Goal: Task Accomplishment & Management: Use online tool/utility

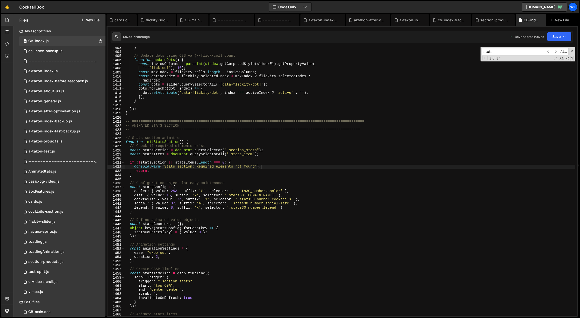
scroll to position [5771, 0]
click at [242, 222] on div "} // Update dots using CSS var(--flick-col) count function updateDots ( ) { con…" at bounding box center [350, 185] width 451 height 278
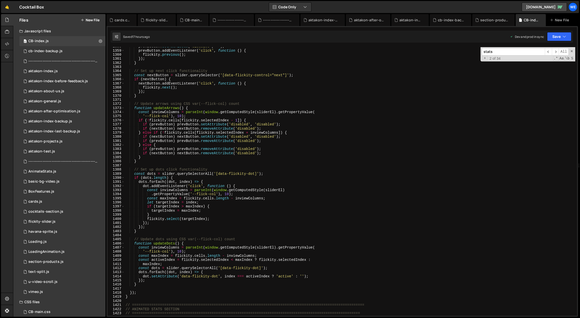
scroll to position [5723, 0]
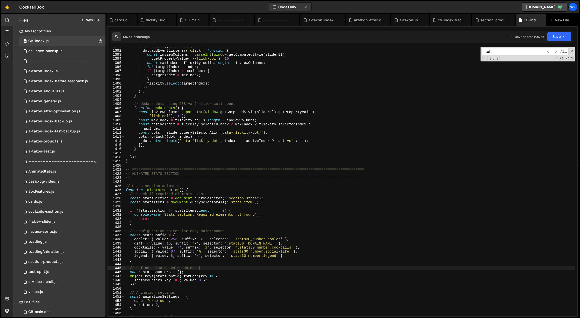
click at [189, 196] on div "dots . forEach (( dot , index ) => { dot . addEventListener ( 'click' , functio…" at bounding box center [350, 183] width 451 height 278
click at [192, 189] on div "dots . forEach (( dot , index ) => { dot . addEventListener ( 'click' , functio…" at bounding box center [350, 183] width 451 height 278
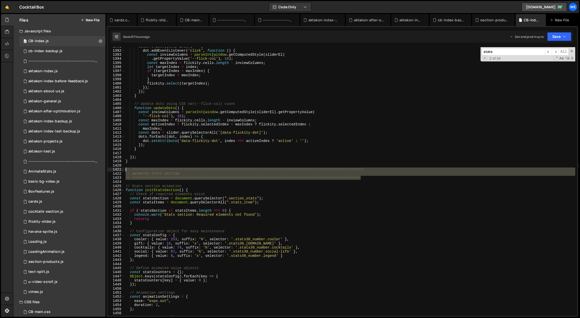
drag, startPoint x: 320, startPoint y: 175, endPoint x: 121, endPoint y: 170, distance: 199.0
click at [121, 170] on div "function initStatsSection() { 1391 1392 1393 1394 1395 1396 1397 1398 1399 1400…" at bounding box center [341, 181] width 469 height 269
type textarea "// ============================================================================…"
click at [134, 165] on div "dots . forEach (( dot , index ) => { dot . addEventListener ( 'click' , functio…" at bounding box center [350, 183] width 451 height 278
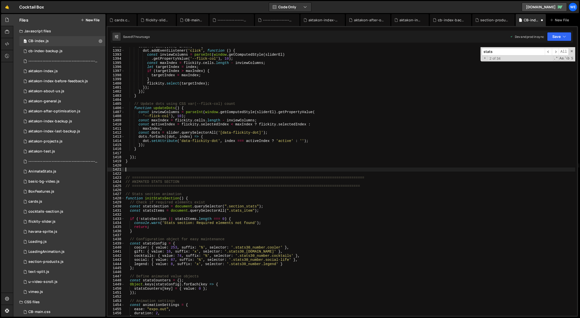
paste textarea "// ============================================================================…"
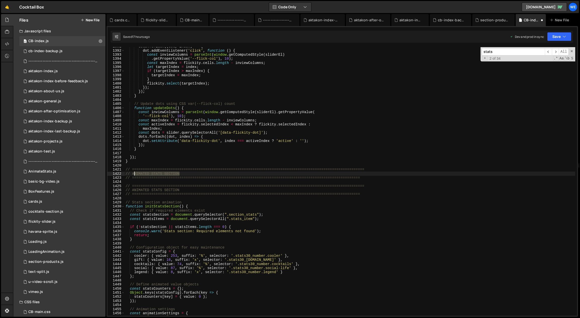
drag, startPoint x: 178, startPoint y: 174, endPoint x: 131, endPoint y: 175, distance: 46.7
click at [131, 175] on div "dots . forEach (( dot , index ) => { dot . addEventListener ( 'click' , functio…" at bounding box center [350, 183] width 451 height 278
type textarea "// CHART"
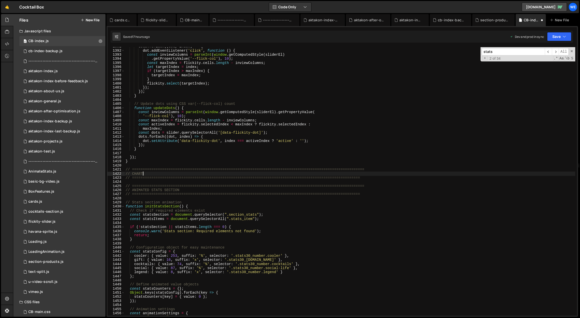
click at [172, 181] on div "dots . forEach (( dot , index ) => { dot . addEventListener ( 'click' , functio…" at bounding box center [350, 183] width 451 height 278
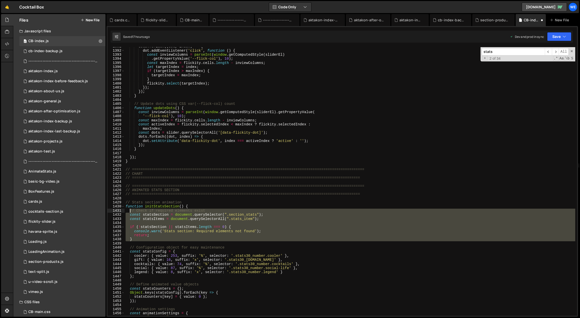
drag, startPoint x: 132, startPoint y: 240, endPoint x: 129, endPoint y: 210, distance: 29.5
click at [129, 210] on div "dots . forEach (( dot , index ) => { dot . addEventListener ( 'click' , functio…" at bounding box center [350, 183] width 451 height 278
click at [136, 236] on div "dots . forEach (( dot , index ) => { dot . addEventListener ( 'click' , functio…" at bounding box center [350, 181] width 451 height 269
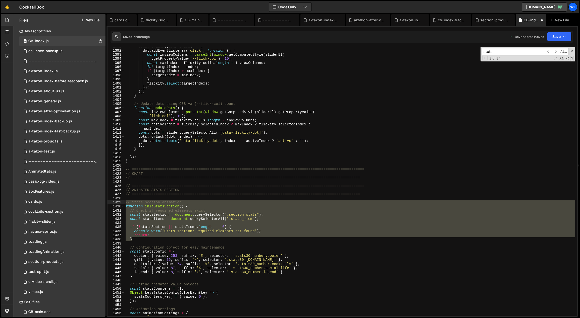
drag, startPoint x: 133, startPoint y: 241, endPoint x: 125, endPoint y: 202, distance: 39.2
click at [125, 202] on div "dots . forEach (( dot , index ) => { dot . addEventListener ( 'click' , functio…" at bounding box center [350, 183] width 451 height 278
type textarea "// Stats section animation function initStatsSection() {"
click at [143, 181] on div "dots . forEach (( dot , index ) => { dot . addEventListener ( 'click' , functio…" at bounding box center [350, 183] width 451 height 278
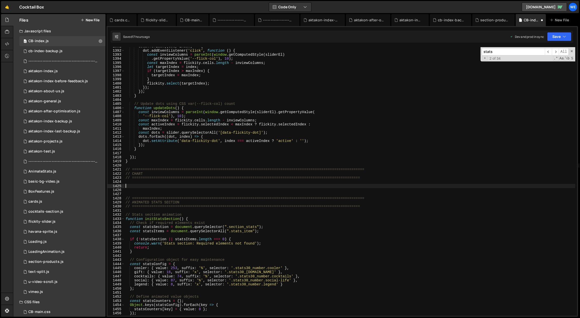
paste textarea "}"
type textarea "}"
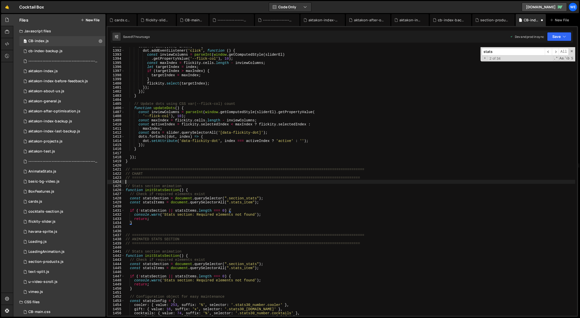
click at [160, 182] on div "dots . forEach (( dot , index ) => { dot . addEventListener ( 'click' , functio…" at bounding box center [350, 183] width 451 height 278
click at [179, 191] on div "dots . forEach (( dot , index ) => { dot . addEventListener ( 'click' , functio…" at bounding box center [350, 183] width 451 height 278
drag, startPoint x: 179, startPoint y: 191, endPoint x: 154, endPoint y: 191, distance: 24.6
click at [154, 191] on div "dots . forEach (( dot , index ) => { dot . addEventListener ( 'click' , functio…" at bounding box center [350, 183] width 451 height 278
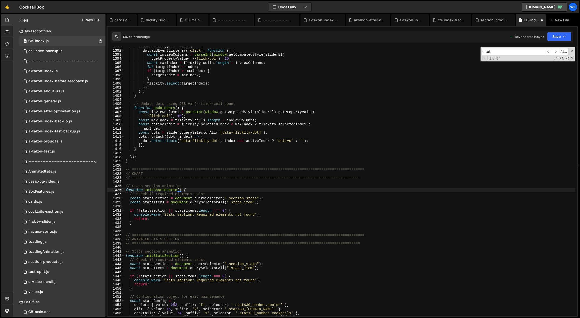
click at [202, 184] on div "dots . forEach (( dot , index ) => { dot . addEventListener ( 'click' , functio…" at bounding box center [350, 183] width 451 height 278
click at [201, 189] on div "dots . forEach (( dot , index ) => { dot . addEventListener ( 'click' , functio…" at bounding box center [350, 183] width 451 height 278
click at [156, 198] on div "dots . forEach (( dot , index ) => { dot . addEventListener ( 'click' , functio…" at bounding box center [350, 183] width 451 height 278
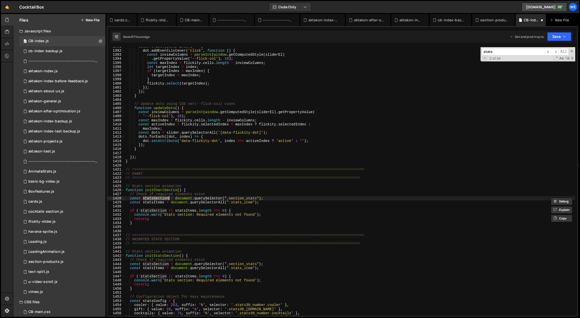
scroll to position [0, 1]
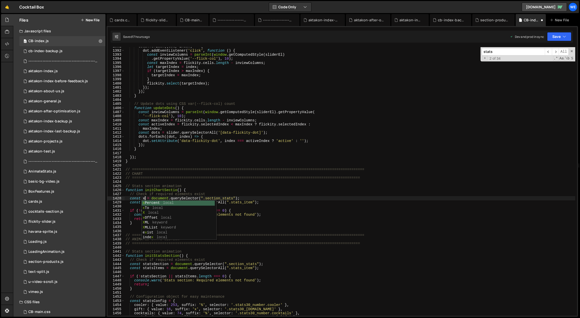
click at [158, 198] on div "dots . forEach (( dot , index ) => { dot . addEventListener ( 'click' , functio…" at bounding box center [350, 183] width 451 height 278
click at [145, 199] on div "dots . forEach (( dot , index ) => { dot . addEventListener ( 'click' , functio…" at bounding box center [350, 183] width 451 height 278
drag, startPoint x: 164, startPoint y: 203, endPoint x: 141, endPoint y: 204, distance: 22.9
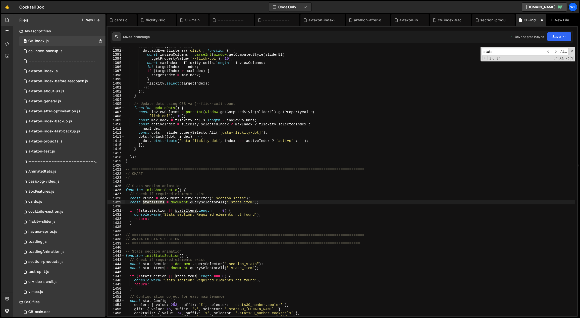
click at [141, 204] on div "dots . forEach (( dot , index ) => { dot . addEventListener ( 'click' , functio…" at bounding box center [350, 183] width 451 height 278
click at [144, 204] on div "dots . forEach (( dot , index ) => { dot . addEventListener ( 'click' , functio…" at bounding box center [350, 181] width 451 height 269
drag, startPoint x: 165, startPoint y: 203, endPoint x: 144, endPoint y: 203, distance: 20.9
click at [143, 203] on div "dots . forEach (( dot , index ) => { dot . addEventListener ( 'click' , functio…" at bounding box center [350, 183] width 451 height 278
type textarea "const yLine = document.querySelectorAll(".stats_item");"
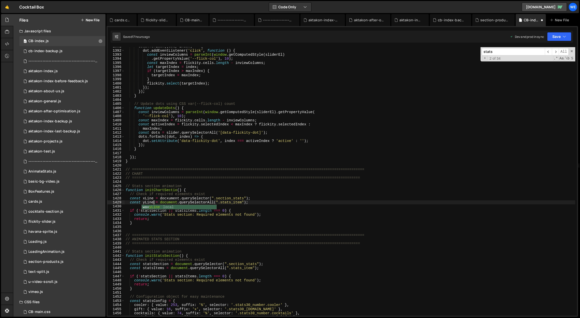
click at [259, 203] on div "dots . forEach (( dot , index ) => { dot . addEventListener ( 'click' , functio…" at bounding box center [350, 183] width 451 height 278
click at [150, 201] on div "dots . forEach (( dot , index ) => { dot . addEventListener ( 'click' , functio…" at bounding box center [350, 181] width 451 height 269
drag, startPoint x: 153, startPoint y: 201, endPoint x: 144, endPoint y: 202, distance: 8.8
click at [143, 201] on div "dots . forEach (( dot , index ) => { dot . addEventListener ( 'click' , functio…" at bounding box center [350, 183] width 451 height 278
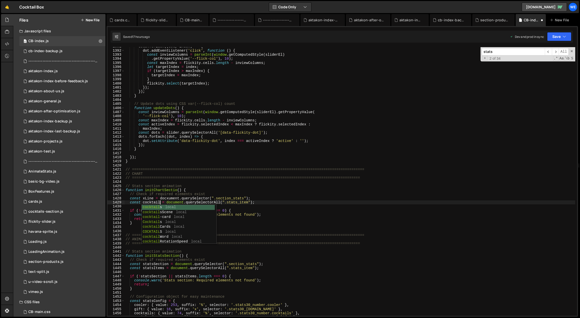
scroll to position [0, 3]
click at [258, 203] on div "dots . forEach (( dot , index ) => { dot . addEventListener ( 'click' , functio…" at bounding box center [350, 183] width 451 height 278
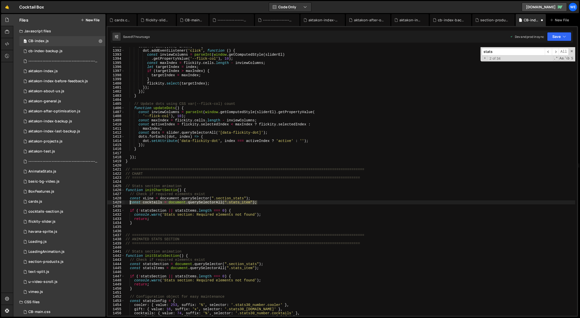
drag, startPoint x: 187, startPoint y: 203, endPoint x: 224, endPoint y: 204, distance: 36.4
click at [129, 203] on div "dots . forEach (( dot , index ) => { dot . addEventListener ( 'click' , functio…" at bounding box center [350, 183] width 451 height 278
click at [270, 198] on div "dots . forEach (( dot , index ) => { dot . addEventListener ( 'click' , functio…" at bounding box center [350, 183] width 451 height 278
drag, startPoint x: 257, startPoint y: 199, endPoint x: 127, endPoint y: 199, distance: 130.6
click at [127, 199] on div "dots . forEach (( dot , index ) => { dot . addEventListener ( 'click' , functio…" at bounding box center [350, 183] width 451 height 278
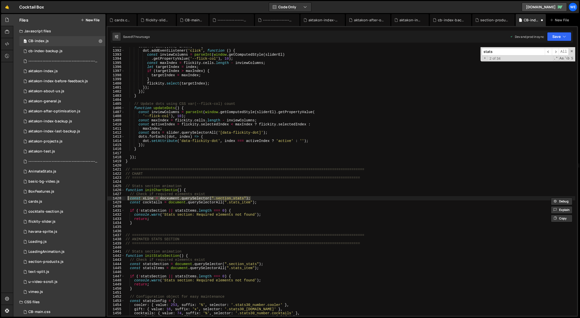
type textarea "const xLine = docxument.querySelector(".section_stats");"
click at [264, 198] on div "dots . forEach (( dot , index ) => { dot . addEventListener ( 'click' , functio…" at bounding box center [350, 181] width 451 height 269
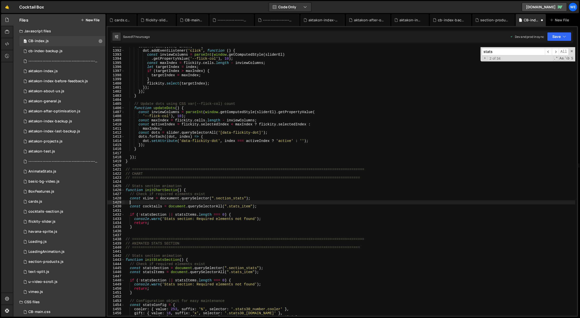
scroll to position [0, 0]
paste textarea "const xLine = docxument.querySelector(".section_stats");"
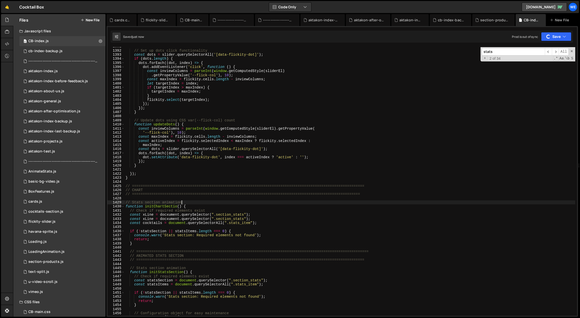
click at [145, 218] on div "// Set up dots click functionality const dots = slider . querySelectorAll ( '[d…" at bounding box center [350, 183] width 451 height 278
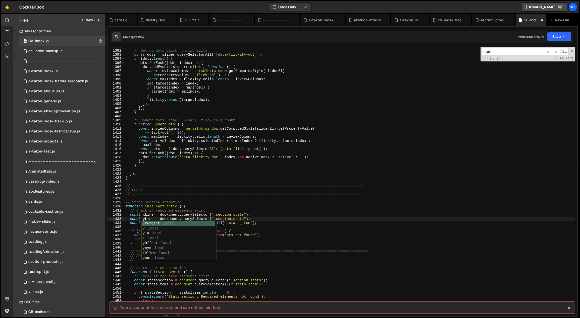
scroll to position [0, 1]
click at [262, 216] on div "// Set up dots click functionality const dots = slider . querySelectorAll ( '[d…" at bounding box center [350, 183] width 451 height 278
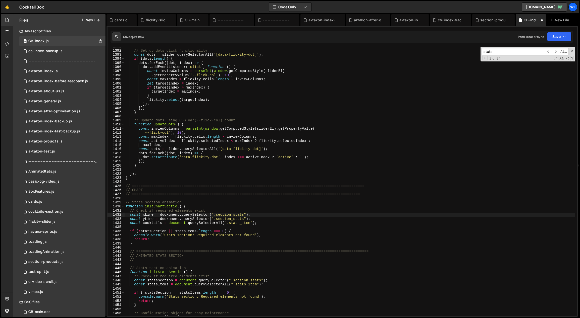
click at [177, 206] on div "// Set up dots click functionality const dots = slider . querySelectorAll ( '[d…" at bounding box center [350, 183] width 451 height 278
click at [247, 222] on div "// Set up dots click functionality const dots = slider . querySelectorAll ( '[d…" at bounding box center [350, 183] width 451 height 278
drag, startPoint x: 244, startPoint y: 215, endPoint x: 216, endPoint y: 214, distance: 27.9
click at [216, 214] on div "// Set up dots click functionality const dots = slider . querySelectorAll ( '[d…" at bounding box center [350, 183] width 451 height 278
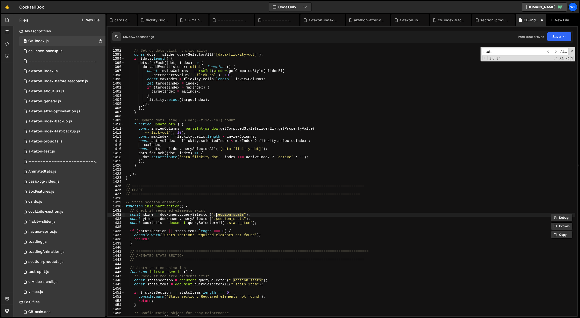
paste textarea "chart__x-wrap"
drag, startPoint x: 244, startPoint y: 219, endPoint x: 217, endPoint y: 219, distance: 27.1
click at [217, 219] on div "// Set up dots click functionality const dots = slider . querySelectorAll ( '[d…" at bounding box center [350, 183] width 451 height 278
paste textarea "chart__y-wrap"
click at [254, 219] on div "// Set up dots click functionality const dots = slider . querySelectorAll ( '[d…" at bounding box center [350, 183] width 451 height 278
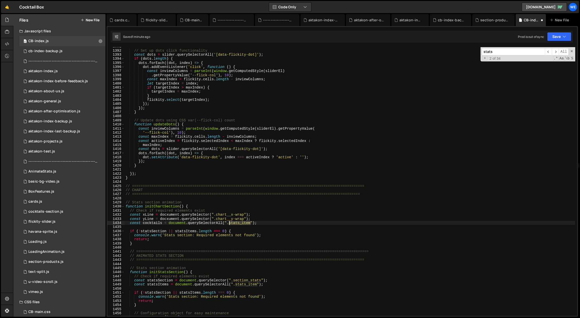
drag, startPoint x: 249, startPoint y: 224, endPoint x: 229, endPoint y: 225, distance: 20.1
click at [229, 225] on div "// Set up dots click functionality const dots = slider . querySelectorAll ( '[d…" at bounding box center [350, 183] width 451 height 278
paste textarea "chart__cocktail"
click at [318, 224] on div "// Set up dots click functionality const dots = slider . querySelectorAll ( '[d…" at bounding box center [350, 183] width 451 height 278
click at [209, 231] on div "// Set up dots click functionality const dots = slider . querySelectorAll ( '[d…" at bounding box center [350, 183] width 451 height 278
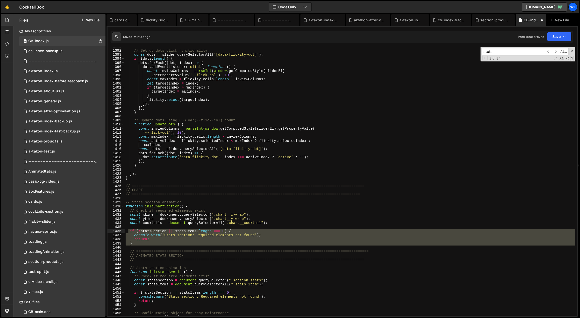
drag, startPoint x: 136, startPoint y: 246, endPoint x: 128, endPoint y: 231, distance: 16.8
click at [128, 231] on div "// Set up dots click functionality const dots = slider . querySelectorAll ( '[d…" at bounding box center [350, 183] width 451 height 278
type textarea "if (!statsSection || statsItems.length === 0) { console.warn('Stats section: Re…"
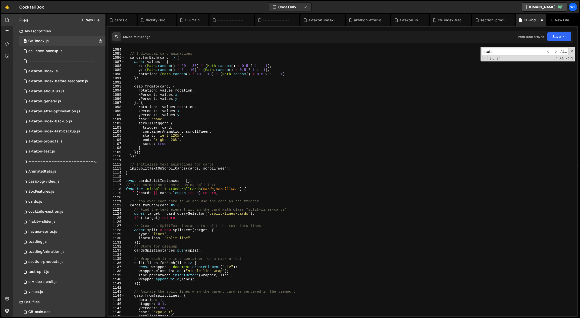
scroll to position [4325, 0]
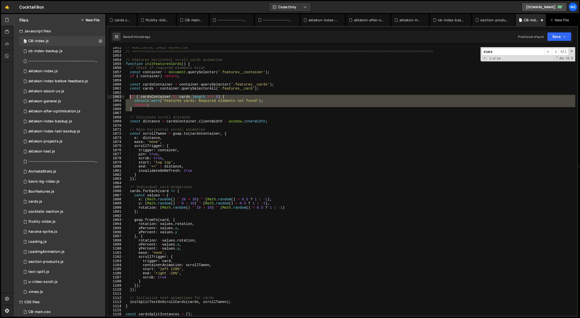
drag, startPoint x: 133, startPoint y: 109, endPoint x: 129, endPoint y: 96, distance: 13.8
click at [129, 96] on div "// HORIZONTAL CARDS ANIMATION // ==============================================…" at bounding box center [350, 185] width 451 height 278
click at [139, 106] on div "// HORIZONTAL CARDS ANIMATION // ==============================================…" at bounding box center [350, 181] width 451 height 269
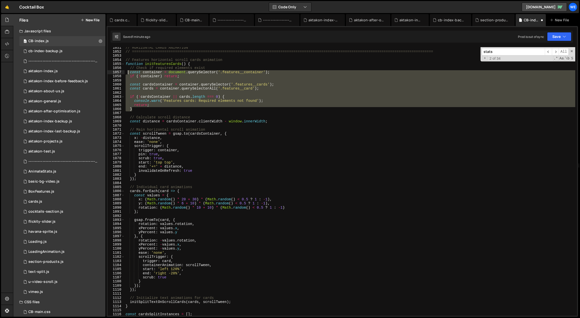
drag, startPoint x: 135, startPoint y: 110, endPoint x: 127, endPoint y: 74, distance: 36.7
click at [127, 74] on div "// HORIZONTAL CARDS ANIMATION // ==============================================…" at bounding box center [350, 185] width 451 height 278
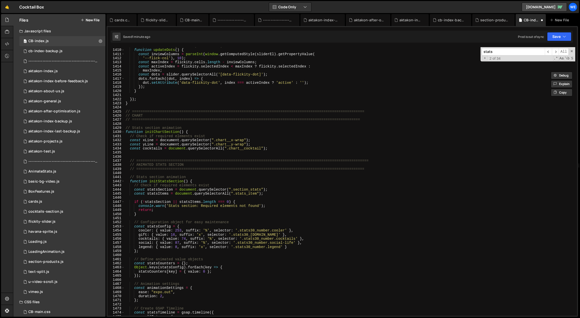
scroll to position [5798, 0]
click at [273, 148] on div "// Update dots using CSS var(--flick-col) count function updateDots ( ) { const…" at bounding box center [350, 183] width 451 height 278
type textarea "const cocktails = document.querySelectorAll(".chart__cocktail");"
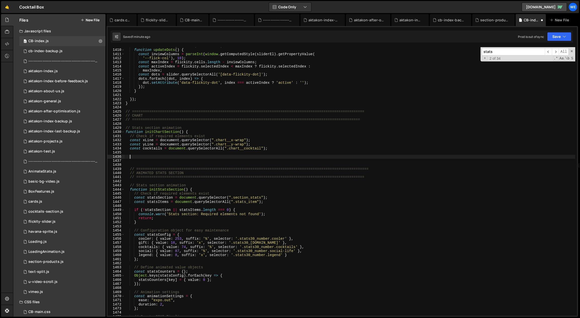
paste textarea "}"
type textarea "}"
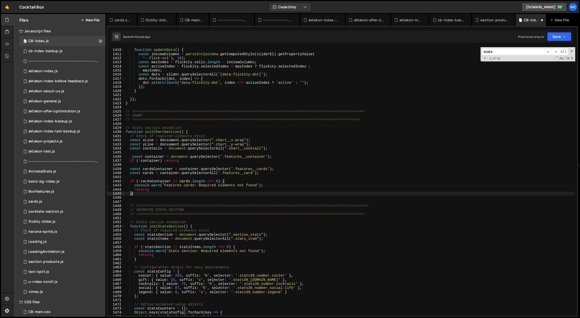
click at [164, 166] on div "// Update dots using CSS var(--flick-col) count function updateDots ( ) { const…" at bounding box center [350, 183] width 451 height 278
drag, startPoint x: 185, startPoint y: 159, endPoint x: 130, endPoint y: 161, distance: 54.8
click at [130, 161] on div "// Update dots using CSS var(--flick-col) count function updateDots ( ) { const…" at bounding box center [350, 183] width 451 height 278
click at [289, 156] on div "// Update dots using CSS var(--flick-col) count function updateDots ( ) { const…" at bounding box center [350, 183] width 451 height 278
type textarea "const container = document.querySelector('.features__container');"
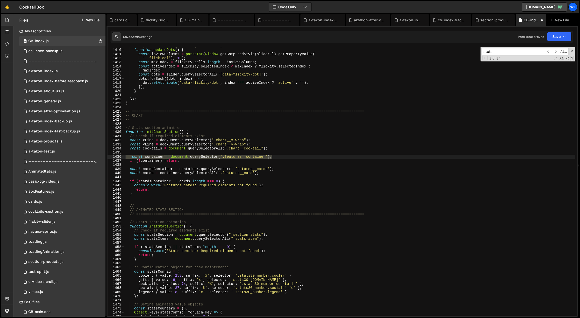
drag, startPoint x: 257, startPoint y: 158, endPoint x: 122, endPoint y: 156, distance: 135.6
click at [122, 156] on div "const container = document.querySelector('.features__container'); 1409 1410 141…" at bounding box center [341, 181] width 469 height 269
drag, startPoint x: 148, startPoint y: 139, endPoint x: 143, endPoint y: 140, distance: 5.5
click at [143, 140] on div "// Update dots using CSS var(--flick-col) count function updateDots ( ) { const…" at bounding box center [350, 183] width 451 height 278
drag, startPoint x: 159, startPoint y: 161, endPoint x: 141, endPoint y: 160, distance: 17.8
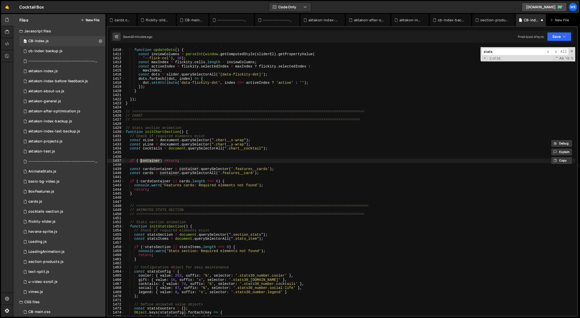
click at [141, 160] on div "// Update dots using CSS var(--flick-col) count function updateDots ( ) { const…" at bounding box center [350, 183] width 451 height 278
paste textarea "xLine"
click at [213, 160] on div "// Update dots using CSS var(--flick-col) count function updateDots ( ) { const…" at bounding box center [350, 183] width 451 height 278
drag, startPoint x: 164, startPoint y: 161, endPoint x: 166, endPoint y: 165, distance: 4.2
click at [130, 161] on div "// Update dots using CSS var(--flick-col) count function updateDots ( ) { const…" at bounding box center [350, 183] width 451 height 278
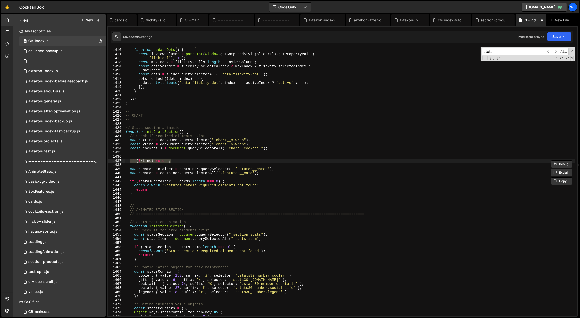
type textarea "if (!xLine) return;"
click at [182, 161] on div "// Update dots using CSS var(--flick-col) count function updateDots ( ) { const…" at bounding box center [350, 181] width 451 height 269
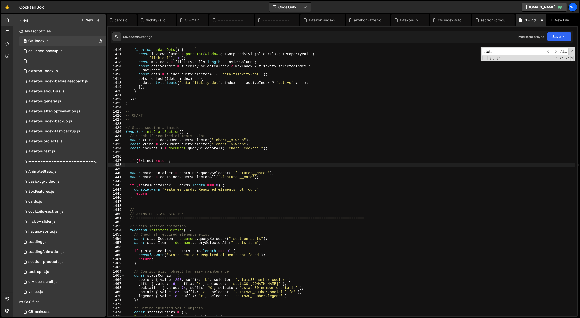
paste textarea "if (!xLine) return;"
click at [142, 163] on div "// Update dots using CSS var(--flick-col) count function updateDots ( ) { const…" at bounding box center [350, 183] width 451 height 278
click at [161, 148] on div "// Update dots using CSS var(--flick-col) count function updateDots ( ) { const…" at bounding box center [350, 183] width 451 height 278
click at [142, 164] on div "// Update dots using CSS var(--flick-col) count function updateDots ( ) { const…" at bounding box center [350, 183] width 451 height 278
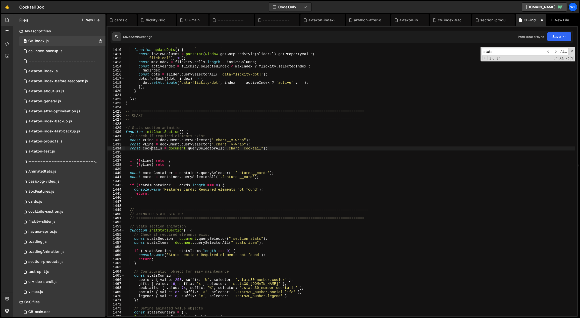
click at [151, 150] on div "// Update dots using CSS var(--flick-col) count function updateDots ( ) { const…" at bounding box center [350, 183] width 451 height 278
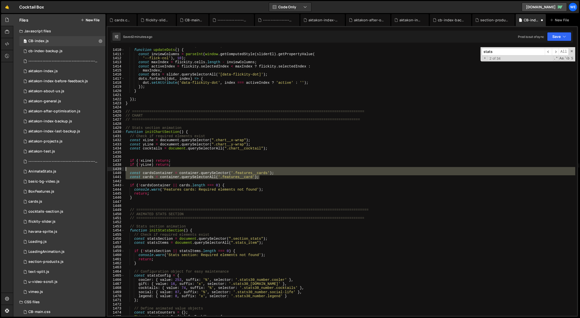
drag, startPoint x: 265, startPoint y: 179, endPoint x: 127, endPoint y: 170, distance: 138.6
click at [127, 170] on div "// Update dots using CSS var(--flick-col) count function updateDots ( ) { const…" at bounding box center [350, 183] width 451 height 278
type textarea "const cardsContainer = container.querySelector('.features__cards');"
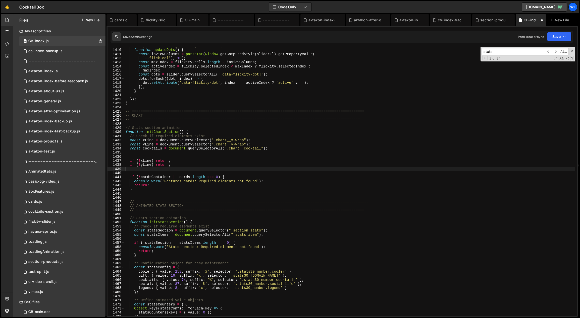
scroll to position [0, 0]
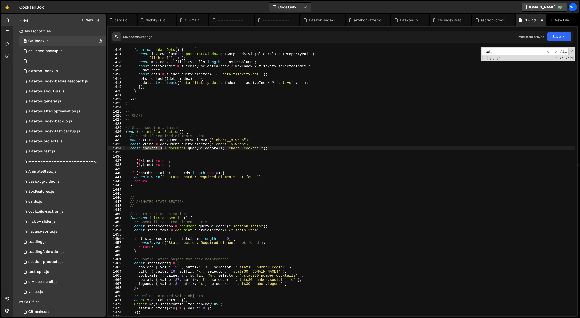
drag, startPoint x: 162, startPoint y: 149, endPoint x: 143, endPoint y: 148, distance: 18.9
click at [143, 148] on div "// Update dots using CSS var(--flick-col) count function updateDots ( ) { const…" at bounding box center [350, 183] width 451 height 278
drag, startPoint x: 157, startPoint y: 173, endPoint x: 141, endPoint y: 173, distance: 15.6
click at [141, 173] on div "// Update dots using CSS var(--flick-col) count function updateDots ( ) { const…" at bounding box center [350, 183] width 451 height 278
paste textarea "ocktails"
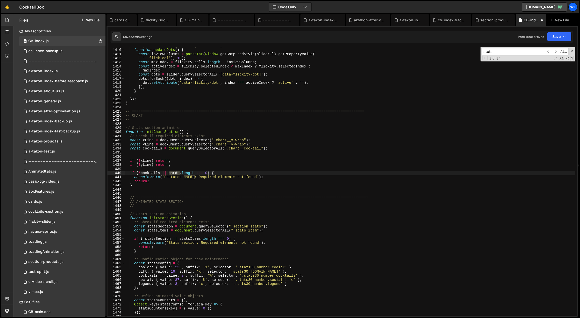
drag, startPoint x: 179, startPoint y: 172, endPoint x: 169, endPoint y: 174, distance: 10.0
click at [169, 174] on div "// Update dots using CSS var(--flick-col) count function updateDots ( ) { const…" at bounding box center [350, 183] width 451 height 278
paste textarea "ocktail"
click at [193, 181] on div "// Update dots using CSS var(--flick-col) count function updateDots ( ) { const…" at bounding box center [350, 183] width 451 height 278
drag, startPoint x: 194, startPoint y: 178, endPoint x: 165, endPoint y: 178, distance: 28.9
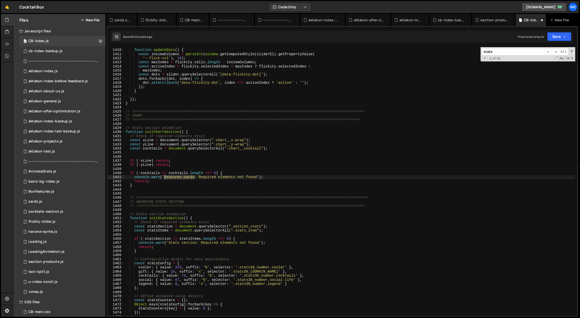
click at [165, 178] on div "// Update dots using CSS var(--flick-col) count function updateDots ( ) { const…" at bounding box center [350, 183] width 451 height 278
click at [248, 176] on div "// Update dots using CSS var(--flick-col) count function updateDots ( ) { const…" at bounding box center [350, 183] width 451 height 278
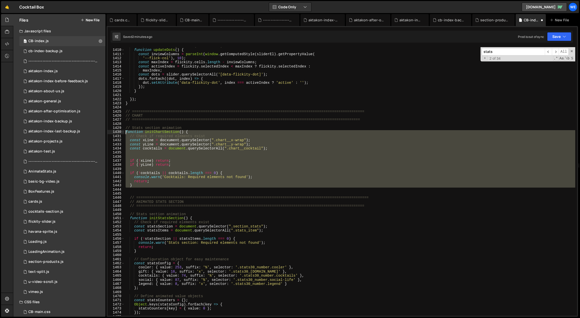
drag, startPoint x: 141, startPoint y: 187, endPoint x: 125, endPoint y: 128, distance: 61.5
click at [125, 128] on div "// Update dots using CSS var(--flick-col) count function updateDots ( ) { const…" at bounding box center [350, 183] width 451 height 278
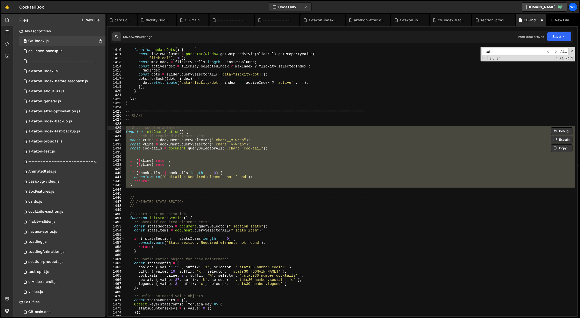
click at [176, 172] on div "// Update dots using CSS var(--flick-col) count function updateDots ( ) { const…" at bounding box center [350, 181] width 451 height 269
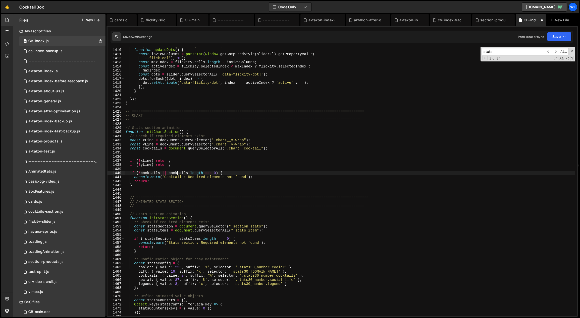
click at [168, 141] on div "// Update dots using CSS var(--flick-col) count function updateDots ( ) { const…" at bounding box center [350, 183] width 451 height 278
type textarea "const yLine = document.querySelector(".chart__y-wrap");"
click at [266, 151] on div "// Update dots using CSS var(--flick-col) count function updateDots ( ) { const…" at bounding box center [350, 183] width 451 height 278
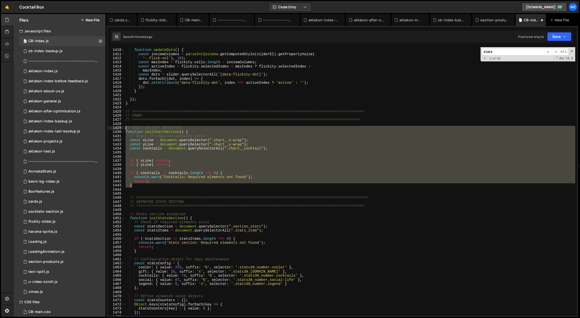
drag, startPoint x: 132, startPoint y: 162, endPoint x: 123, endPoint y: 130, distance: 33.6
click at [123, 130] on div "1409 1410 1411 1412 1413 1414 1415 1416 1417 1418 1419 1420 1421 1422 1423 1424…" at bounding box center [341, 181] width 469 height 269
paste textarea "}"
type textarea "}"
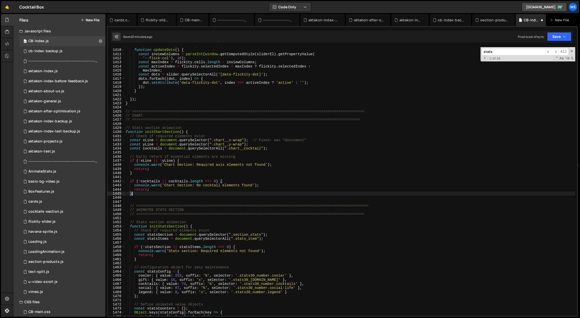
click at [180, 174] on div "// Update dots using CSS var(--flick-col) count function updateDots ( ) { const…" at bounding box center [350, 183] width 451 height 278
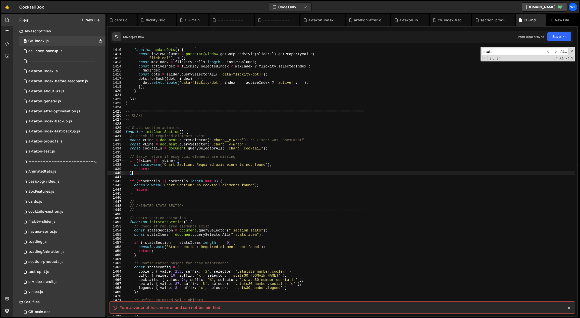
click at [168, 195] on div "// Update dots using CSS var(--flick-col) count function updateDots ( ) { const…" at bounding box center [350, 183] width 451 height 278
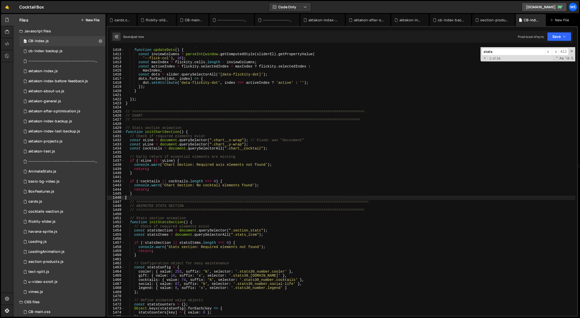
click at [301, 197] on div "// Update dots using CSS var(--flick-col) count function updateDots ( ) { const…" at bounding box center [350, 183] width 451 height 278
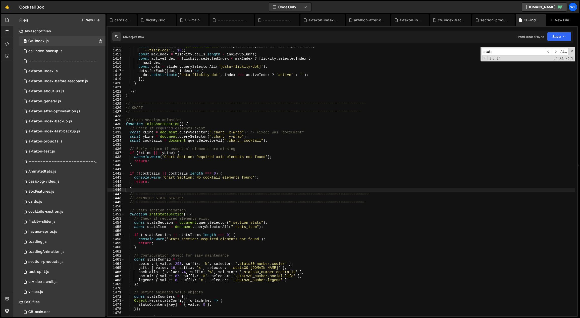
scroll to position [5824, 0]
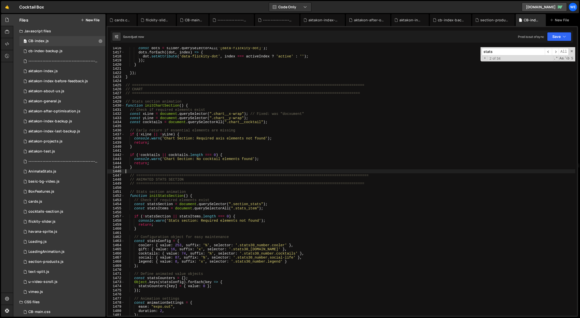
click at [150, 171] on div "const dots = slider . querySelectorAll ( '[data-flickity-dot]' ) ; dots . forEa…" at bounding box center [350, 185] width 451 height 278
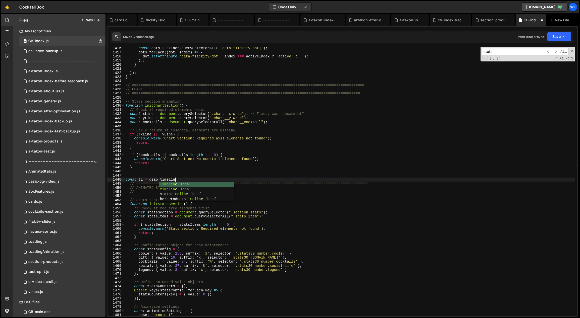
scroll to position [0, 3]
click at [190, 161] on div "const dots = slider . querySelectorAll ( '[data-flickity-dot]' ) ; dots . forEa…" at bounding box center [350, 185] width 451 height 278
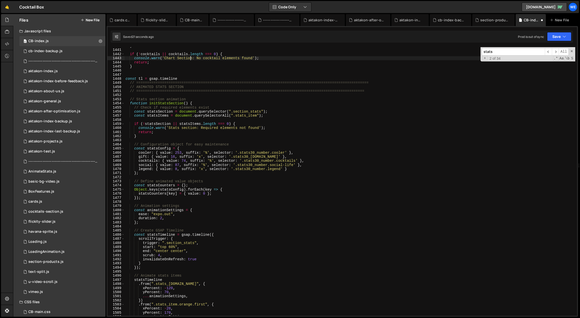
scroll to position [5872, 0]
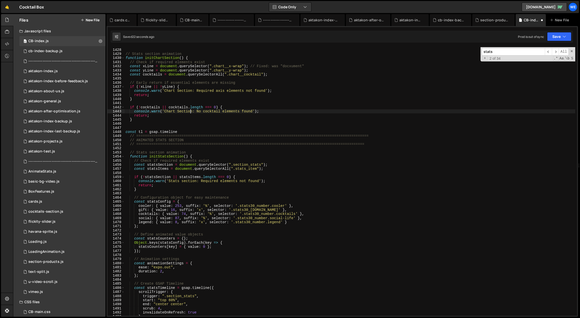
click at [187, 132] on div "// ============================================================================…" at bounding box center [350, 183] width 451 height 278
type textarea "const tl = gsap.timeline ({"
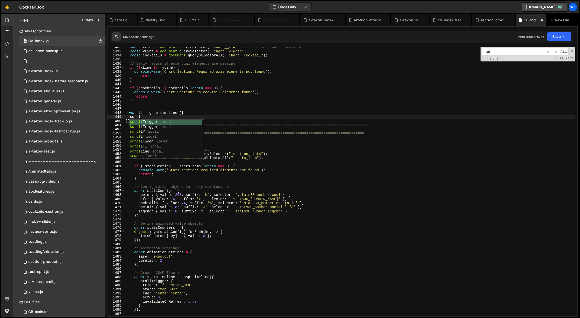
scroll to position [0, 1]
type textarea "scrollTrigger:{"
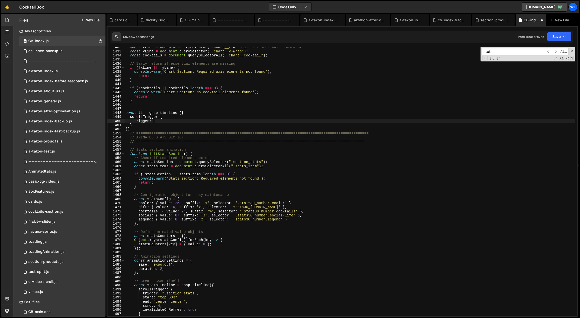
scroll to position [0, 2]
paste textarea "section_stats""
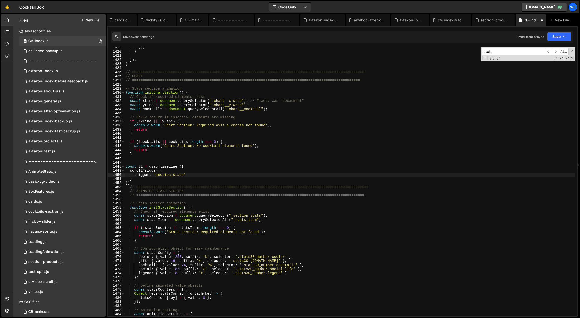
click at [279, 109] on div "}) ; } }) ; } // ==============================================================…" at bounding box center [350, 184] width 451 height 278
drag, startPoint x: 155, startPoint y: 175, endPoint x: 164, endPoint y: 176, distance: 8.8
click at [155, 175] on div "}) ; } }) ; } // ==============================================================…" at bounding box center [350, 184] width 451 height 278
drag, startPoint x: 276, startPoint y: 108, endPoint x: 249, endPoint y: 111, distance: 26.7
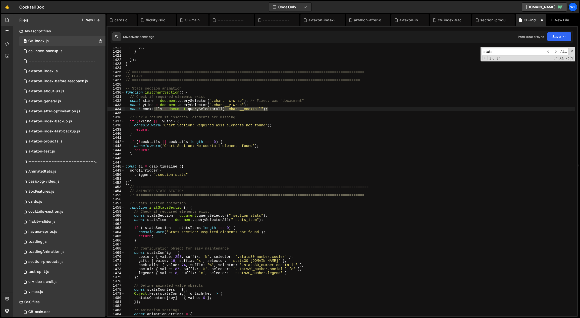
click at [154, 110] on div "}) ; } }) ; } // ==============================================================…" at bounding box center [350, 184] width 451 height 278
drag, startPoint x: 194, startPoint y: 107, endPoint x: 130, endPoint y: 105, distance: 64.8
click at [130, 105] on div "}) ; } }) ; } // ==============================================================…" at bounding box center [350, 184] width 451 height 278
type textarea "const yLine = document.querySelector(".chart__y-wrap");"
click at [255, 104] on div "}) ; } }) ; } // ==============================================================…" at bounding box center [350, 181] width 451 height 269
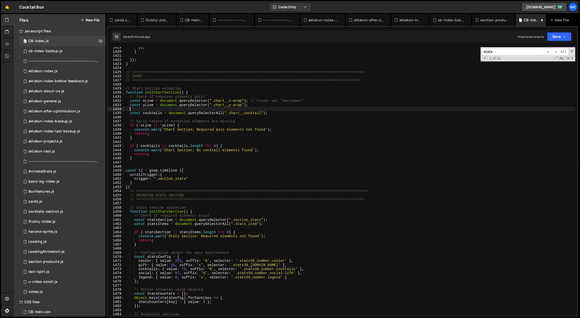
scroll to position [0, 0]
paste textarea "const yLine = document.querySelector(".chart__y-wrap");"
drag, startPoint x: 154, startPoint y: 108, endPoint x: 144, endPoint y: 108, distance: 9.3
click at [143, 108] on div "}) ; } }) ; } // ==============================================================…" at bounding box center [350, 184] width 451 height 278
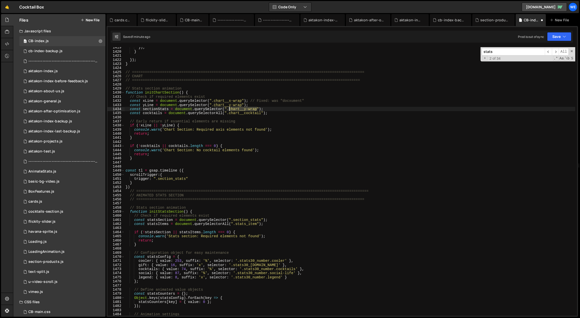
drag, startPoint x: 257, startPoint y: 109, endPoint x: 230, endPoint y: 110, distance: 27.1
click at [230, 110] on div "}) ; } }) ; } // ==============================================================…" at bounding box center [350, 184] width 451 height 278
paste textarea "onst yLine = document.querySelector(".chart__y-wrap");"
paste textarea "section_stats"
type textarea "const sectionStats = document.querySelector(".section_stats");"
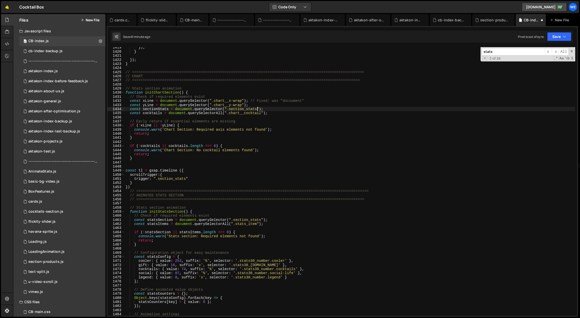
click at [277, 117] on div "}) ; } }) ; } // ==============================================================…" at bounding box center [350, 184] width 451 height 278
drag, startPoint x: 168, startPoint y: 109, endPoint x: 146, endPoint y: 110, distance: 21.9
click at [146, 110] on div "}) ; } }) ; } // ==============================================================…" at bounding box center [350, 184] width 451 height 278
click at [151, 115] on div "}) ; } }) ; } // ==============================================================…" at bounding box center [350, 184] width 451 height 278
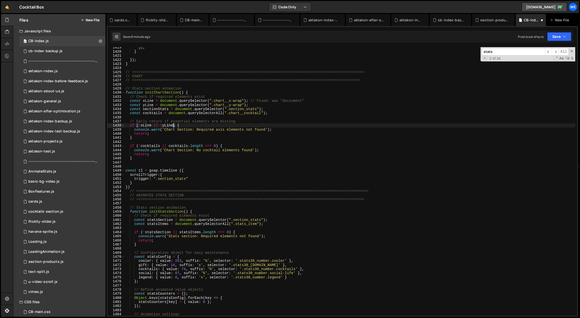
click at [173, 125] on div "}) ; } }) ; } // ==============================================================…" at bounding box center [350, 184] width 451 height 278
click at [228, 126] on div "}) ; } }) ; } // ==============================================================…" at bounding box center [350, 184] width 451 height 278
click at [222, 131] on div "}) ; } }) ; } // ==============================================================…" at bounding box center [350, 184] width 451 height 278
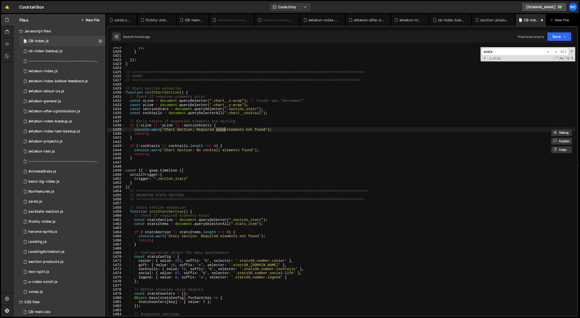
type textarea "console.warn('Chart Section: Required elements not found');"
click at [240, 142] on div "}) ; } }) ; } // ==============================================================…" at bounding box center [350, 184] width 451 height 278
drag, startPoint x: 188, startPoint y: 179, endPoint x: 154, endPoint y: 178, distance: 33.9
click at [154, 178] on div "}) ; } }) ; } // ==============================================================…" at bounding box center [350, 184] width 451 height 278
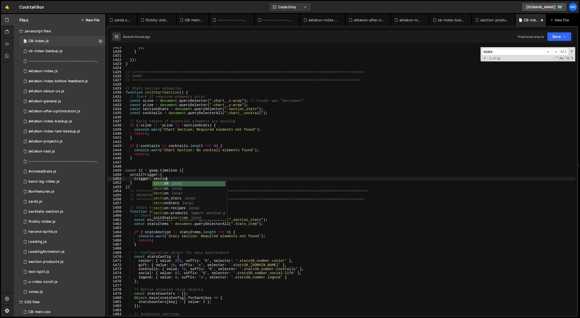
scroll to position [0, 3]
type textarea "trigger: sectionStats,"
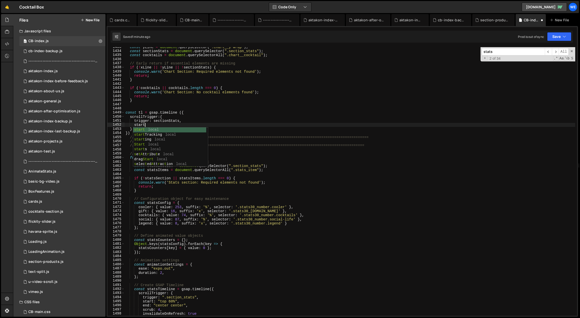
scroll to position [0, 1]
type textarea "start: "top center","
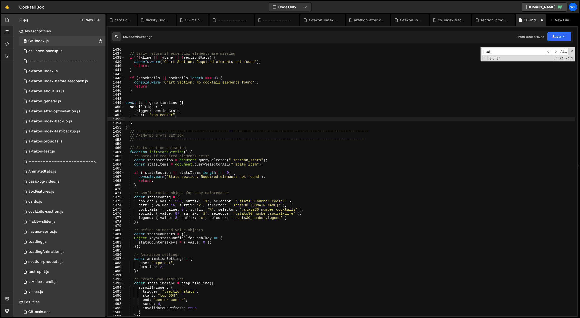
scroll to position [0, 0]
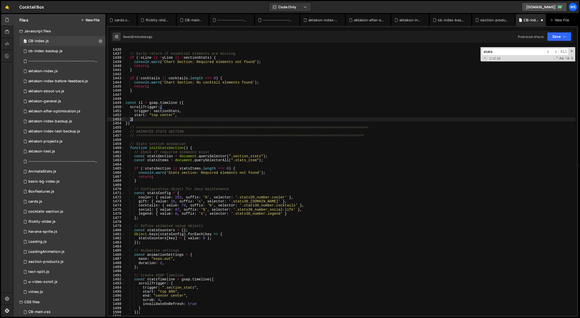
click at [166, 123] on div "const cocktails = document . querySelectorAll ( ".chart__cocktail" ) ; // Early…" at bounding box center [350, 182] width 451 height 278
type textarea "})"
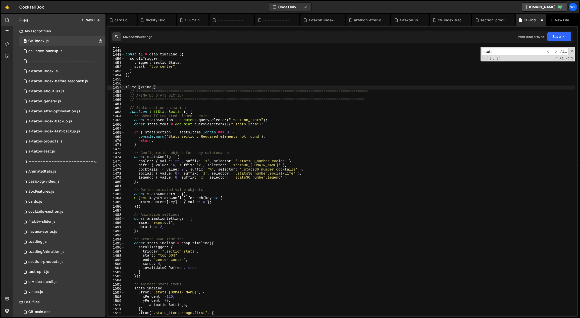
scroll to position [5983, 0]
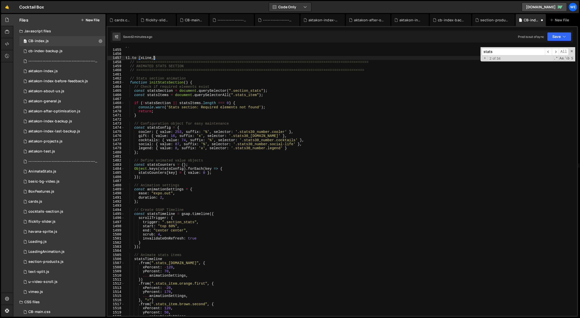
type textarea "tl.to (xLine,{"
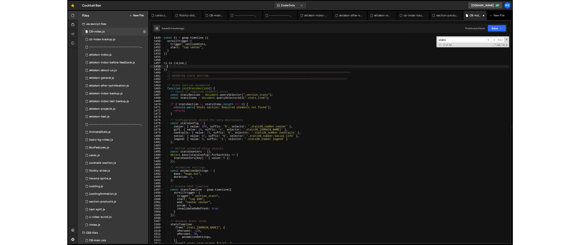
scroll to position [5955, 0]
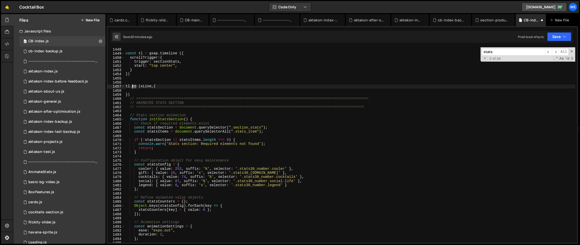
drag, startPoint x: 136, startPoint y: 86, endPoint x: 132, endPoint y: 85, distance: 4.9
click at [132, 85] on div "const tl = gsap . timeline ({ scrollTrigger : { trigger : sectionStats , start …" at bounding box center [350, 144] width 451 height 203
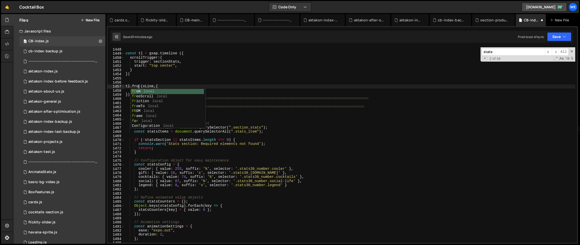
type textarea "tl.from (xLine,{"
click at [163, 86] on div "const tl = gsap . timeline ({ scrollTrigger : { trigger : sectionStats , start …" at bounding box center [350, 144] width 451 height 203
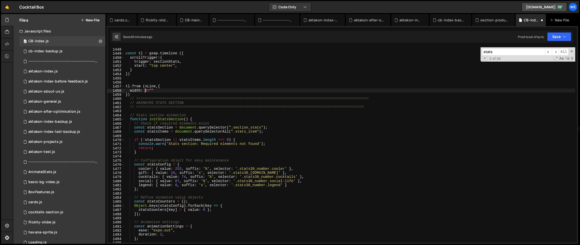
scroll to position [0, 2]
type textarea "width: "0%","
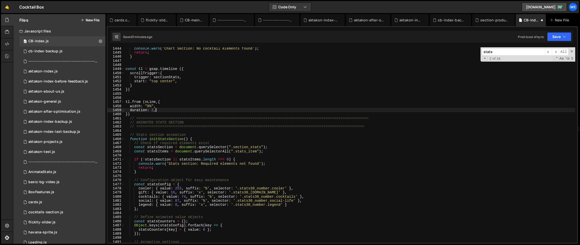
scroll to position [5883, 0]
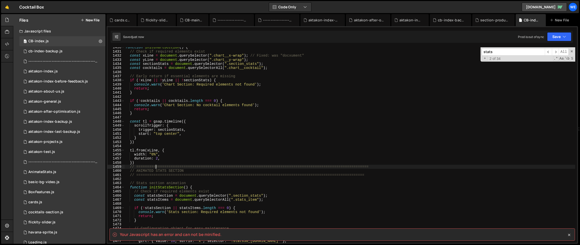
click at [182, 158] on div "function initChartSection ( ) { // Check if required elements exist const xLine…" at bounding box center [350, 146] width 451 height 203
click at [180, 160] on div "function initChartSection ( ) { // Check if required elements exist const xLine…" at bounding box center [350, 146] width 451 height 203
click at [181, 162] on div "function initChartSection ( ) { // Check if required elements exist const xLine…" at bounding box center [350, 146] width 451 height 203
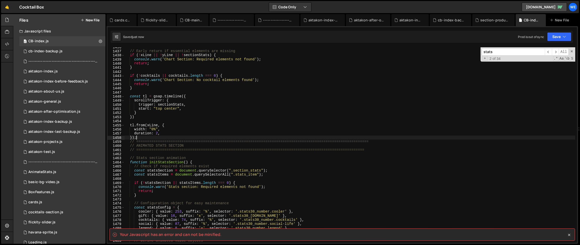
scroll to position [5887, 0]
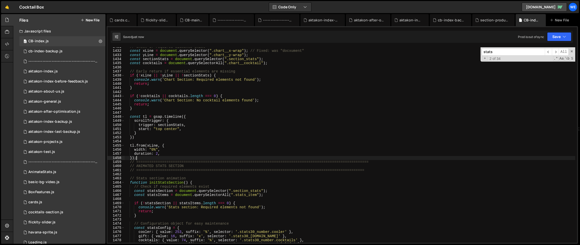
type textarea "})"
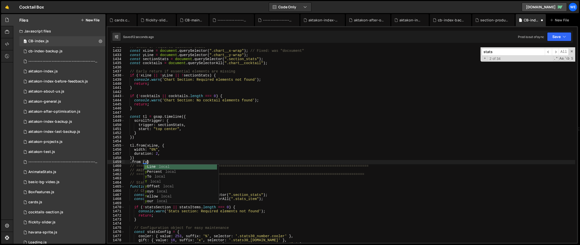
scroll to position [0, 1]
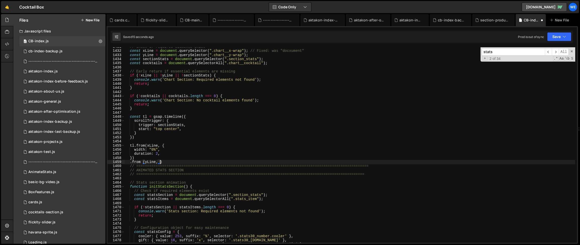
type textarea ".from (yLine, {)"
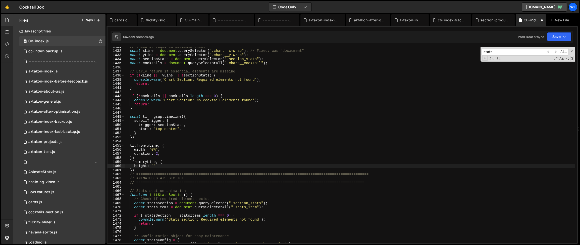
scroll to position [0, 2]
type textarea "height: "0%""
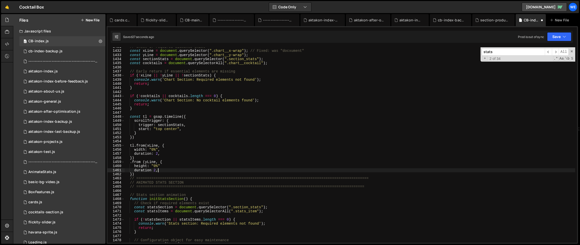
type textarea "height: "0%""
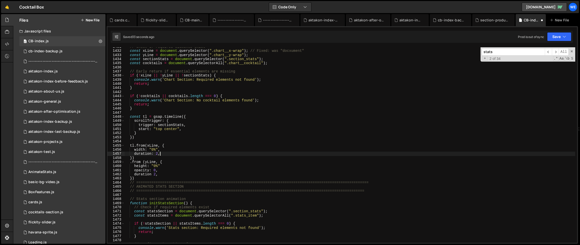
click at [163, 153] on div "// Check if required elements exist const xLine = document . querySelector ( ".…" at bounding box center [350, 146] width 451 height 203
type textarea "width: "0%","
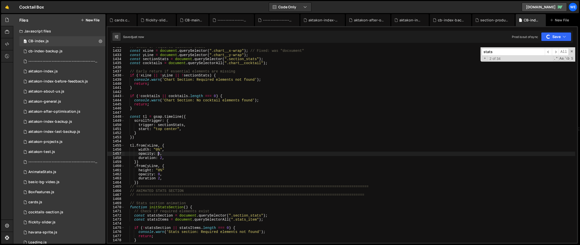
click at [152, 182] on div "// Check if required elements exist const xLine = document . querySelector ( ".…" at bounding box center [350, 146] width 451 height 203
type textarea "})"
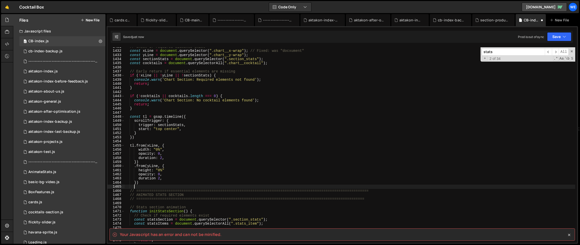
scroll to position [0, 0]
type textarea ";"
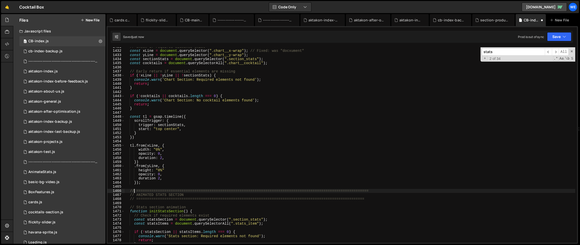
type textarea "// ============================================================================…"
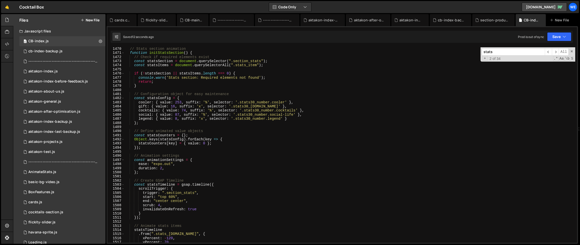
scroll to position [5955, 0]
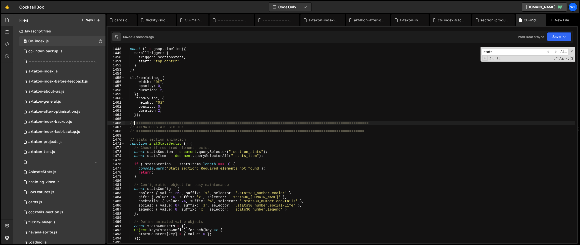
click at [150, 119] on div "const tl = gsap . timeline ({ scrollTrigger : { trigger : sectionStats , start …" at bounding box center [350, 148] width 451 height 203
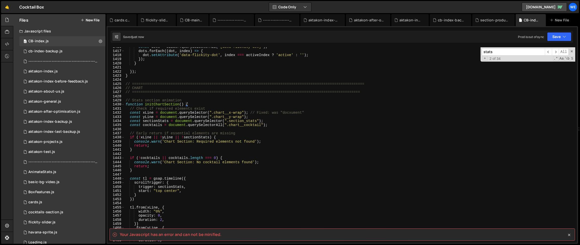
scroll to position [5826, 0]
click at [196, 104] on div "const dots = slider . querySelectorAll ( '[data-flickity-dot]' ) ; dots . forEa…" at bounding box center [350, 146] width 451 height 203
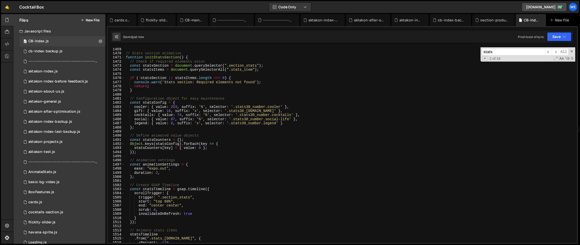
scroll to position [6041, 0]
drag, startPoint x: 194, startPoint y: 57, endPoint x: 197, endPoint y: 70, distance: 13.9
click at [194, 57] on div "// Stats section animation function initStatsSection ( ) { // Check if required…" at bounding box center [350, 148] width 451 height 203
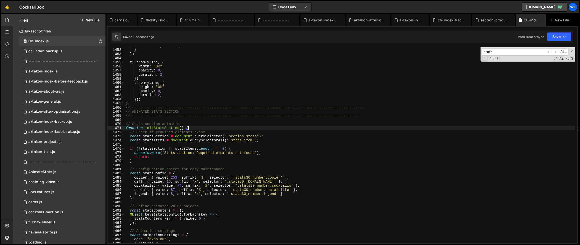
scroll to position [5893, 0]
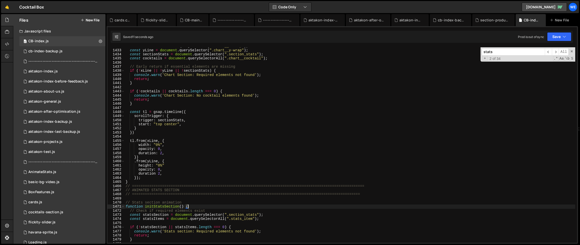
click at [177, 163] on div "const xLine = document . querySelector ( ".chart__x-wrap" ) ; // Fixed: was "do…" at bounding box center [350, 145] width 451 height 203
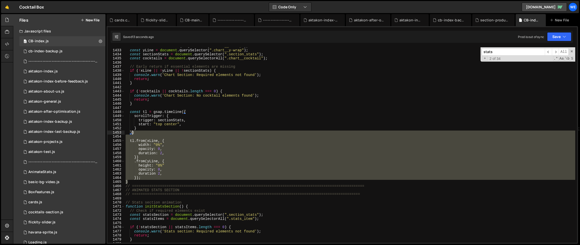
scroll to position [5868, 0]
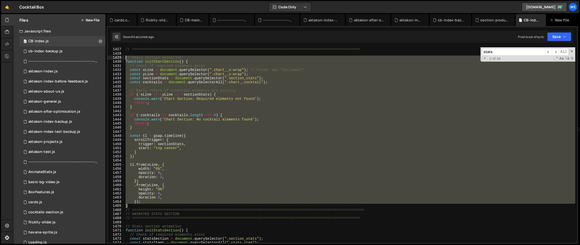
drag, startPoint x: 129, startPoint y: 174, endPoint x: 120, endPoint y: 58, distance: 116.6
click at [120, 58] on div "height: "0%" 1426 1427 1428 1429 1430 1431 1432 1433 1434 1435 1436 1437 1438 1…" at bounding box center [341, 144] width 469 height 195
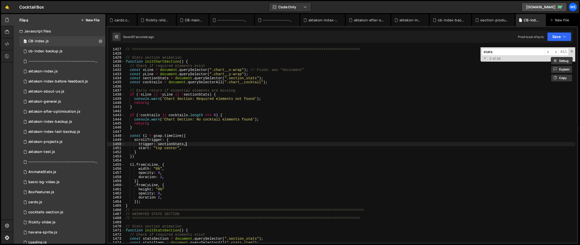
click at [298, 143] on div "// CHART // ===================================================================…" at bounding box center [350, 144] width 451 height 203
click at [166, 189] on div "// CHART // ===================================================================…" at bounding box center [350, 144] width 451 height 203
click at [174, 194] on div "// CHART // ===================================================================…" at bounding box center [350, 144] width 451 height 203
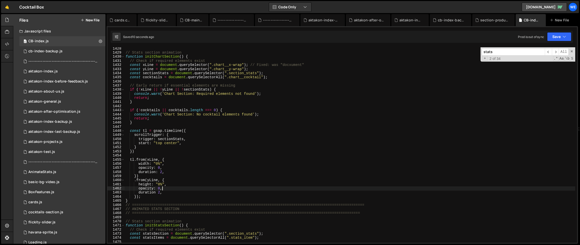
scroll to position [5915, 0]
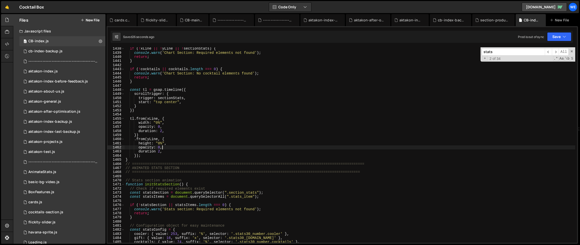
click at [136, 156] on div "if ( ! xLine || ! yLine || ! sectionStats ) { console . warn ( 'Chart Section: …" at bounding box center [350, 147] width 451 height 203
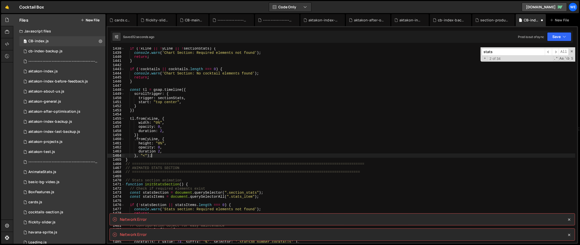
click at [171, 156] on div "if ( ! xLine || ! yLine || ! sectionStats ) { console . warn ( 'Chart Section: …" at bounding box center [350, 147] width 451 height 203
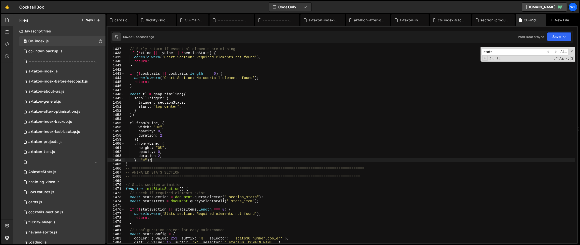
scroll to position [5897, 0]
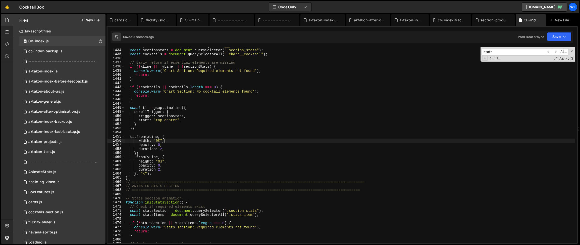
click at [173, 139] on div "const yLine = document . querySelector ( ".chart__y-wrap" ) ; const sectionStat…" at bounding box center [350, 145] width 451 height 203
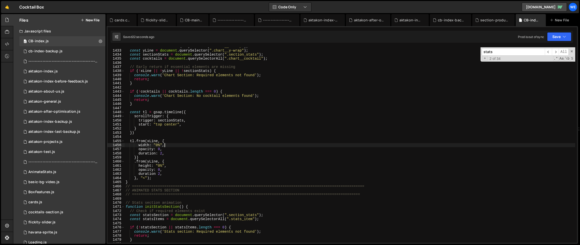
scroll to position [5892, 0]
click at [190, 123] on div "const xLine = document . querySelector ( ".chart__x-wrap" ) ; // Fixed: was "do…" at bounding box center [350, 145] width 451 height 203
click at [193, 110] on div "const xLine = document . querySelector ( ".chart__x-wrap" ) ; // Fixed: was "do…" at bounding box center [350, 145] width 451 height 203
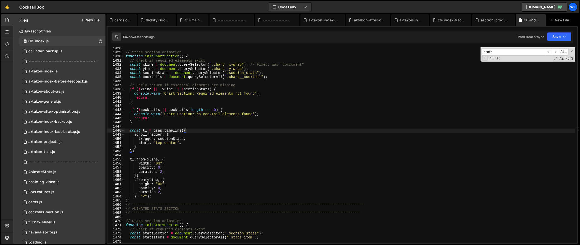
click at [134, 195] on div "// Stats section animation function initChartSection ( ) { // Check if required…" at bounding box center [350, 147] width 451 height 203
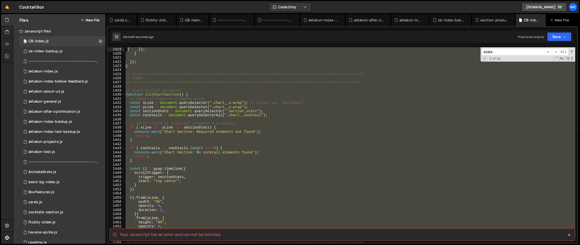
scroll to position [5787, 0]
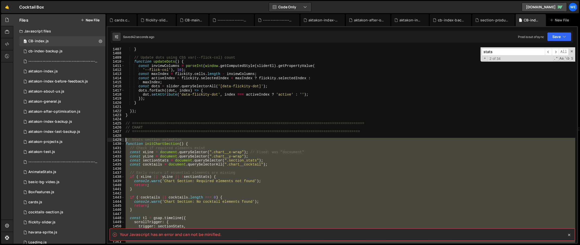
drag, startPoint x: 134, startPoint y: 201, endPoint x: 125, endPoint y: 140, distance: 62.2
click at [125, 140] on div "} // Update dots using CSS var(--flick-col) count function updateDots ( ) { con…" at bounding box center [350, 148] width 451 height 203
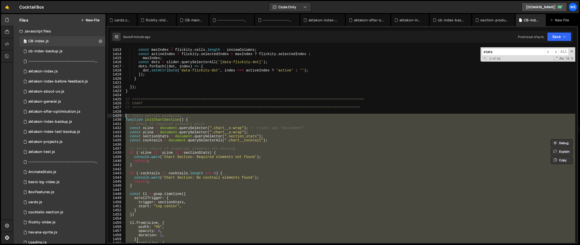
scroll to position [5902, 0]
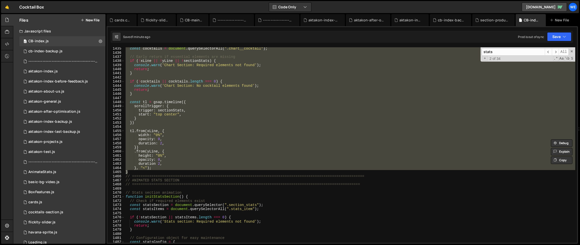
click at [155, 162] on div "const cocktails = document . querySelectorAll ( ".chart__cocktail" ) ; // Early…" at bounding box center [350, 144] width 451 height 195
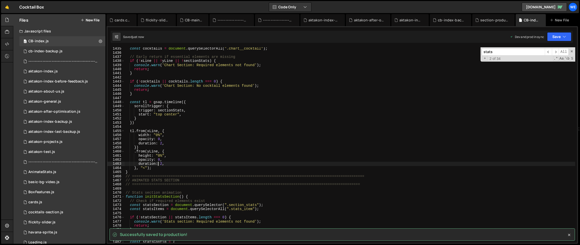
scroll to position [5810, 0]
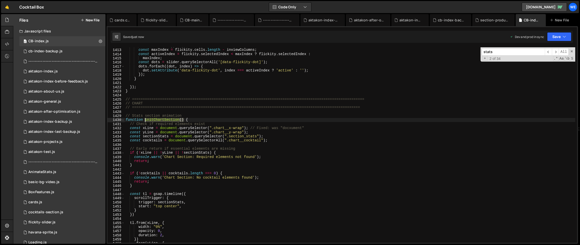
drag, startPoint x: 182, startPoint y: 119, endPoint x: 152, endPoint y: 122, distance: 30.0
click at [146, 119] on div "'--flick-col' ) , 10 ) ; const maxIndex = flickity . cells . length - inviewCol…" at bounding box center [350, 145] width 451 height 203
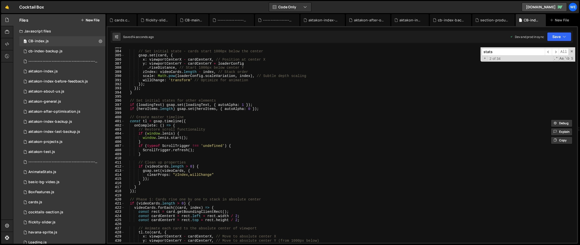
scroll to position [1400, 0]
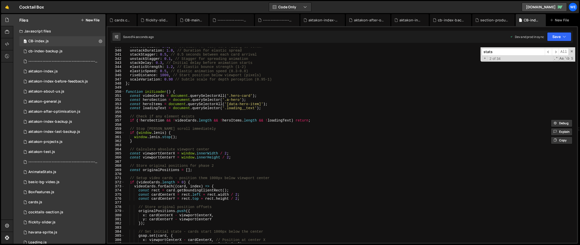
click at [213, 183] on div "stackDuration : 1.2 , // Duration for each card rising to center unstackDuratio…" at bounding box center [350, 145] width 451 height 203
type textarea "if (videoCards.length > 0) {"
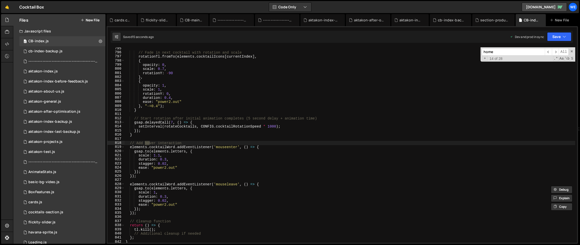
scroll to position [6683, 0]
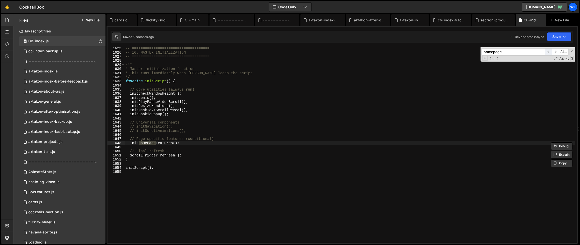
type input "homepage"
click at [549, 50] on span "​" at bounding box center [548, 51] width 7 height 7
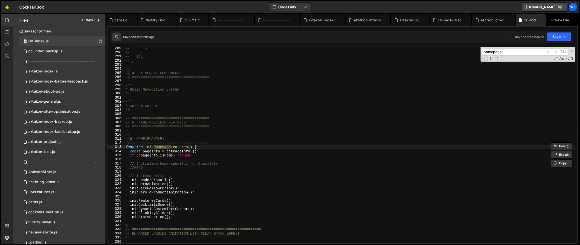
click at [209, 158] on div "// } // } // }); // } // ==================================== // 4. UNIVERSAL C…" at bounding box center [350, 147] width 451 height 203
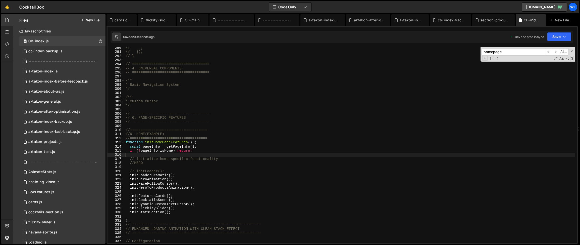
click at [192, 174] on div "// } // }); // } // ==================================== // 4. UNIVERSAL COMPON…" at bounding box center [350, 147] width 451 height 203
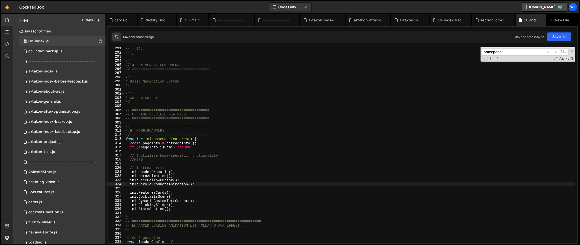
click at [201, 185] on div "// }); // } // ==================================== // 4. UNIVERSAL COMPONENTS …" at bounding box center [350, 147] width 451 height 203
type textarea "initHeroToProductsAnimation();"
type textarea "initFeaturesCards();"
paste textarea "initChartSection()"
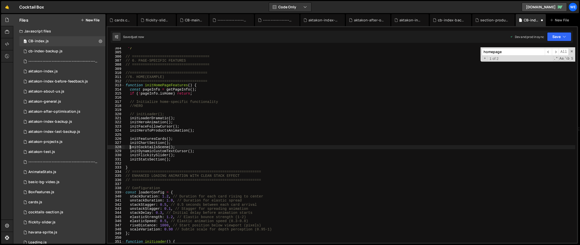
scroll to position [1255, 0]
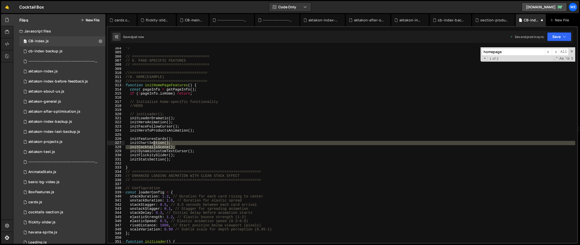
drag, startPoint x: 177, startPoint y: 145, endPoint x: 152, endPoint y: 144, distance: 24.9
click at [152, 144] on div "*/ // ==================================== // 6. PAGE-SPECIFIC FEATURES // ====…" at bounding box center [350, 147] width 451 height 203
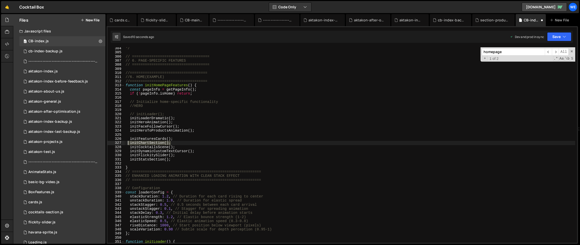
drag, startPoint x: 172, startPoint y: 141, endPoint x: 127, endPoint y: 142, distance: 45.7
click at [127, 142] on div "*/ // ==================================== // 6. PAGE-SPECIFIC FEATURES // ====…" at bounding box center [350, 147] width 451 height 203
type textarea "initChartSection();"
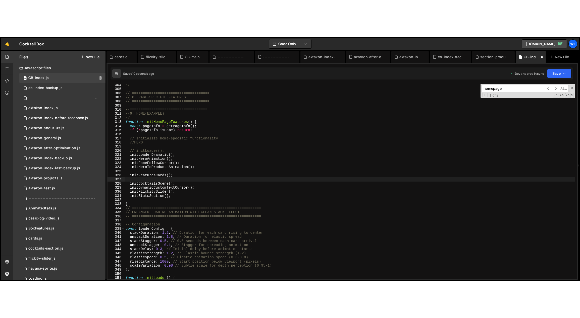
scroll to position [0, 0]
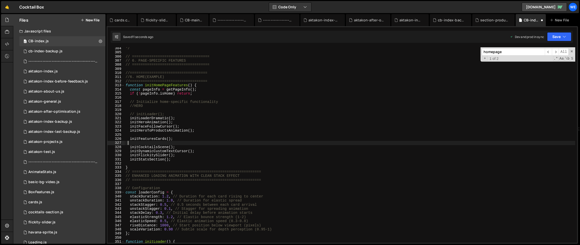
click at [184, 156] on div "*/ // ==================================== // 6. PAGE-SPECIFIC FEATURES // ====…" at bounding box center [350, 147] width 451 height 203
type textarea "initFlickitySlider();"
paste textarea "initChartSection();"
type textarea "// initStatsSection();"
click at [184, 142] on div "*/ // ==================================== // 6. PAGE-SPECIFIC FEATURES // ====…" at bounding box center [350, 147] width 451 height 203
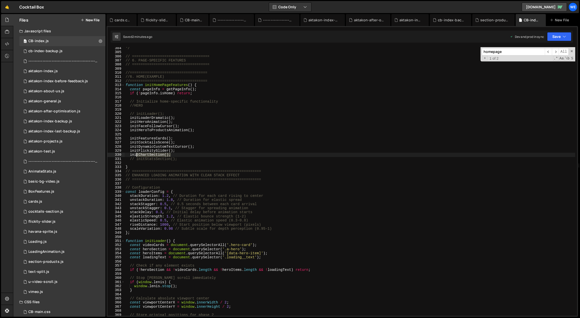
drag, startPoint x: 174, startPoint y: 155, endPoint x: 135, endPoint y: 156, distance: 39.7
click at [135, 156] on div "*/ // ==================================== // 6. PAGE-SPECIFIC FEATURES // ====…" at bounding box center [350, 185] width 451 height 278
type textarea "initChartSection();"
drag, startPoint x: 171, startPoint y: 155, endPoint x: 168, endPoint y: 155, distance: 3.3
click at [171, 155] on div "*/ // ==================================== // 6. PAGE-SPECIFIC FEATURES // ====…" at bounding box center [350, 181] width 451 height 269
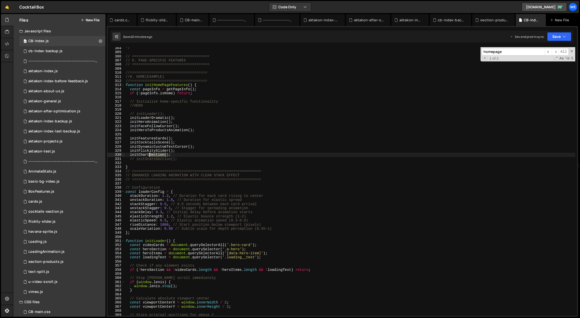
drag, startPoint x: 153, startPoint y: 155, endPoint x: 143, endPoint y: 156, distance: 10.3
click at [143, 156] on div "*/ // ==================================== // 6. PAGE-SPECIFIC FEATURES // ====…" at bounding box center [350, 185] width 451 height 278
type input "artSection("
click at [556, 51] on span "​" at bounding box center [555, 51] width 7 height 7
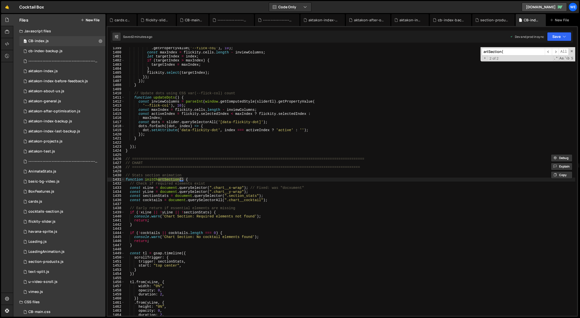
scroll to position [5754, 0]
click at [291, 196] on div ". getPropertyValue ( '--flick-col' ) , 10 ) ; const maxIndex = flickity . cells…" at bounding box center [350, 185] width 451 height 278
click at [289, 198] on div ". getPropertyValue ( '--flick-col' ) , 10 ) ; const maxIndex = flickity . cells…" at bounding box center [350, 185] width 451 height 278
click at [283, 199] on div ". getPropertyValue ( '--flick-col' ) , 10 ) ; const maxIndex = flickity . cells…" at bounding box center [350, 185] width 451 height 278
type textarea "const cocktails = document.querySelectorAll(".chart__cocktail");"
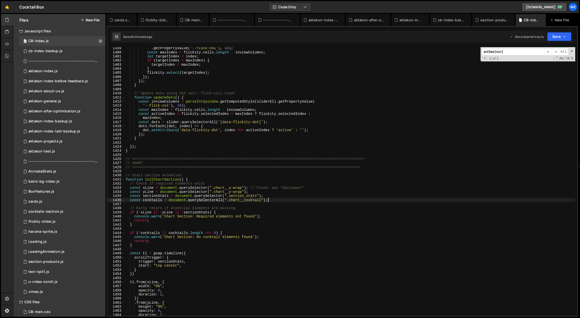
paste textarea "100"
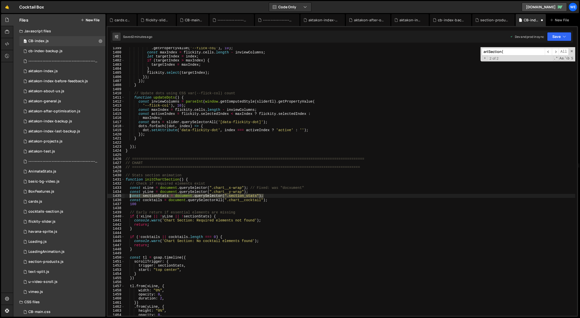
drag, startPoint x: 283, startPoint y: 195, endPoint x: 128, endPoint y: 196, distance: 155.2
click at [128, 196] on div ". getPropertyValue ( '--flick-col' ) , 10 ) ; const maxIndex = flickity . cells…" at bounding box center [350, 185] width 451 height 278
click at [268, 194] on div ". getPropertyValue ( '--flick-col' ) , 10 ) ; const maxIndex = flickity . cells…" at bounding box center [350, 181] width 451 height 269
click at [266, 192] on div ". getPropertyValue ( '--flick-col' ) , 10 ) ; const maxIndex = flickity . cells…" at bounding box center [350, 185] width 451 height 278
type textarea "const yLine = document.querySelector(".chart__y-wrap");"
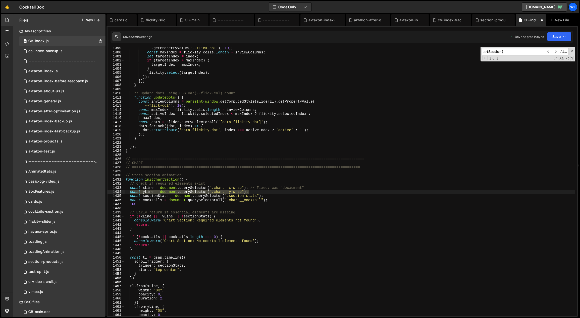
drag, startPoint x: 266, startPoint y: 192, endPoint x: 129, endPoint y: 192, distance: 136.6
click at [129, 192] on div ". getPropertyValue ( '--flick-col' ) , 10 ) ; const maxIndex = flickity . cells…" at bounding box center [350, 185] width 451 height 278
click at [262, 191] on div ". getPropertyValue ( '--flick-col' ) , 10 ) ; const maxIndex = flickity . cells…" at bounding box center [350, 181] width 451 height 269
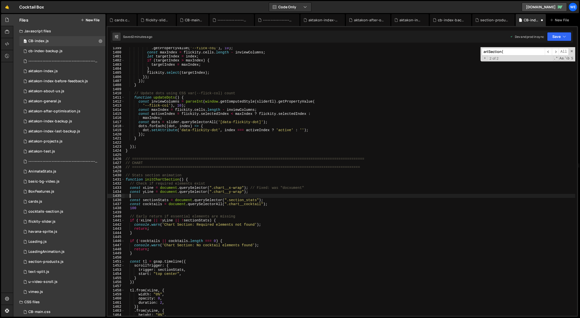
paste textarea "const yLine = document.querySelector(".chart__y-wrap");"
click at [164, 209] on div ". getPropertyValue ( '--flick-col' ) , 10 ) ; const maxIndex = flickity . cells…" at bounding box center [350, 185] width 451 height 278
type textarea "1"
click at [241, 196] on div ". getPropertyValue ( '--flick-col' ) , 10 ) ; const maxIndex = flickity . cells…" at bounding box center [350, 185] width 451 height 278
drag, startPoint x: 242, startPoint y: 196, endPoint x: 214, endPoint y: 197, distance: 27.4
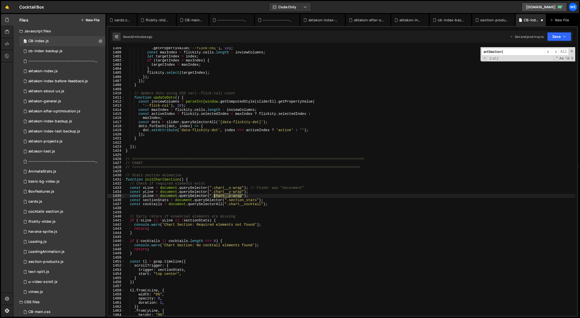
click at [214, 197] on div ". getPropertyValue ( '--flick-col' ) , 10 ) ; const maxIndex = flickity . cells…" at bounding box center [350, 185] width 451 height 278
paste textarea "line"
drag, startPoint x: 153, startPoint y: 196, endPoint x: 143, endPoint y: 197, distance: 10.3
click at [143, 197] on div ". getPropertyValue ( '--flick-col' ) , 10 ) ; const maxIndex = flickity . cells…" at bounding box center [350, 185] width 451 height 278
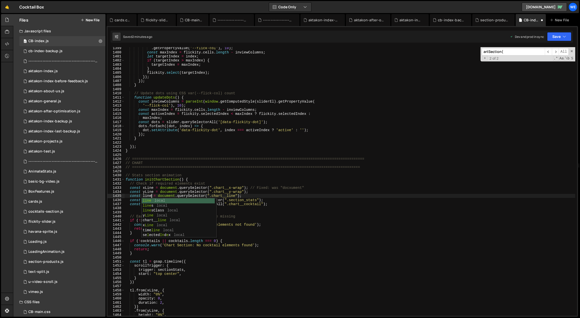
click at [170, 188] on div ". getPropertyValue ( '--flick-col' ) , 10 ) ; const maxIndex = flickity . cells…" at bounding box center [350, 185] width 451 height 278
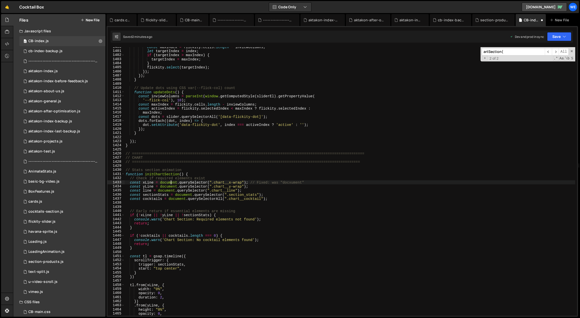
scroll to position [5760, 0]
click at [144, 190] on div "const maxIndex = flickity . cells . length - inviewColumns ; let targetIndex = …" at bounding box center [350, 184] width 451 height 278
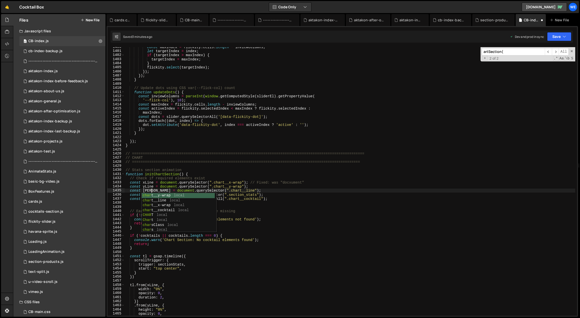
scroll to position [0, 2]
click at [154, 187] on div "const maxIndex = flickity . cells . length - inviewColumns ; let targetIndex = …" at bounding box center [350, 184] width 451 height 278
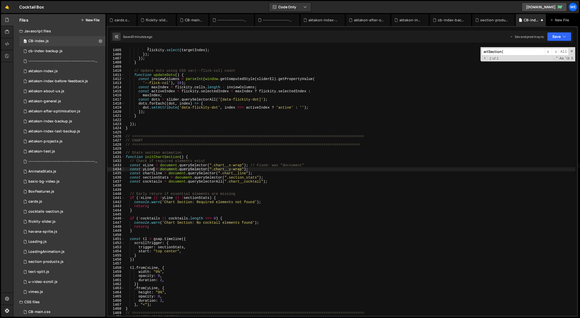
click at [210, 198] on div "} flickity . select ( targetIndex ) ; }) ; }) ; } // Update dots using CSS var(…" at bounding box center [350, 183] width 451 height 278
drag, startPoint x: 179, startPoint y: 199, endPoint x: 185, endPoint y: 199, distance: 6.3
click at [179, 199] on div "} flickity . select ( targetIndex ) ; }) ; }) ; } // Update dots using CSS var(…" at bounding box center [350, 183] width 451 height 278
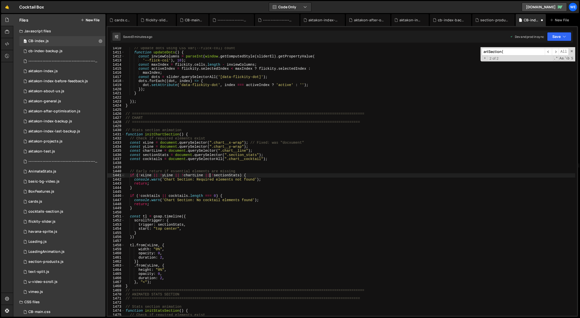
scroll to position [5823, 0]
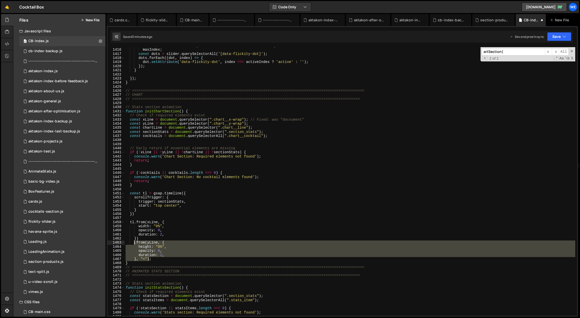
drag, startPoint x: 148, startPoint y: 258, endPoint x: 134, endPoint y: 244, distance: 19.7
click at [134, 244] on div "const activeIndex = flickity . selectedIndex < maxIndex ? flickity . selectedIn…" at bounding box center [350, 183] width 451 height 278
click at [149, 258] on div "const activeIndex = flickity . selectedIndex < maxIndex ? flickity . selectedIn…" at bounding box center [350, 181] width 451 height 269
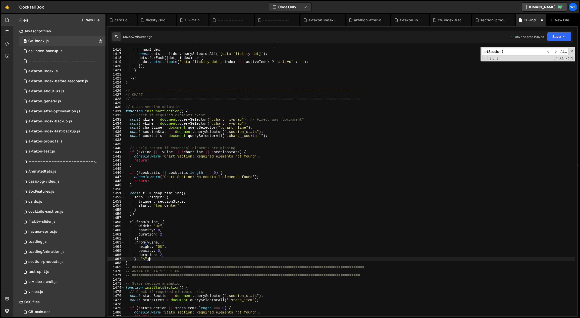
scroll to position [0, 0]
paste textarea "}, "<")"
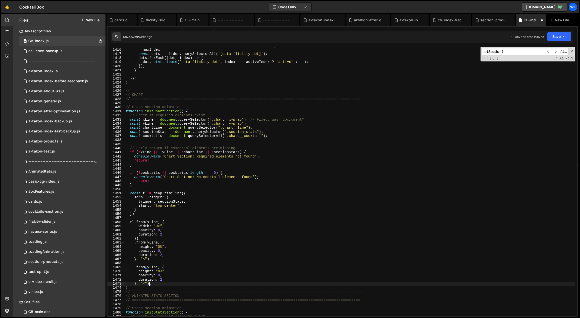
scroll to position [5826, 0]
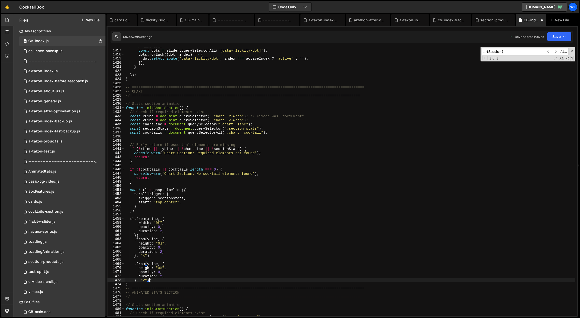
click at [149, 264] on div "maxIndex ; const dots = slider . querySelectorAll ( '[data-flickity-dot]' ) ; d…" at bounding box center [350, 183] width 451 height 278
click at [200, 234] on div "maxIndex ; const dots = slider . querySelectorAll ( '[data-flickity-dot]' ) ; d…" at bounding box center [350, 183] width 451 height 278
click at [184, 203] on div "maxIndex ; const dots = slider . querySelectorAll ( '[data-flickity-dot]' ) ; d…" at bounding box center [350, 183] width 451 height 278
type textarea "start: "top center","
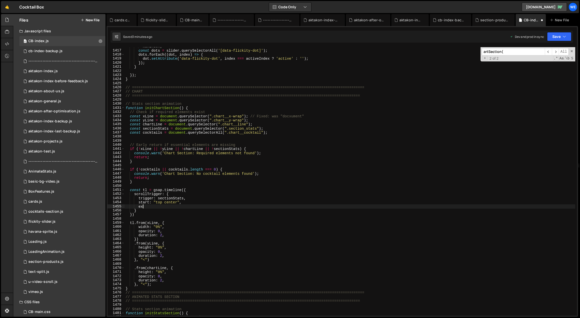
type textarea "e"
click at [192, 206] on div "maxIndex ; const dots = slider . querySelectorAll ( '[data-flickity-dot]' ) ; d…" at bounding box center [350, 183] width 451 height 278
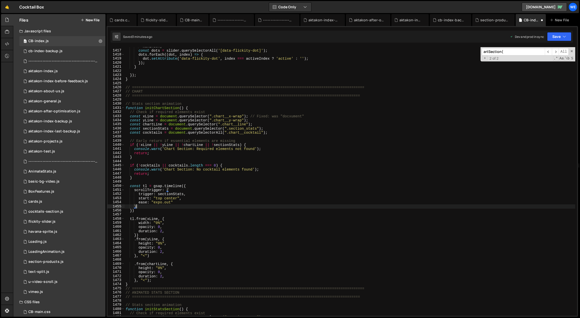
scroll to position [0, 0]
click at [159, 269] on div "maxIndex ; const dots = slider . querySelectorAll ( '[data-flickity-dot]' ) ; d…" at bounding box center [350, 183] width 451 height 278
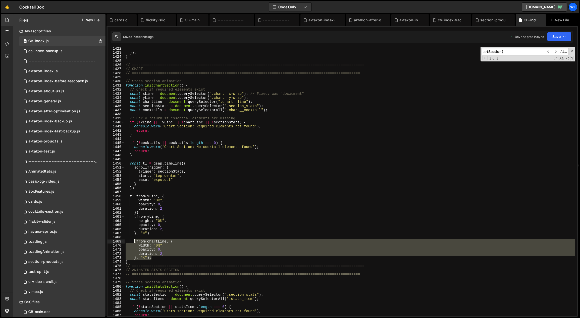
click at [133, 242] on div "}) ; } // =====================================================================…" at bounding box center [350, 185] width 451 height 278
click at [157, 258] on div "}) ; } // =====================================================================…" at bounding box center [350, 181] width 451 height 269
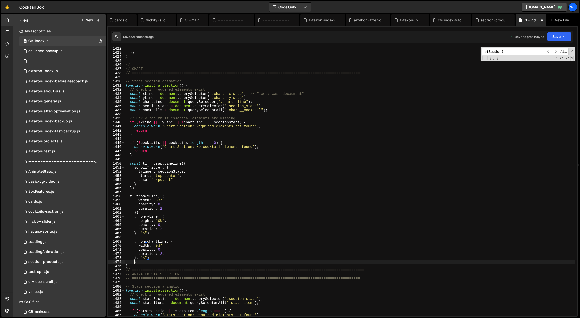
scroll to position [0, 0]
type textarea ";"
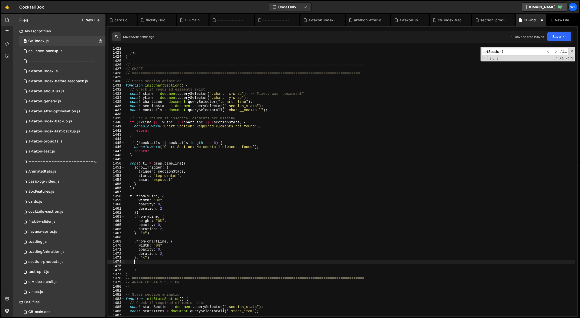
type textarea "}, "<")"
paste textarea "}, "<");"
drag, startPoint x: 166, startPoint y: 265, endPoint x: 147, endPoint y: 265, distance: 18.6
click at [147, 265] on div "}) ; } // =====================================================================…" at bounding box center [350, 185] width 451 height 278
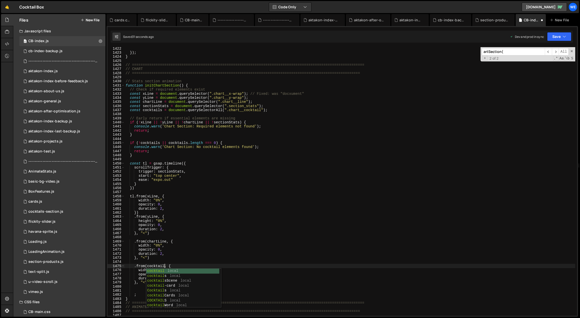
type textarea ".from(cocktails, {"
click at [173, 260] on div "}) ; } // =====================================================================…" at bounding box center [350, 185] width 451 height 278
drag, startPoint x: 147, startPoint y: 270, endPoint x: 139, endPoint y: 270, distance: 7.8
click at [139, 270] on div "}) ; } // =====================================================================…" at bounding box center [350, 185] width 451 height 278
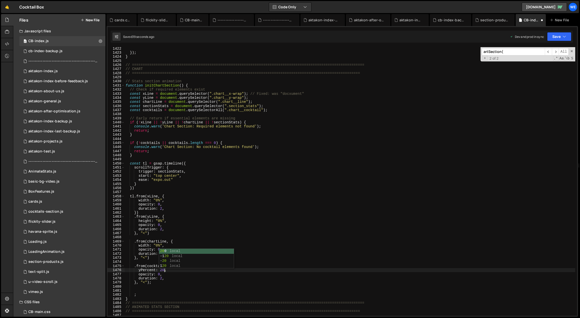
scroll to position [0, 3]
drag, startPoint x: 164, startPoint y: 285, endPoint x: 162, endPoint y: 280, distance: 5.8
click at [164, 284] on div "}) ; } // =====================================================================…" at bounding box center [350, 185] width 451 height 278
click at [163, 279] on div "}) ; } // =====================================================================…" at bounding box center [350, 185] width 451 height 278
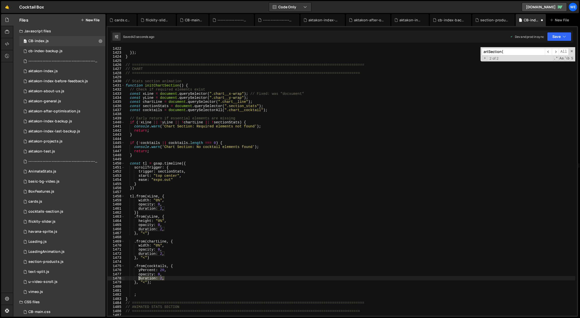
drag, startPoint x: 164, startPoint y: 278, endPoint x: 139, endPoint y: 278, distance: 24.9
click at [139, 278] on div "}) ; } // =====================================================================…" at bounding box center [350, 185] width 451 height 278
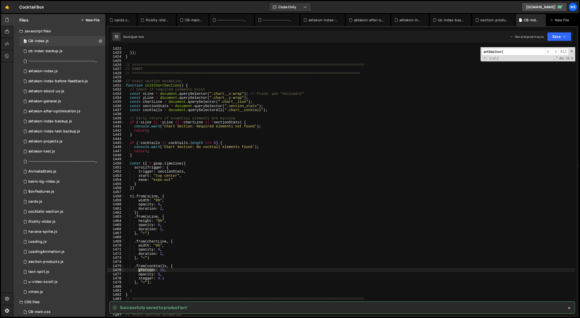
drag, startPoint x: 154, startPoint y: 269, endPoint x: 139, endPoint y: 269, distance: 15.3
click at [139, 269] on div "}) ; } // =====================================================================…" at bounding box center [350, 185] width 451 height 278
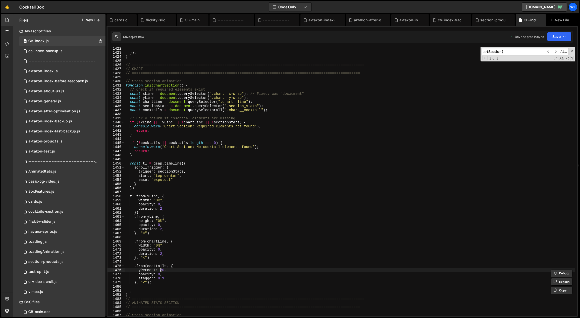
click at [160, 270] on div "}) ; } // =====================================================================…" at bounding box center [350, 185] width 451 height 278
click at [139, 269] on div "}) ; } // =====================================================================…" at bounding box center [350, 185] width 451 height 278
type textarea "yPercent: 80,"
click at [171, 279] on div "}) ; } // =====================================================================…" at bounding box center [350, 185] width 451 height 278
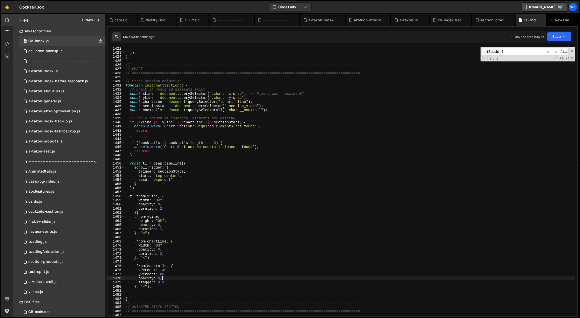
click at [145, 287] on div "}) ; } // =====================================================================…" at bounding box center [350, 185] width 451 height 278
click at [152, 286] on div "}) ; } // =====================================================================…" at bounding box center [350, 185] width 451 height 278
click at [162, 271] on div "}) ; } // =====================================================================…" at bounding box center [350, 185] width 451 height 278
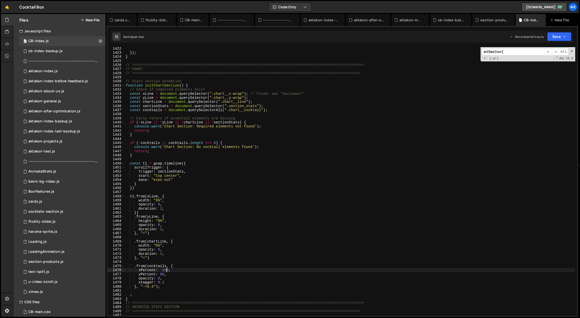
click at [167, 275] on div "}) ; } // =====================================================================…" at bounding box center [350, 185] width 451 height 278
click at [151, 287] on div "}) ; } // =====================================================================…" at bounding box center [350, 185] width 451 height 278
click at [144, 287] on div "}) ; } // =====================================================================…" at bounding box center [350, 185] width 451 height 278
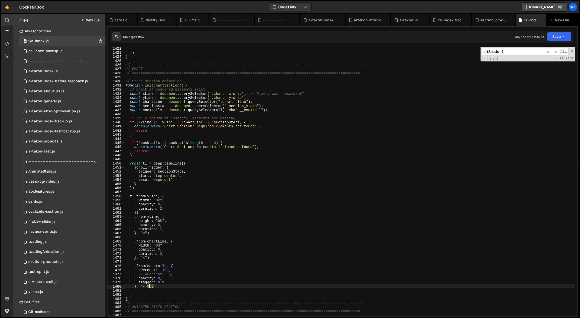
drag, startPoint x: 151, startPoint y: 287, endPoint x: 148, endPoint y: 287, distance: 3.3
click at [148, 287] on div "}) ; } // =====================================================================…" at bounding box center [350, 185] width 451 height 278
click at [149, 287] on div "}) ; } // =====================================================================…" at bounding box center [350, 185] width 451 height 278
click at [275, 108] on div "}) ; } // =====================================================================…" at bounding box center [350, 185] width 451 height 278
click at [273, 109] on div "}) ; } // =====================================================================…" at bounding box center [350, 185] width 451 height 278
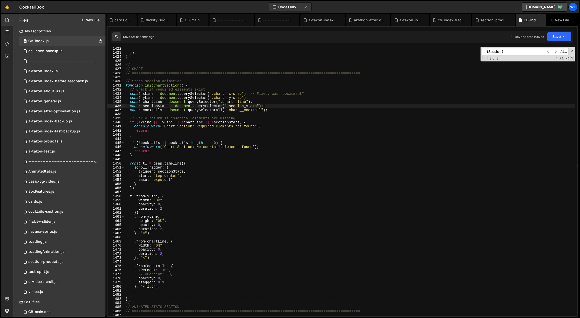
type textarea "const cocktails = document.querySelectorAll(".chart__cocktail");"
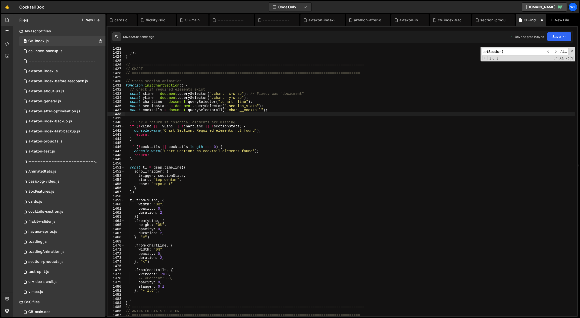
paste textarea "chart__icon-happy"
drag, startPoint x: 272, startPoint y: 106, endPoint x: 127, endPoint y: 107, distance: 145.2
click at [127, 107] on div "}) ; } // =====================================================================…" at bounding box center [350, 185] width 451 height 278
type textarea "const sectionStats = document.querySelector(".section_stats");"
click at [280, 105] on div "}) ; } // =====================================================================…" at bounding box center [350, 181] width 451 height 269
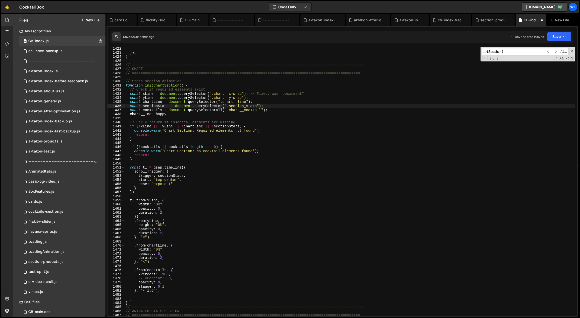
paste textarea "const sectionStats = document.querySelector(".section_stats");"
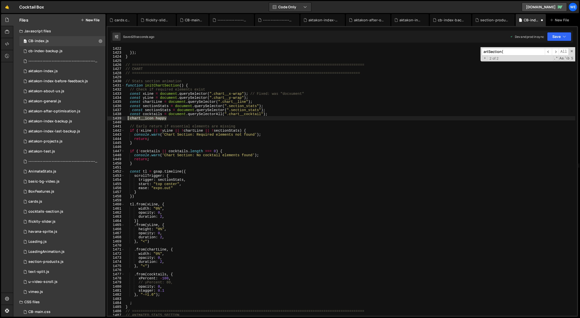
drag, startPoint x: 157, startPoint y: 118, endPoint x: 128, endPoint y: 119, distance: 28.9
click at [128, 119] on div "}) ; } // =====================================================================…" at bounding box center [350, 185] width 451 height 278
type textarea "chart__icon-happy"
drag, startPoint x: 259, startPoint y: 110, endPoint x: 232, endPoint y: 111, distance: 26.9
click at [232, 111] on div "}) ; } // =====================================================================…" at bounding box center [350, 185] width 451 height 278
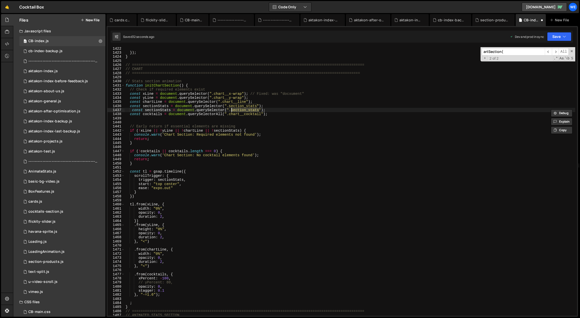
paste textarea "chart__icon-happy"
drag, startPoint x: 170, startPoint y: 110, endPoint x: 146, endPoint y: 111, distance: 23.4
click at [146, 110] on div "}) ; } // =====================================================================…" at bounding box center [350, 185] width 451 height 278
drag, startPoint x: 165, startPoint y: 111, endPoint x: 145, endPoint y: 110, distance: 19.1
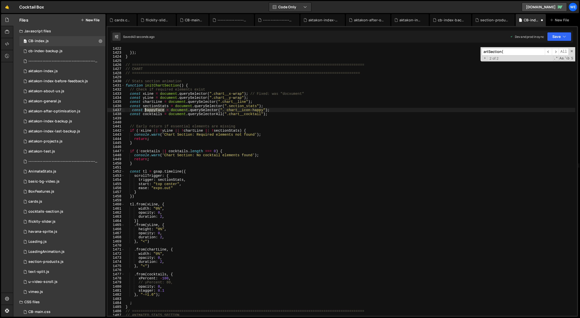
click at [145, 110] on div "}) ; } // =====================================================================…" at bounding box center [350, 185] width 451 height 278
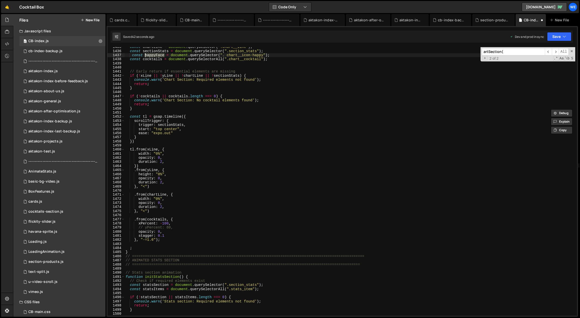
click at [163, 240] on div "const chartLine = document . querySelector ( ".chart__line" ) ; const sectionSt…" at bounding box center [350, 184] width 451 height 278
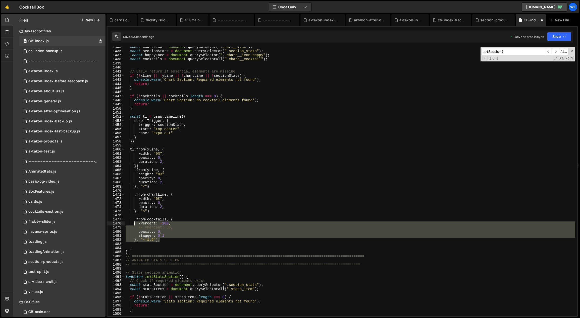
drag, startPoint x: 159, startPoint y: 241, endPoint x: 137, endPoint y: 223, distance: 28.0
click at [134, 222] on div "const chartLine = document . querySelector ( ".chart__line" ) ; const sectionSt…" at bounding box center [350, 184] width 451 height 278
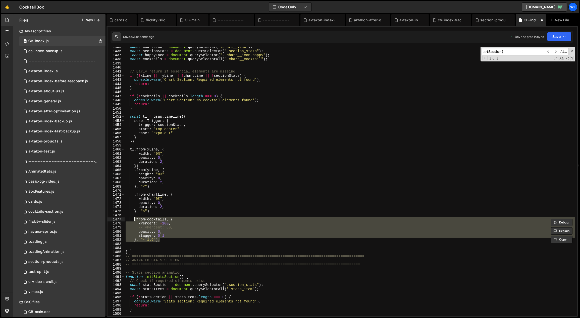
click at [166, 240] on div "const chartLine = document . querySelector ( ".chart__line" ) ; const sectionSt…" at bounding box center [350, 181] width 451 height 269
type textarea "}, "-=1.6");"
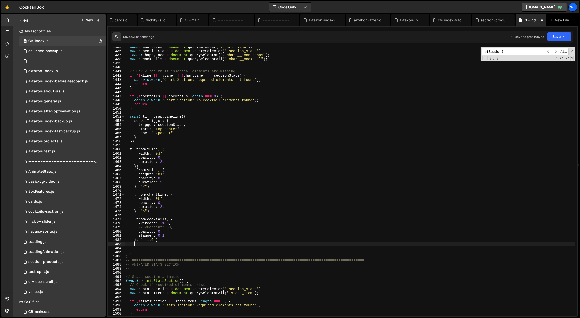
paste textarea "}, "-=1.6");"
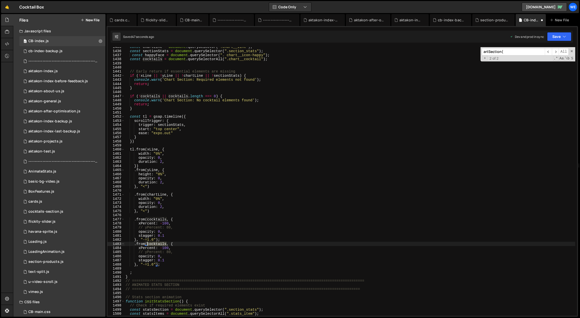
drag, startPoint x: 163, startPoint y: 244, endPoint x: 145, endPoint y: 244, distance: 18.1
click at [147, 244] on div "const chartLine = document . querySelector ( ".chart__line" ) ; const sectionSt…" at bounding box center [350, 184] width 451 height 278
drag, startPoint x: 164, startPoint y: 199, endPoint x: 139, endPoint y: 200, distance: 25.2
click at [138, 199] on div "const chartLine = document . querySelector ( ".chart__line" ) ; const sectionSt…" at bounding box center [350, 184] width 451 height 278
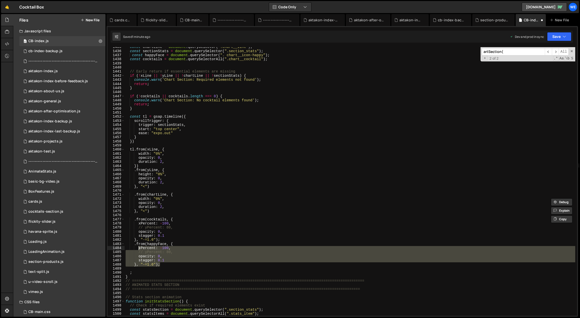
drag, startPoint x: 159, startPoint y: 264, endPoint x: 138, endPoint y: 249, distance: 25.9
click at [138, 249] on div "const chartLine = document . querySelector ( ".chart__line" ) ; const sectionSt…" at bounding box center [350, 184] width 451 height 278
click at [248, 220] on div "const chartLine = document . querySelector ( ".chart__line" ) ; const sectionSt…" at bounding box center [350, 184] width 451 height 278
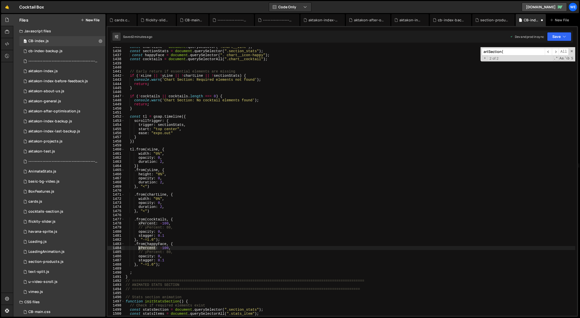
drag, startPoint x: 155, startPoint y: 248, endPoint x: 138, endPoint y: 247, distance: 17.3
click at [138, 247] on div "const chartLine = document . querySelector ( ".chart__line" ) ; const sectionSt…" at bounding box center [350, 184] width 451 height 278
click at [178, 252] on div "const chartLine = document . querySelector ( ".chart__line" ) ; const sectionSt…" at bounding box center [350, 184] width 451 height 278
type textarea "// yPercent: 80,"
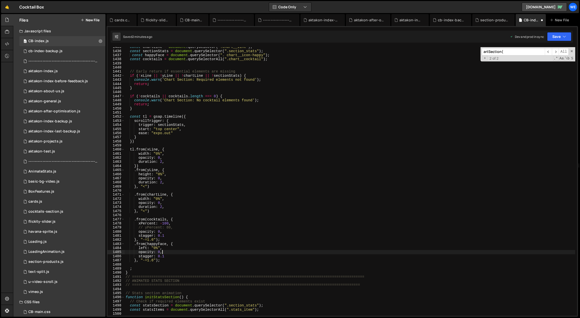
type textarea "stagger: 0.1"
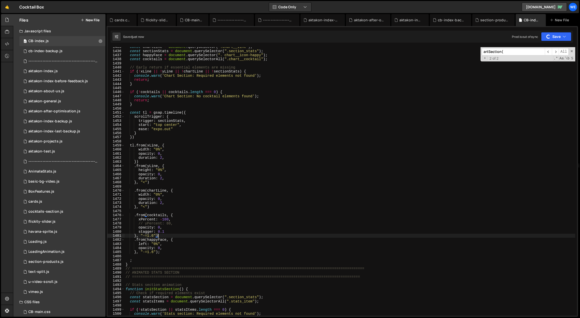
click at [162, 253] on div "const chartLine = document . querySelector ( ".chart__line" ) ; const sectionSt…" at bounding box center [350, 184] width 451 height 278
type textarea "}, "-=1.6")"
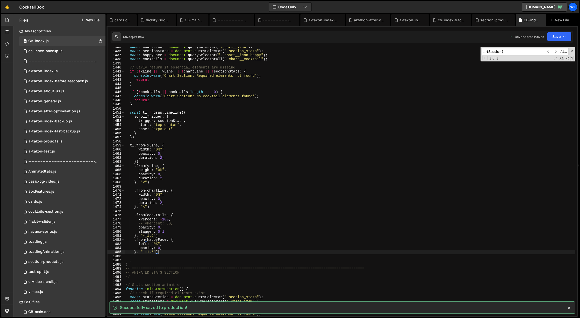
click at [165, 235] on div "const chartLine = document . querySelector ( ".chart__line" ) ; const sectionSt…" at bounding box center [350, 184] width 451 height 278
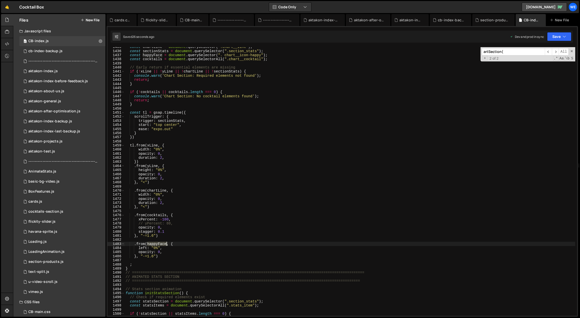
drag, startPoint x: 150, startPoint y: 245, endPoint x: 166, endPoint y: 244, distance: 15.6
click at [166, 244] on div "const chartLine = document . querySelector ( ".chart__line" ) ; const sectionSt…" at bounding box center [350, 184] width 451 height 278
click at [240, 72] on div "const chartLine = document . querySelector ( ".chart__line" ) ; const sectionSt…" at bounding box center [350, 184] width 451 height 278
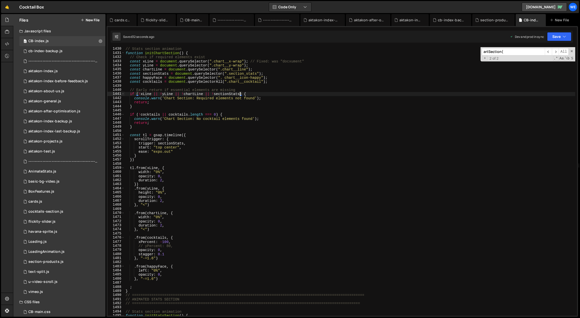
scroll to position [5877, 0]
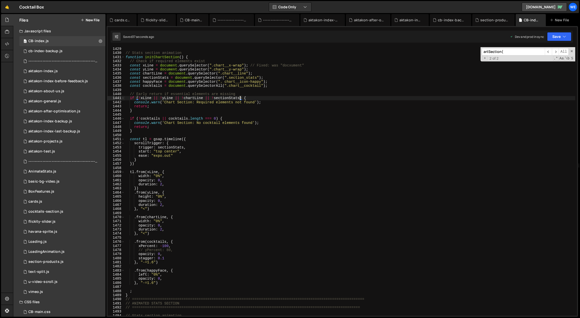
click at [210, 99] on div "// Stats section animation function initChartSection ( ) { // Check if required…" at bounding box center [350, 186] width 451 height 278
paste textarea "happyFace"
click at [225, 81] on div "// Stats section animation function initChartSection ( ) { // Check if required…" at bounding box center [350, 186] width 451 height 278
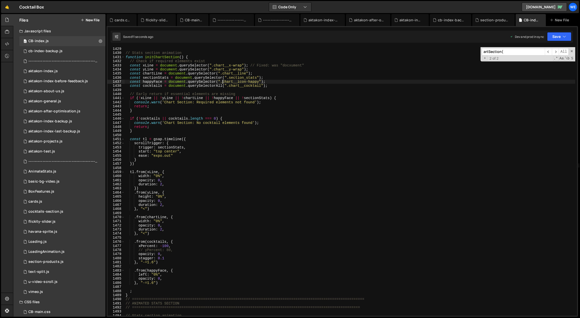
click at [167, 274] on div "// Stats section animation function initChartSection ( ) { // Check if required…" at bounding box center [350, 186] width 451 height 278
type textarea "left: "0%","
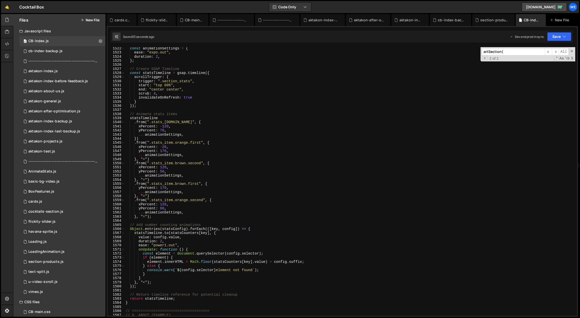
scroll to position [6284, 0]
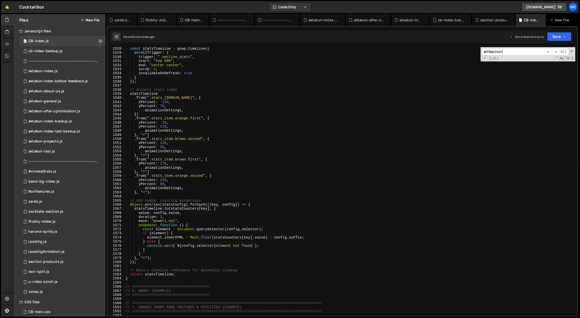
click at [317, 179] on div "const statsTimeline = gsap . timeline ({ scrollTrigger : { trigger : ".section_…" at bounding box center [350, 186] width 451 height 278
type textarea "xPercent: 120,"
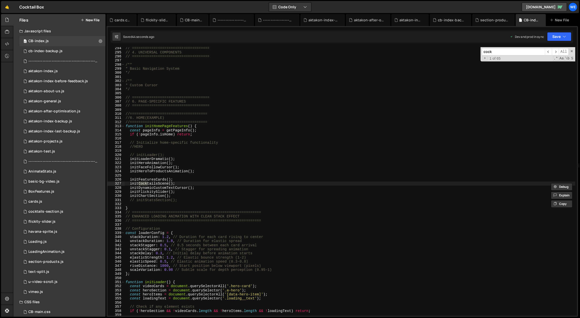
scroll to position [1213, 0]
type input "cocktails"
type textarea "initCocktailsScene();"
drag, startPoint x: 172, startPoint y: 184, endPoint x: 152, endPoint y: 183, distance: 19.6
click at [152, 183] on div "// ==================================== // 4. UNIVERSAL COMPONENTS // =========…" at bounding box center [350, 185] width 451 height 278
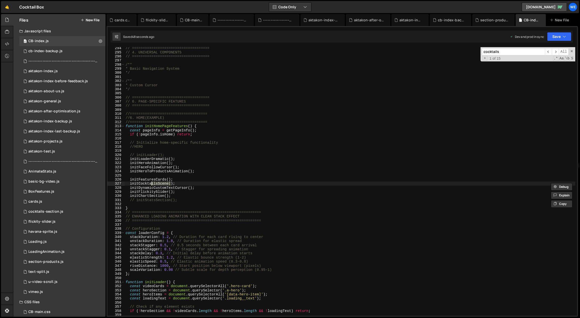
type input "ilsScene("
click at [556, 51] on span "​" at bounding box center [555, 51] width 7 height 7
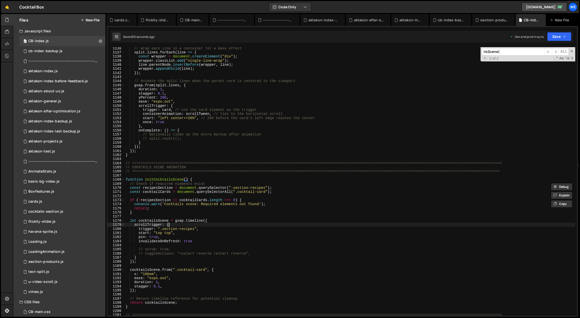
click at [310, 226] on div "// Wrap each line in a container for a mask effect split . lines . forEach ( li…" at bounding box center [350, 185] width 451 height 278
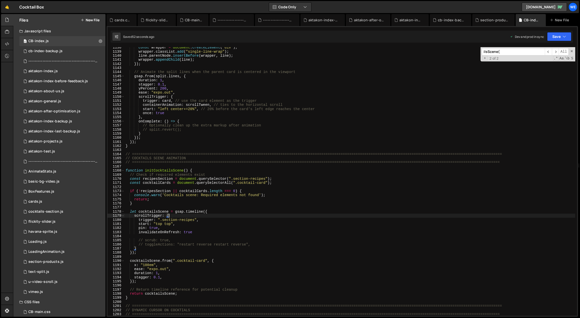
scroll to position [4682, 0]
drag, startPoint x: 161, startPoint y: 227, endPoint x: 142, endPoint y: 230, distance: 19.6
click at [137, 227] on div "const wrapper = document . createElement ( "div" ) ; wrapper . classList . add …" at bounding box center [350, 184] width 451 height 278
click at [280, 242] on div "const wrapper = document . createElement ( "div" ) ; wrapper . classList . add …" at bounding box center [350, 184] width 451 height 278
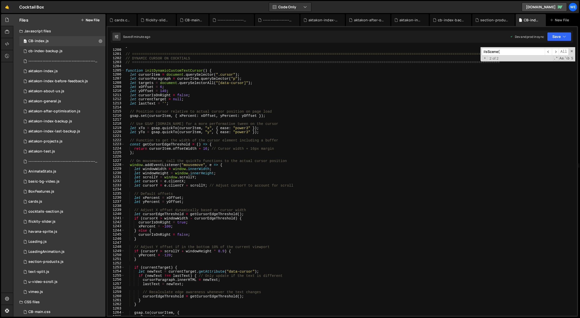
scroll to position [4906, 0]
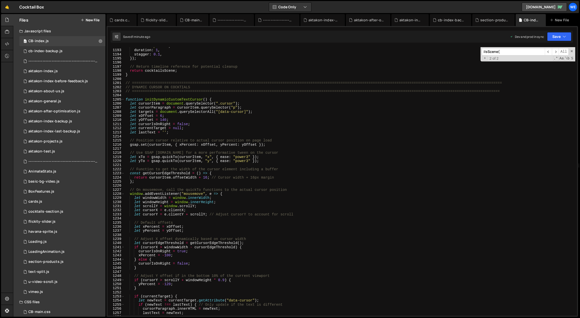
click at [232, 241] on div "ease : "expo.out" , duration : 1 , stagger : 0.1 , }) ; // Return timeline refe…" at bounding box center [350, 183] width 451 height 278
type textarea "// Adjust X offset dynamically based on cursor width"
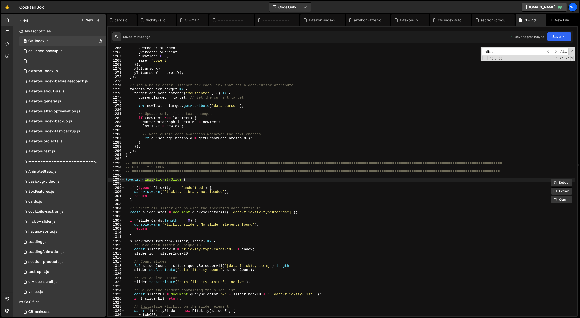
scroll to position [6022, 0]
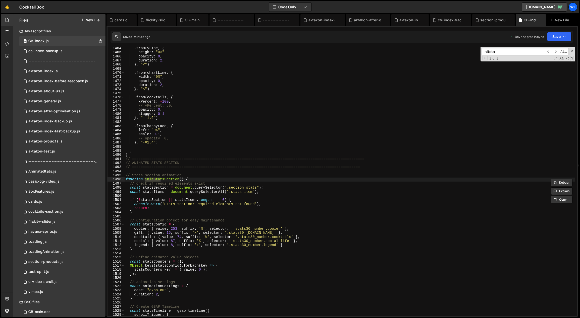
type input "initsta"
click at [240, 219] on div ". from ( yLine , { height : "0%" , opacity : 0 , duration : 2 , } , "<" ) . fro…" at bounding box center [350, 185] width 451 height 278
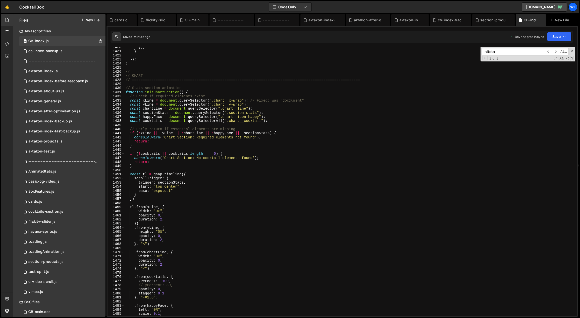
scroll to position [5842, 0]
click at [176, 178] on div "}) ; } }) ; } // ==============================================================…" at bounding box center [350, 184] width 451 height 278
click at [196, 181] on div "}) ; } }) ; } // ==============================================================…" at bounding box center [350, 184] width 451 height 278
type textarea "trigger: sectionStats,"
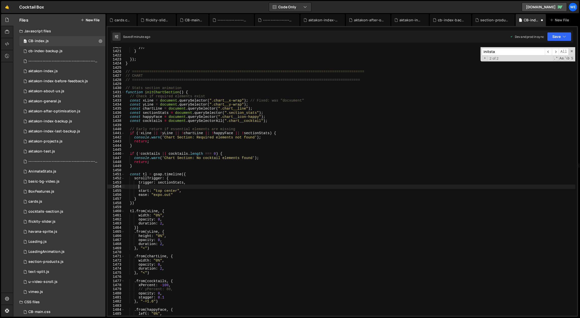
paste textarea "pin: true,"
click at [351, 152] on div "}) ; } }) ; } // ==============================================================…" at bounding box center [350, 184] width 451 height 278
click at [226, 187] on div "}) ; } }) ; } // ==============================================================…" at bounding box center [350, 184] width 451 height 278
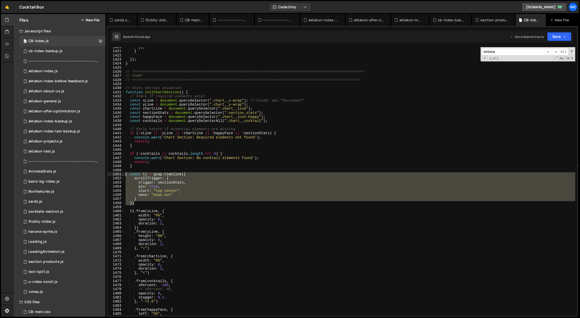
drag, startPoint x: 134, startPoint y: 203, endPoint x: 127, endPoint y: 175, distance: 29.1
click at [127, 175] on div "}) ; } }) ; } // ==============================================================…" at bounding box center [350, 184] width 451 height 278
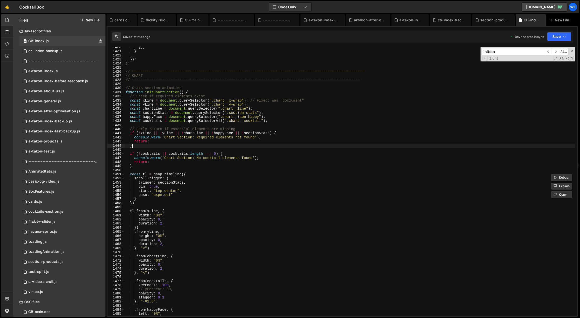
click at [248, 145] on div "}) ; } }) ; } // ==============================================================…" at bounding box center [350, 184] width 451 height 278
click at [172, 186] on div "}) ; } }) ; } // ==============================================================…" at bounding box center [350, 184] width 451 height 278
type textarea "pin: true,"
paste textarea "pin: ".element-to-pin", // Selector or element reference"
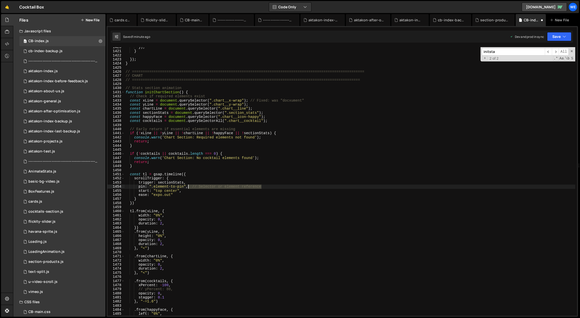
drag, startPoint x: 266, startPoint y: 187, endPoint x: 189, endPoint y: 188, distance: 77.6
click at [189, 188] on div "}) ; } }) ; } // ==============================================================…" at bounding box center [350, 184] width 451 height 278
drag, startPoint x: 183, startPoint y: 187, endPoint x: 154, endPoint y: 185, distance: 29.0
click at [154, 185] on div "}) ; } }) ; } // ==============================================================…" at bounding box center [350, 184] width 451 height 278
paste textarea "stats__heading-row"
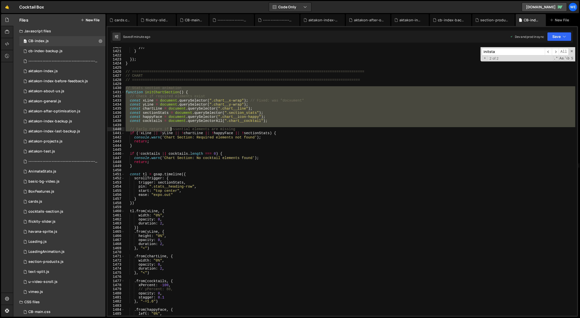
scroll to position [5969, 0]
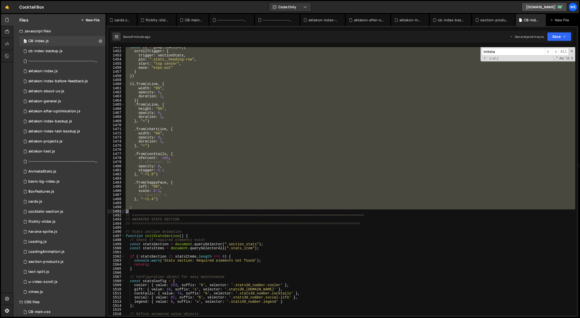
drag, startPoint x: 126, startPoint y: 88, endPoint x: 142, endPoint y: 211, distance: 124.6
click at [142, 211] on div "const tl = gsap . timeline ({ scrollTrigger : { trigger : sectionStats , pin : …" at bounding box center [350, 184] width 451 height 278
click at [201, 184] on div "const tl = gsap . timeline ({ scrollTrigger : { trigger : sectionStats , pin : …" at bounding box center [350, 181] width 451 height 269
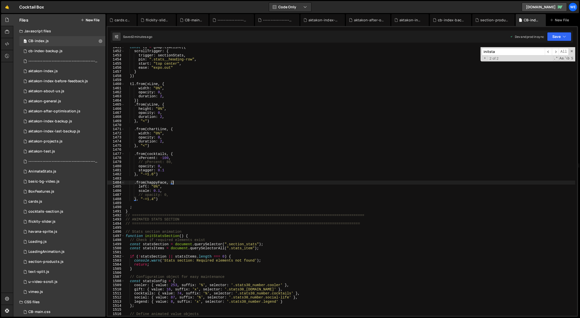
scroll to position [5837, 0]
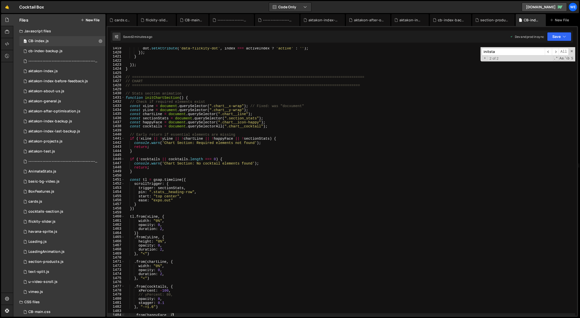
click at [172, 196] on div "dot . setAttribute ( 'data-flickity-dot' , index === activeIndex ? 'active' : '…" at bounding box center [350, 185] width 451 height 278
click at [197, 197] on div "dot . setAttribute ( 'data-flickity-dot' , index === activeIndex ? 'active' : '…" at bounding box center [350, 185] width 451 height 278
click at [196, 201] on div "dot . setAttribute ( 'data-flickity-dot' , index === activeIndex ? 'active' : '…" at bounding box center [350, 185] width 451 height 278
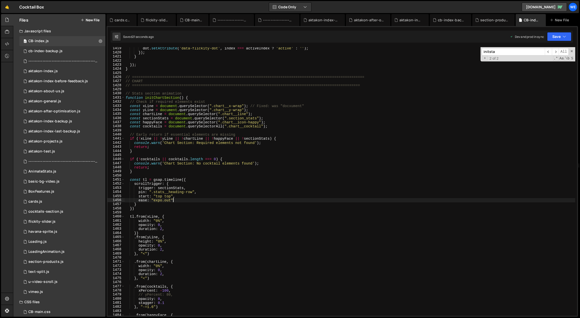
type textarea "start: "top top","
paste textarea "pinSpacing: false,"
click at [187, 200] on div "dot . setAttribute ( 'data-flickity-dot' , index === activeIndex ? 'active' : '…" at bounding box center [350, 185] width 451 height 278
click at [187, 198] on div "dot . setAttribute ( 'data-flickity-dot' , index === activeIndex ? 'active' : '…" at bounding box center [350, 185] width 451 height 278
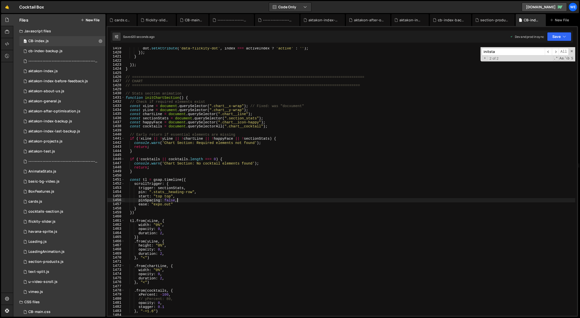
type textarea "start: "top top","
drag, startPoint x: 181, startPoint y: 193, endPoint x: 150, endPoint y: 192, distance: 30.7
click at [150, 192] on div "dot . setAttribute ( 'data-flickity-dot' , index === activeIndex ? 'active' : '…" at bounding box center [350, 185] width 451 height 278
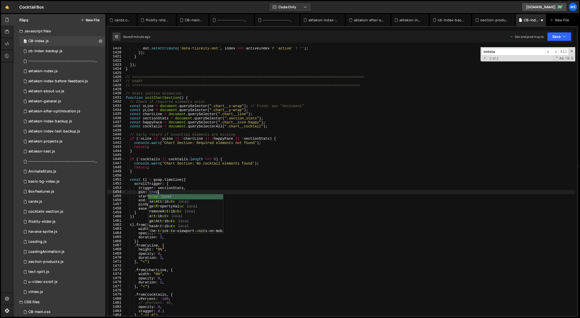
scroll to position [0, 2]
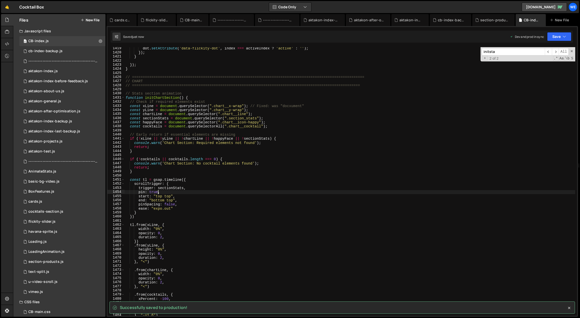
type textarea "pin: true,"
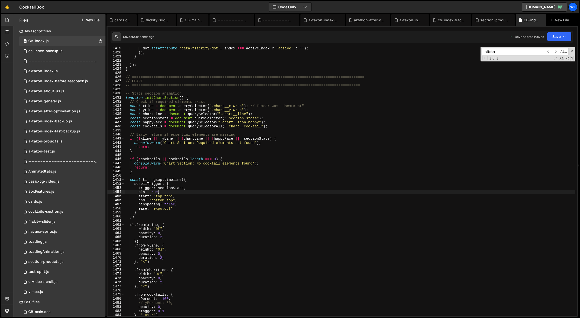
click at [427, 174] on div "dot . setAttribute ( 'data-flickity-dot' , index === activeIndex ? 'active' : '…" at bounding box center [350, 185] width 451 height 278
click at [8, 8] on link "🤙" at bounding box center [7, 7] width 12 height 12
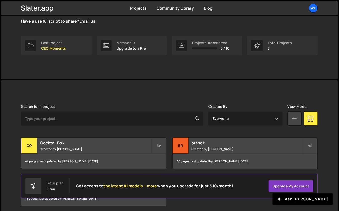
scroll to position [85, 0]
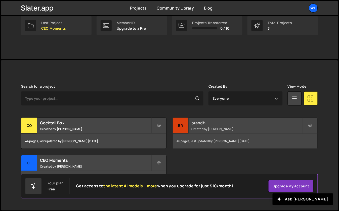
click at [190, 127] on div "brandЪ Created by Georgi Tsonev" at bounding box center [245, 126] width 145 height 16
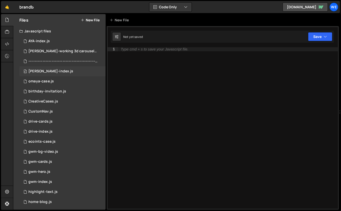
click at [79, 69] on div "0 branda-index.js 0" at bounding box center [62, 71] width 86 height 10
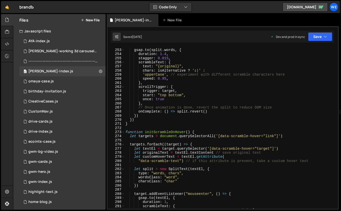
scroll to position [1017, 0]
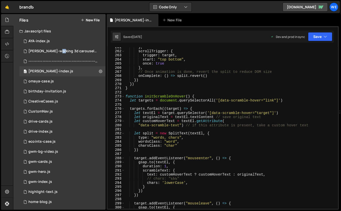
click at [204, 148] on div "} , scrollTrigger : { trigger : target , start : "top bottom" , once : true } ,…" at bounding box center [229, 130] width 211 height 170
type textarea "})"
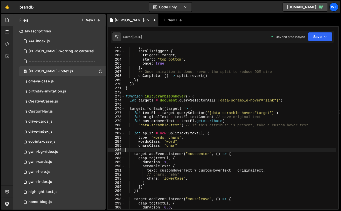
type textarea "3"
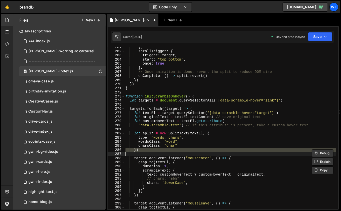
type textarea "})"
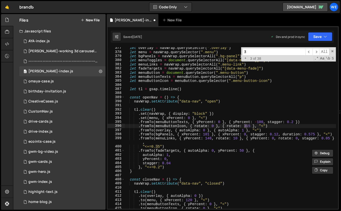
scroll to position [1707, 0]
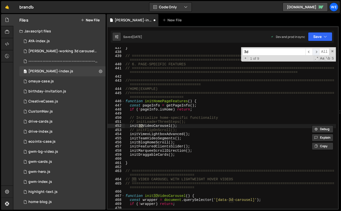
type input "3d"
click at [315, 51] on span "​" at bounding box center [315, 51] width 7 height 7
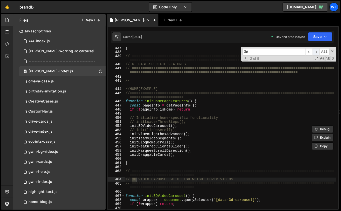
click at [315, 51] on span "​" at bounding box center [315, 51] width 7 height 7
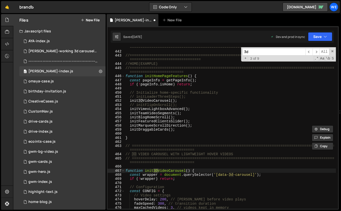
click at [177, 184] on div "// ============================================================================…" at bounding box center [229, 128] width 211 height 174
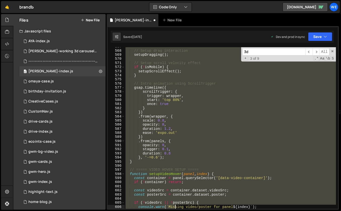
scroll to position [2314, 0]
drag, startPoint x: 126, startPoint y: 69, endPoint x: 176, endPoint y: 213, distance: 152.6
click at [176, 211] on html "Projects Community Library Blog We Projects Your Teams Account Upgrade Logout" at bounding box center [170, 105] width 341 height 211
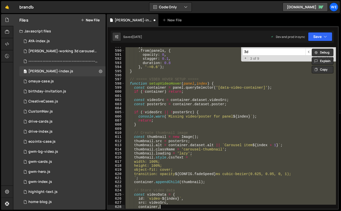
click at [204, 174] on div "}) . from ( panels , { opacity : 0 , stagger : 0.1 , duration : 0.8 } , '-=0.6'…" at bounding box center [229, 129] width 211 height 170
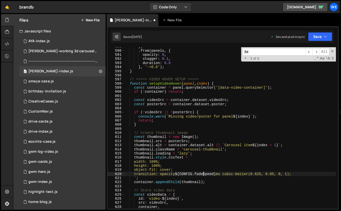
click at [153, 162] on div "}) . from ( panels , { opacity : 0 , stagger : 0.1 , duration : 0.8 } , '-=0.6'…" at bounding box center [229, 129] width 211 height 170
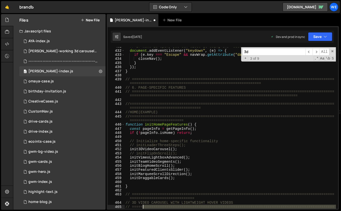
scroll to position [1693, 0]
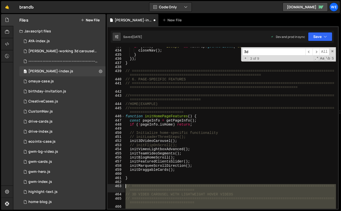
drag, startPoint x: 132, startPoint y: 118, endPoint x: 124, endPoint y: 187, distance: 69.3
click at [124, 187] on div "width: 100%; 433 434 435 436 437 438 439 440 441 442 443 444 445 446 447 448 44…" at bounding box center [222, 127] width 230 height 161
click at [153, 135] on div "if ( e . key === "Escape" && navWrap . getAttribute ( "data-nav" ) === "open" )…" at bounding box center [229, 129] width 211 height 170
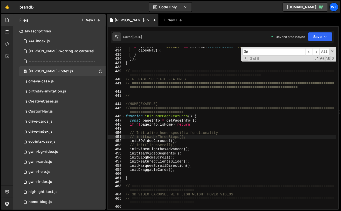
type textarea "initScript();"
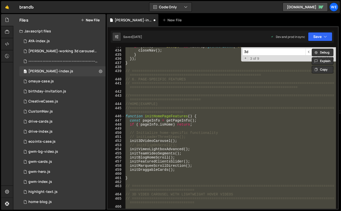
click at [90, 21] on button "New File" at bounding box center [90, 20] width 19 height 4
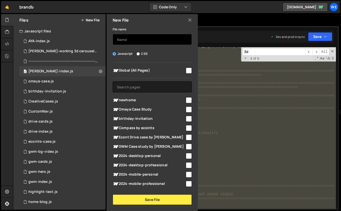
click at [125, 36] on input "text" at bounding box center [152, 39] width 79 height 11
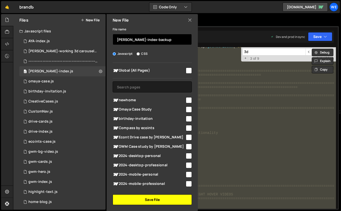
type input "[PERSON_NAME]-index-backup"
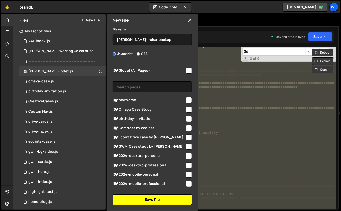
click at [159, 199] on button "Save File" at bounding box center [152, 199] width 79 height 11
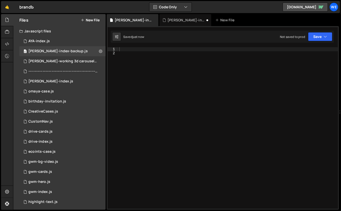
click at [169, 155] on div at bounding box center [228, 132] width 220 height 170
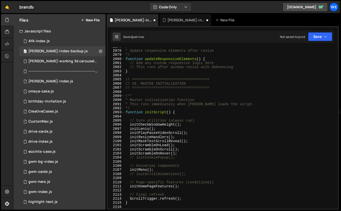
scroll to position [8068, 0]
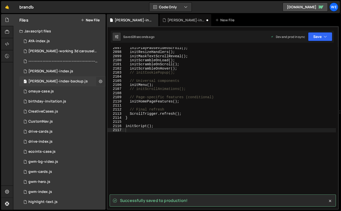
click at [99, 81] on icon at bounding box center [101, 81] width 4 height 5
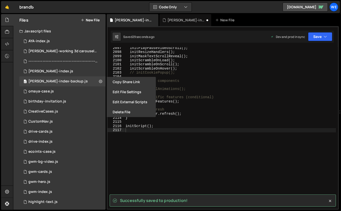
click at [198, 135] on div "initPlayPauseVideoScroll ( ) ; initResizeHandlers ( ) ; initMaskTextScrollRevea…" at bounding box center [229, 131] width 211 height 170
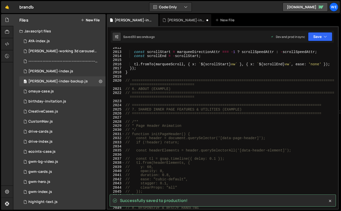
scroll to position [7594, 0]
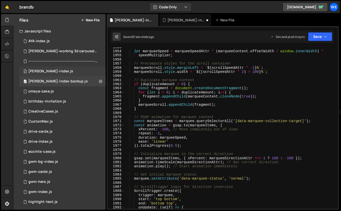
click at [51, 71] on div "[PERSON_NAME]-index.js" at bounding box center [50, 71] width 45 height 5
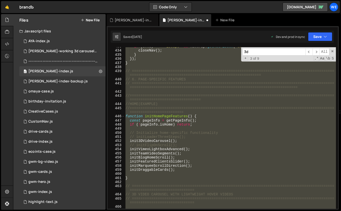
click at [168, 108] on div "if ( e . key === "Escape" && navWrap . getAttribute ( "data-nav" ) === "open" )…" at bounding box center [229, 129] width 211 height 170
type textarea "//=============================================================================…"
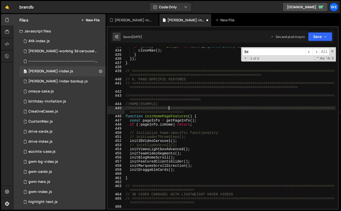
click at [175, 175] on div "if ( e . key === "Escape" && navWrap . getAttribute ( "data-nav" ) === "open" )…" at bounding box center [229, 129] width 211 height 170
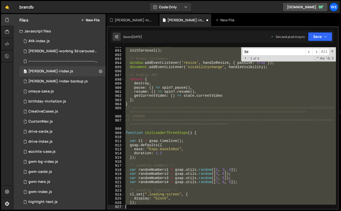
scroll to position [3467, 0]
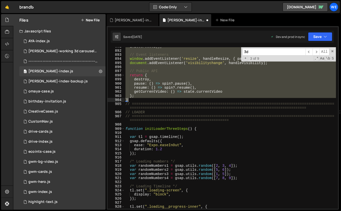
drag, startPoint x: 126, startPoint y: 185, endPoint x: 132, endPoint y: 101, distance: 84.1
click at [132, 101] on div "initCarousel ( ) ; // Event listeners window . addEventListener ( 'resize' , ha…" at bounding box center [229, 129] width 211 height 170
paste textarea
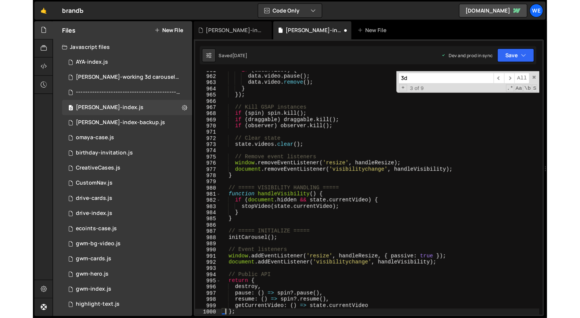
scroll to position [3573, 0]
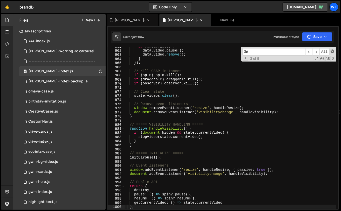
click at [332, 52] on span at bounding box center [332, 51] width 4 height 4
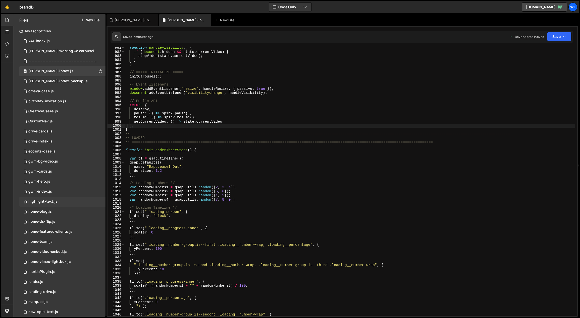
scroll to position [0, 0]
click at [155, 168] on div "function handleVisibility ( ) { if ( document . hidden && state . currentVideo …" at bounding box center [349, 185] width 451 height 278
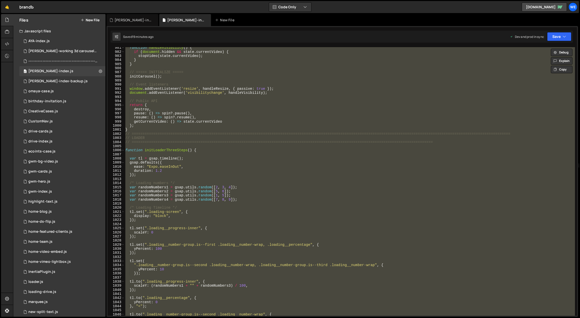
click at [178, 173] on div "function handleVisibility ( ) { if ( document . hidden && state . currentVideo …" at bounding box center [349, 181] width 451 height 269
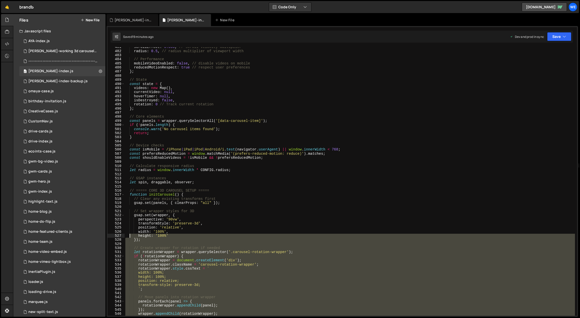
scroll to position [1543, 0]
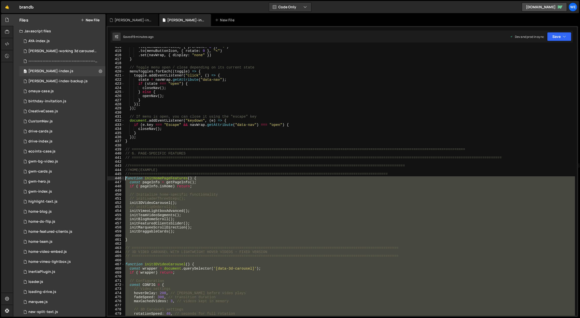
drag, startPoint x: 131, startPoint y: 265, endPoint x: 121, endPoint y: 178, distance: 88.0
click at [121, 178] on div "}); 414 415 416 417 418 419 420 421 422 423 424 425 426 427 428 429 430 431 432…" at bounding box center [341, 181] width 469 height 269
type textarea "function initHomePageFeatures() { const pageInfo = getPageInfo();"
click at [213, 211] on div ". to ( menuButtonTexts , { yPercent : 0 } , "<" ) . to ( menuButtonIcon , { rot…" at bounding box center [349, 181] width 451 height 269
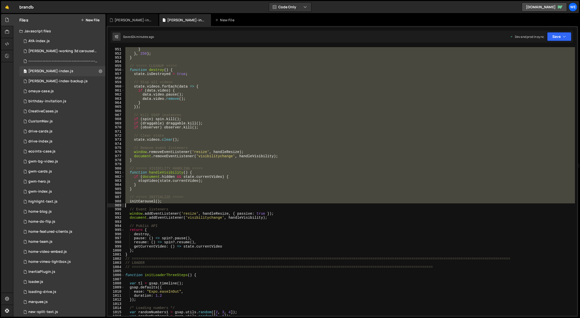
scroll to position [3557, 0]
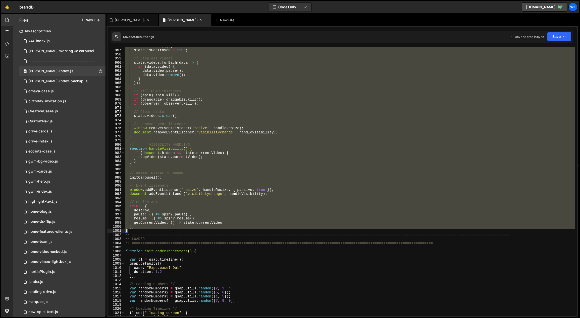
drag, startPoint x: 125, startPoint y: 247, endPoint x: 149, endPoint y: 229, distance: 30.5
click at [149, 211] on div "function destroy ( ) { state . isDestroyed = true ; // Stop all videos state . …" at bounding box center [349, 183] width 451 height 278
paste textarea
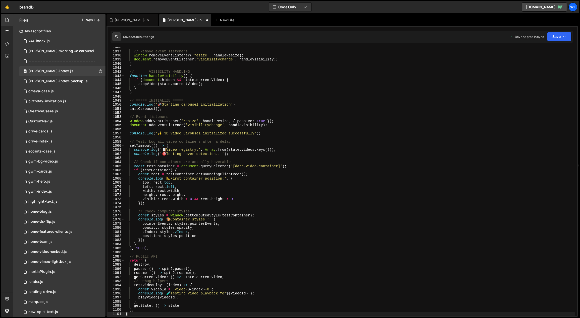
scroll to position [3687, 0]
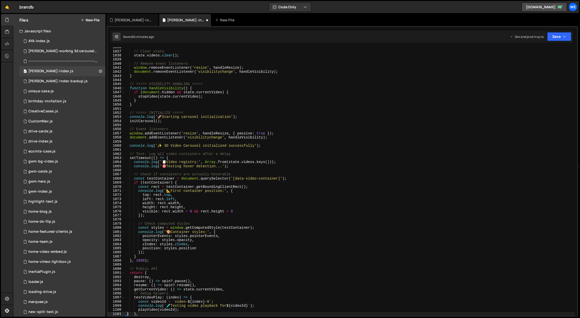
type textarea "},"
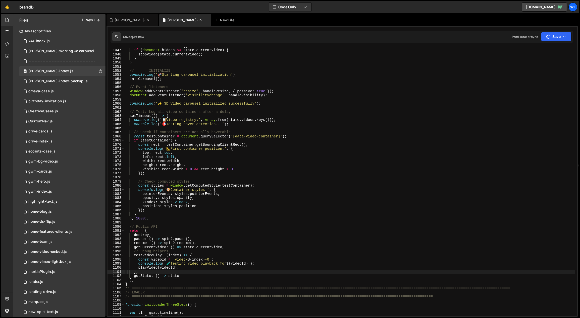
scroll to position [3720, 0]
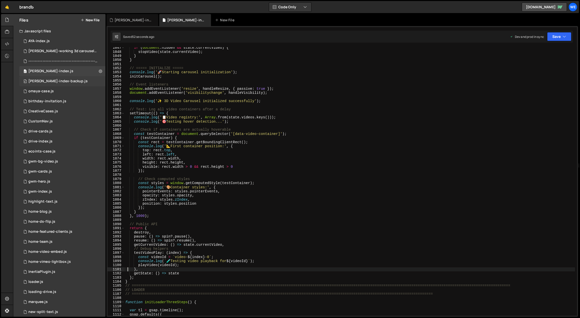
click at [62, 80] on div "[PERSON_NAME]-index-backup.js" at bounding box center [57, 81] width 59 height 5
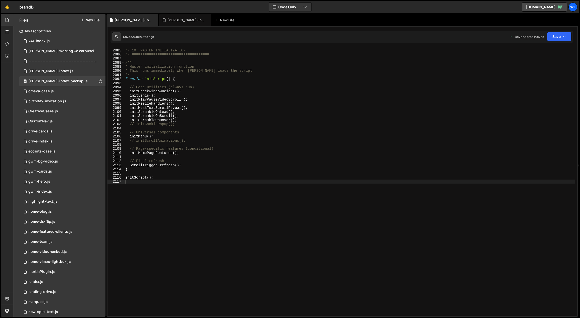
click at [210, 88] on div "// ==================================== // 10. MASTER INITIALIZATION // =======…" at bounding box center [349, 183] width 451 height 278
type textarea "initScript();"
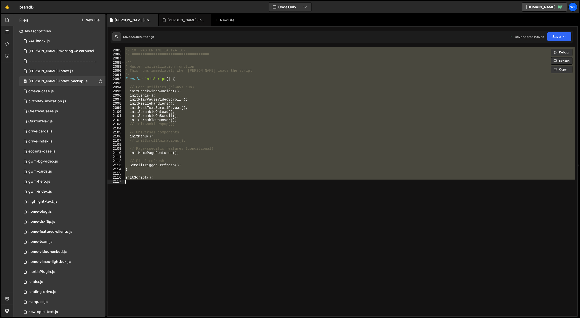
scroll to position [7929, 0]
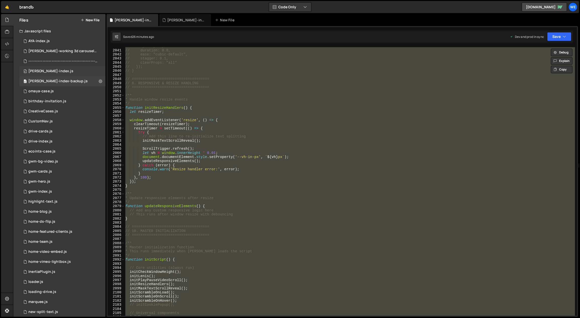
click at [64, 71] on div "0 [PERSON_NAME]-index.js 0" at bounding box center [62, 71] width 86 height 10
click at [0, 0] on div "if ( document . hidden && state . currentVideo ) { stopVideo ( state . currentV…" at bounding box center [0, 0] width 0 height 0
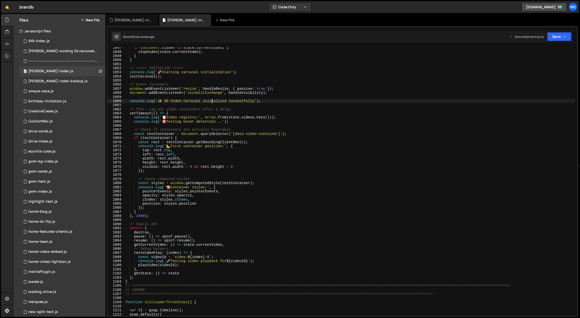
type textarea "initScript();"
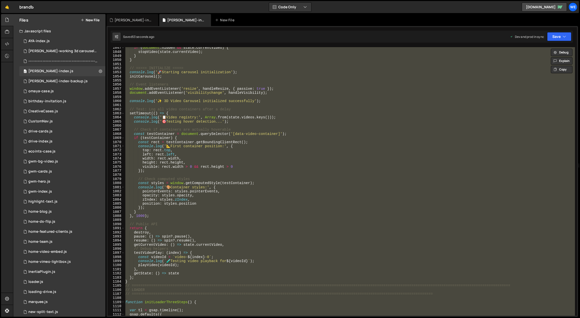
paste textarea
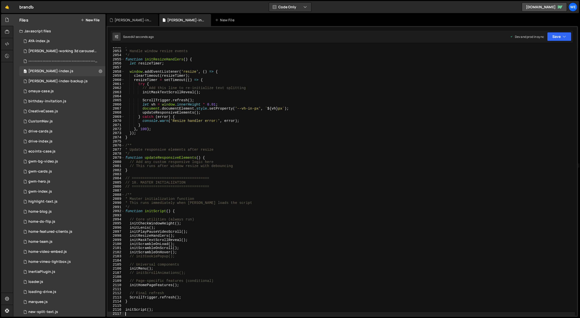
scroll to position [7759, 0]
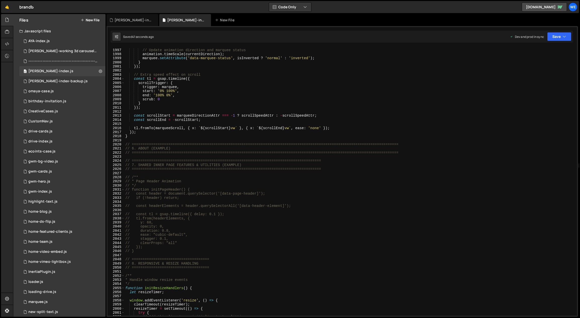
click at [184, 195] on div "// Update animation direction and marquee status animation . timeScale ( curren…" at bounding box center [349, 183] width 451 height 278
type textarea "// const header = document.querySelector('[data-page-header]');"
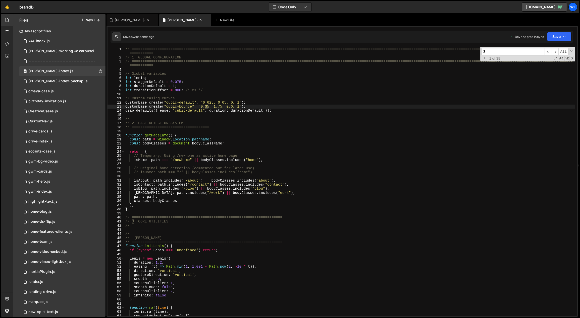
type input "3d"
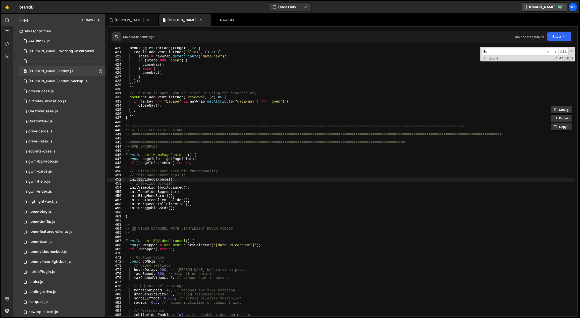
click at [142, 211] on div "menuToggles . forEach (( toggle ) => { toggle . addEventListener ( "click" , ( …" at bounding box center [349, 185] width 451 height 278
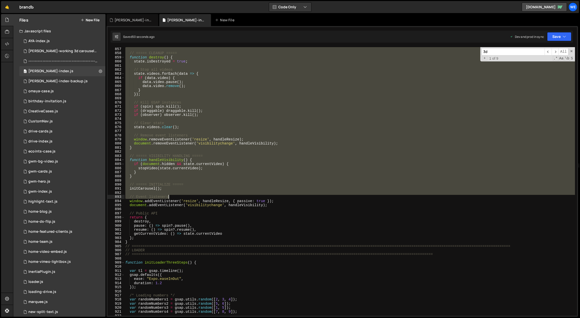
scroll to position [3360, 0]
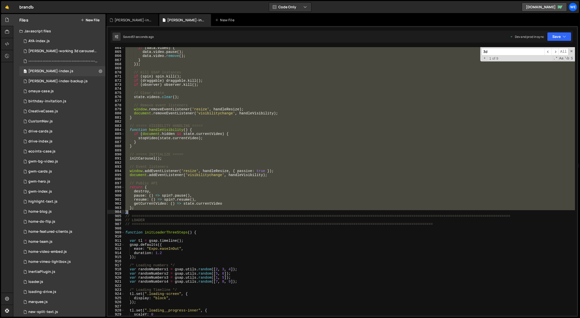
drag, startPoint x: 129, startPoint y: 225, endPoint x: 134, endPoint y: 214, distance: 12.1
click at [134, 211] on div "if ( data . video ) { data . video . pause ( ) ; data . video . remove ( ) ; } …" at bounding box center [349, 185] width 451 height 278
paste textarea
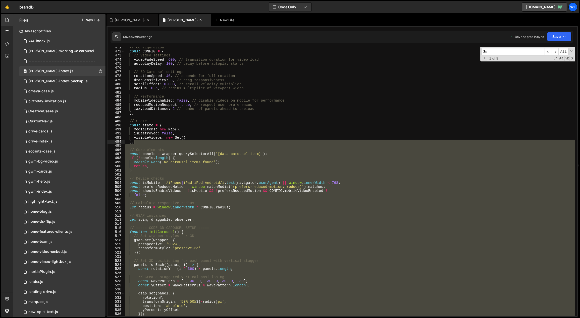
scroll to position [1629, 0]
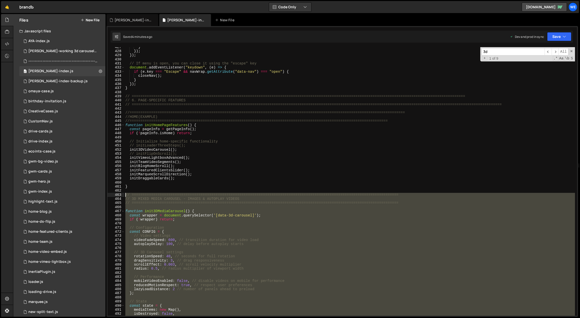
drag, startPoint x: 131, startPoint y: 189, endPoint x: 126, endPoint y: 197, distance: 8.8
click at [126, 197] on div "} }) ; }) ; // If menu is open, you can close it using the "escape" key documen…" at bounding box center [349, 184] width 451 height 278
paste textarea "}"
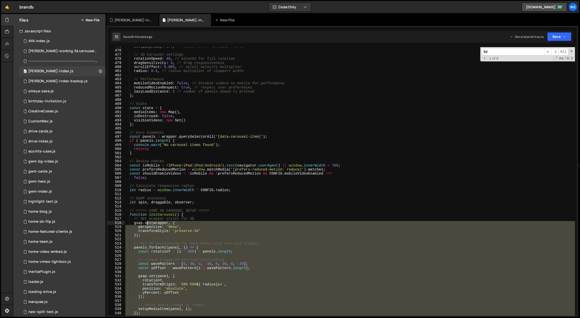
scroll to position [1736, 0]
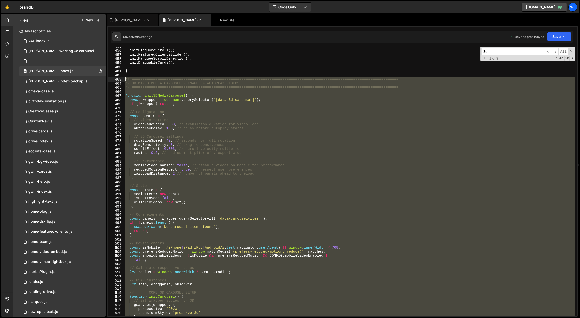
drag, startPoint x: 131, startPoint y: 102, endPoint x: 119, endPoint y: 79, distance: 26.2
click at [119, 79] on div "}; 455 456 457 458 459 460 461 462 463 464 465 466 467 468 469 470 471 472 473 …" at bounding box center [341, 181] width 469 height 269
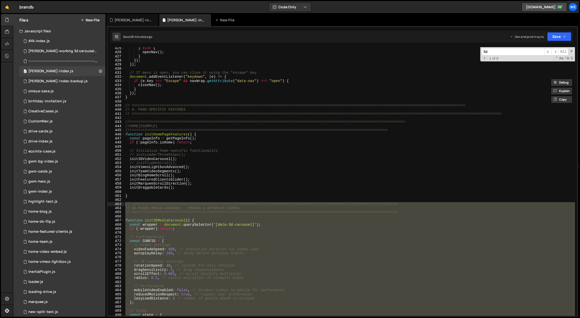
scroll to position [1644, 0]
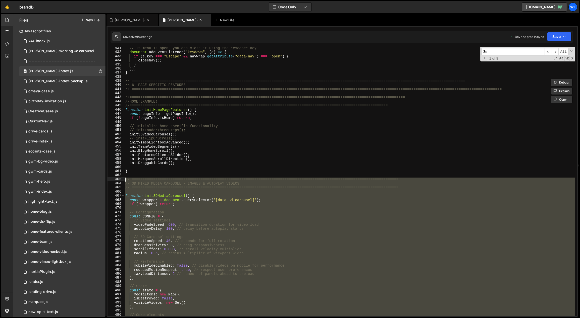
click at [169, 197] on div "// If menu is open, you can close it using the "escape" key document . addEvent…" at bounding box center [349, 181] width 451 height 269
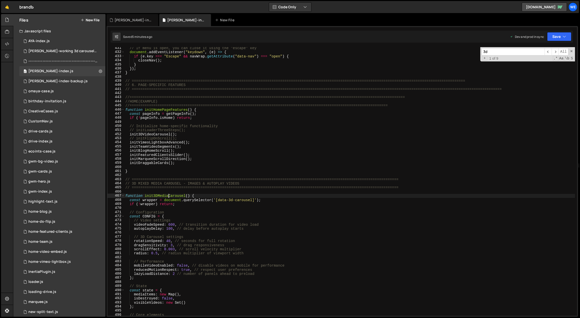
click at [190, 196] on div "// If menu is open, you can close it using the "escape" key document . addEvent…" at bounding box center [349, 185] width 451 height 278
drag, startPoint x: 190, startPoint y: 196, endPoint x: 147, endPoint y: 193, distance: 42.6
click at [145, 195] on div "// If menu is open, you can close it using the "escape" key document . addEvent…" at bounding box center [349, 185] width 451 height 278
click at [185, 134] on div "// If menu is open, you can close it using the "escape" key document . addEvent…" at bounding box center [349, 185] width 451 height 278
type textarea "init3DVideoCarousel();"
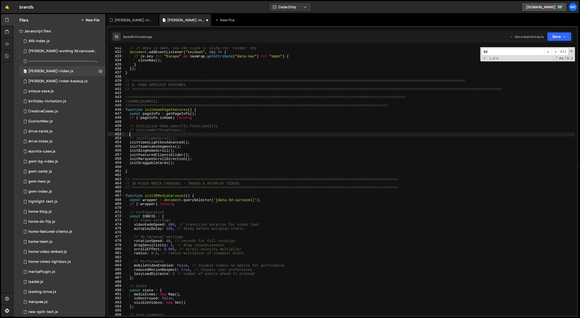
paste textarea "init3DMediaCarousel()"
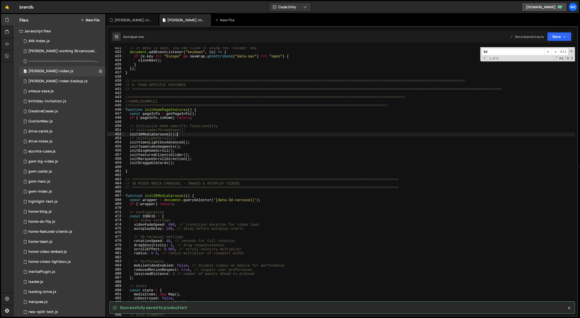
type textarea "init3DMediaCarousel();"
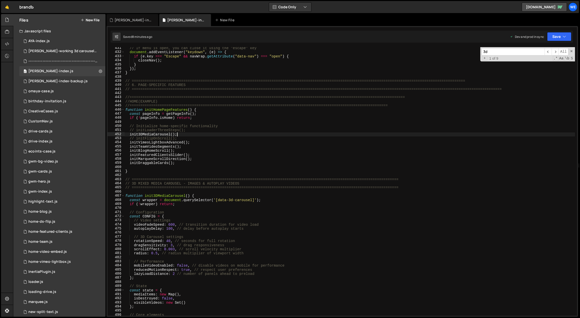
click at [194, 134] on div "// If menu is open, you can close it using the "escape" key document . addEvent…" at bounding box center [349, 185] width 451 height 278
click at [173, 133] on div "// If menu is open, you can close it using the "escape" key document . addEvent…" at bounding box center [349, 185] width 451 height 278
click at [158, 134] on div "// If menu is open, you can close it using the "escape" key document . addEvent…" at bounding box center [349, 185] width 451 height 278
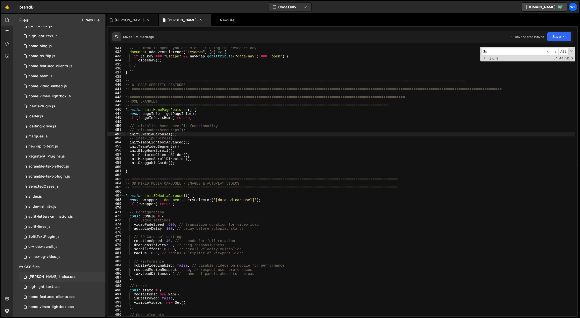
click at [54, 211] on div "[PERSON_NAME]-index.css" at bounding box center [52, 277] width 48 height 5
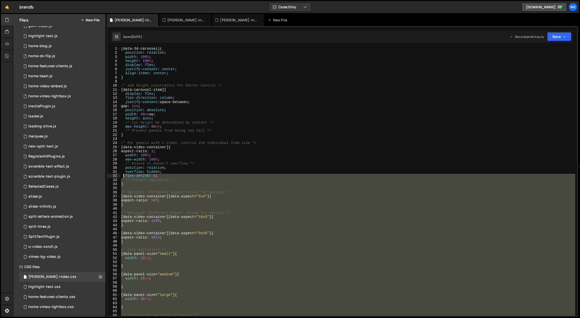
scroll to position [0, 0]
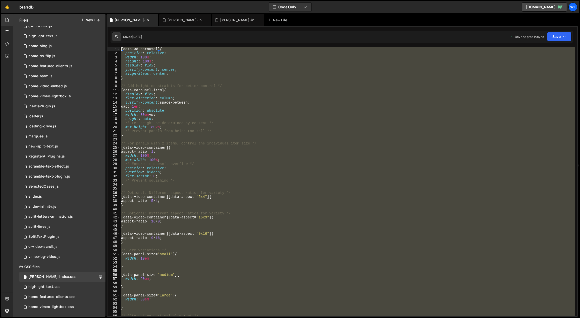
drag, startPoint x: 167, startPoint y: 283, endPoint x: 116, endPoint y: 44, distance: 243.7
click at [116, 44] on div "1 Type cmd + s to save your Javascript file. הההההההההההההההההההההההההההההההההה…" at bounding box center [341, 171] width 471 height 291
type textarea "[data-3d-carousel] { position: relative;"
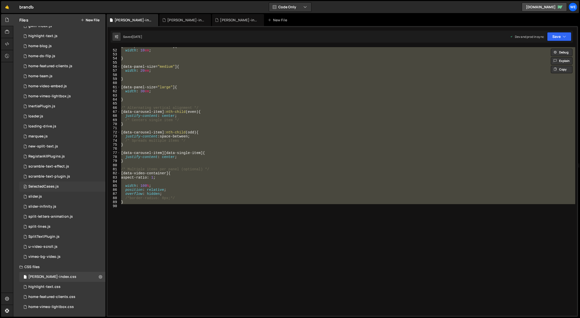
scroll to position [208, 0]
click at [239, 211] on div "[ data-panel-size = " small " ] { width : 10 em ; } [ data-panel-size = " mediu…" at bounding box center [347, 181] width 455 height 269
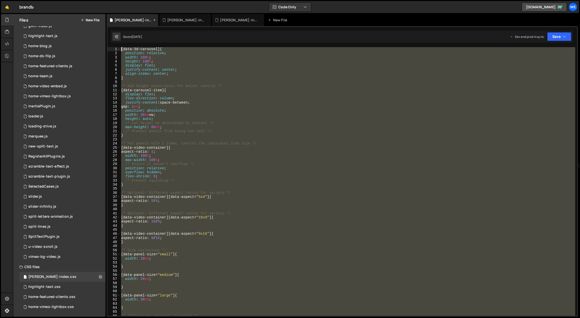
scroll to position [0, 0]
drag, startPoint x: 222, startPoint y: 238, endPoint x: 114, endPoint y: 21, distance: 242.3
click at [114, 21] on div "Debug Explain Copy branda-index.css branda-index-backup.js branda-index.js New …" at bounding box center [341, 165] width 471 height 303
type textarea "[data-3d-carousel] { position: relative;"
click at [243, 141] on div "[ data-3d-carousel ] { position : relative ; width : 100 % ; height : 100 % ; d…" at bounding box center [347, 181] width 455 height 269
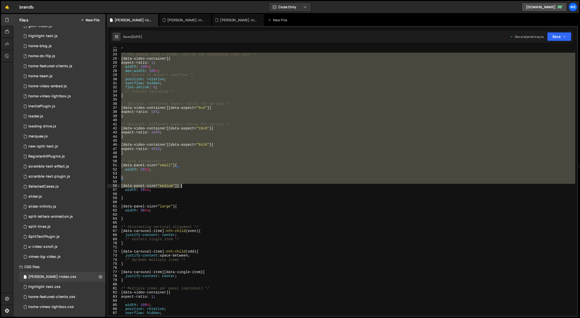
scroll to position [89, 0]
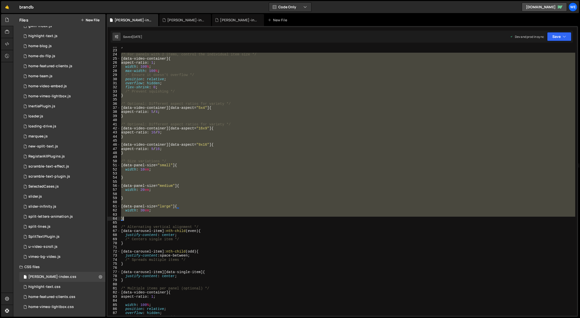
drag, startPoint x: 121, startPoint y: 122, endPoint x: 176, endPoint y: 218, distance: 110.5
click at [176, 211] on div "} /* For panels with 2 items, control the individual item size */ [ data-video-…" at bounding box center [347, 183] width 455 height 278
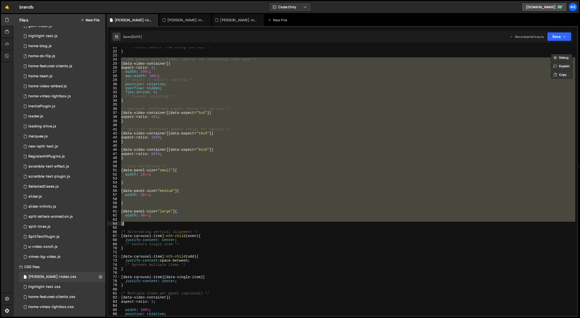
click at [235, 150] on div "/* Prevent panels from being too tall */ } /* For panels with 2 items, control …" at bounding box center [347, 181] width 455 height 269
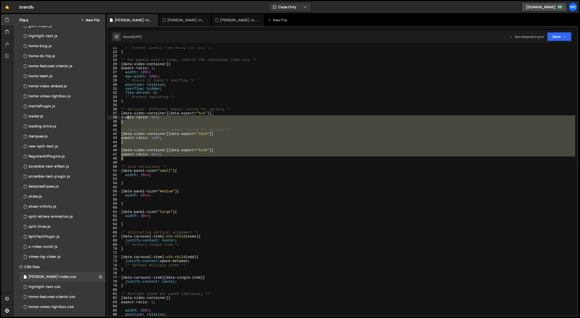
scroll to position [68, 0]
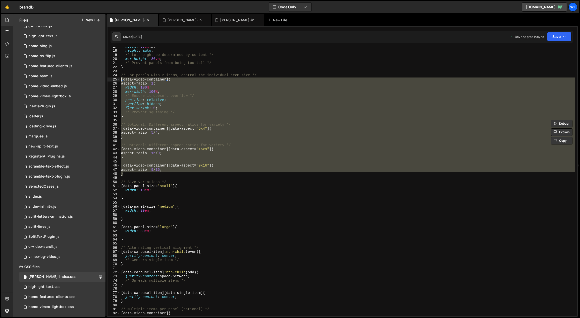
drag, startPoint x: 127, startPoint y: 159, endPoint x: 116, endPoint y: 80, distance: 79.9
click at [116, 80] on div "/* Optional: Different aspect ratios for variety */ 17 18 19 20 21 22 23 24 25 …" at bounding box center [341, 181] width 469 height 269
paste textarea "}"
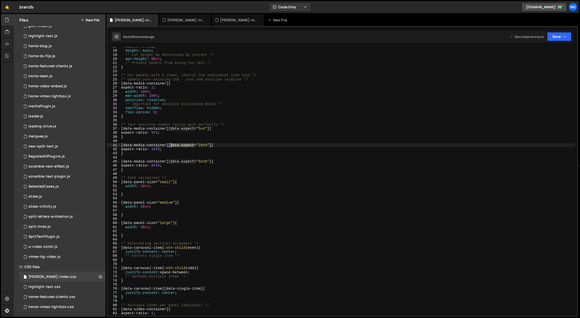
drag, startPoint x: 194, startPoint y: 144, endPoint x: 171, endPoint y: 145, distance: 23.1
click at [171, 145] on div "width : 30 em vw ; height : auto ; /* Let height be determined by content */ ma…" at bounding box center [347, 184] width 455 height 278
click at [304, 211] on div "width : 30 em vw ; height : auto ; /* Let height be determined by content */ ma…" at bounding box center [347, 184] width 455 height 278
type textarea "width: 30em;"
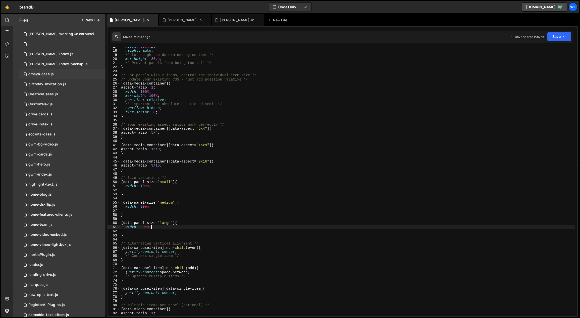
scroll to position [0, 0]
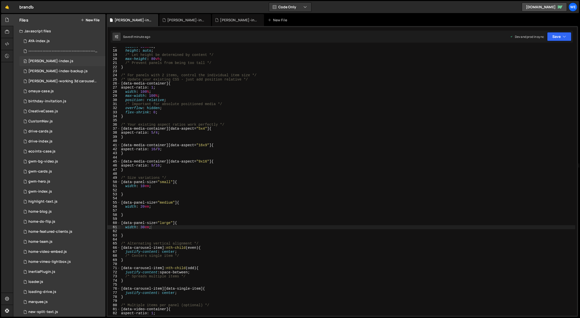
click at [50, 60] on div "[PERSON_NAME]-index.js" at bounding box center [50, 61] width 45 height 5
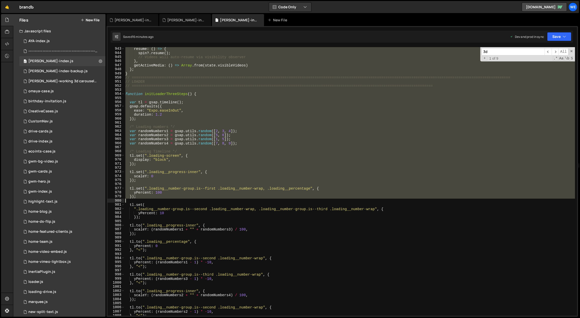
scroll to position [3507, 0]
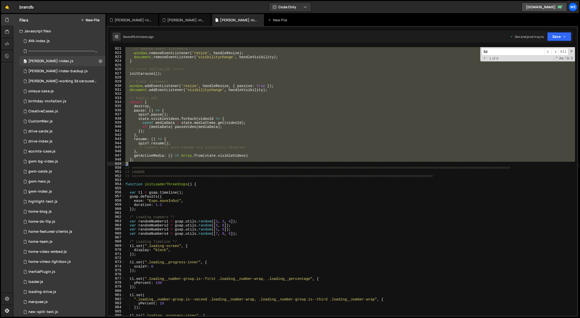
drag, startPoint x: 125, startPoint y: 181, endPoint x: 157, endPoint y: 165, distance: 36.3
click at [157, 165] on div "// Remove event listeners window . removeEventListener ( 'resize' , handleResiz…" at bounding box center [349, 186] width 451 height 278
paste textarea
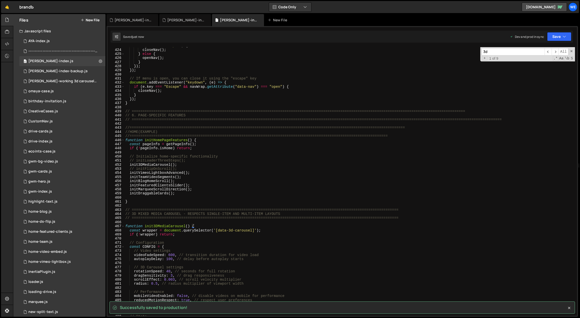
scroll to position [1522, 0]
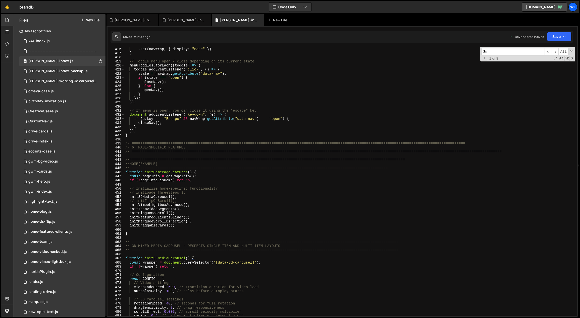
click at [215, 211] on div ". set ( navWrap , { display : "none" }) } // Toggle menu open / close depending…" at bounding box center [349, 186] width 451 height 278
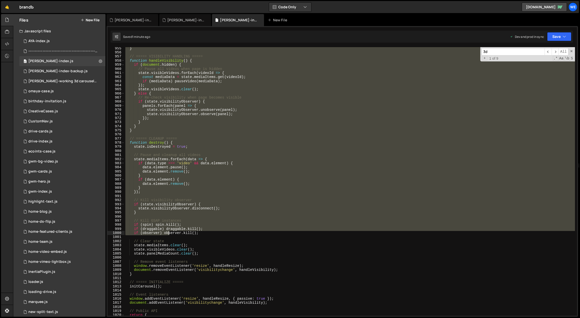
scroll to position [3650, 0]
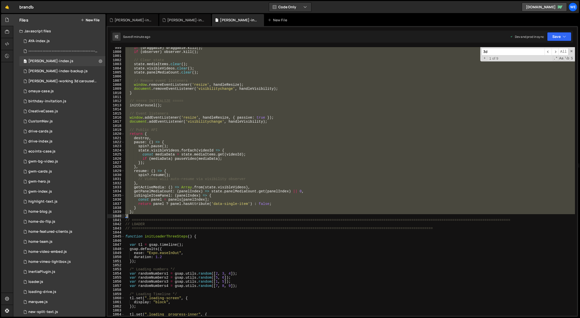
drag, startPoint x: 125, startPoint y: 171, endPoint x: 159, endPoint y: 216, distance: 55.9
click at [159, 211] on div "if ( draggable ) draggable . kill ( ) ; if ( observer ) observer . kill ( ) ; /…" at bounding box center [349, 185] width 451 height 278
type textarea "}; }"
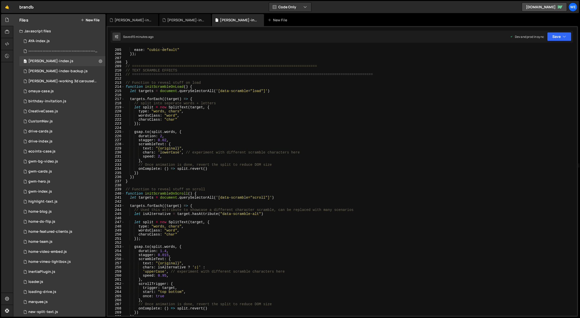
scroll to position [846, 0]
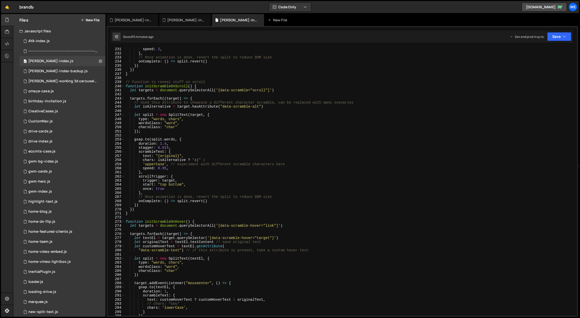
type textarea "}"
click at [175, 215] on div "chars : 'lowerCase' , // experiment with different scramble characters here spe…" at bounding box center [350, 182] width 451 height 278
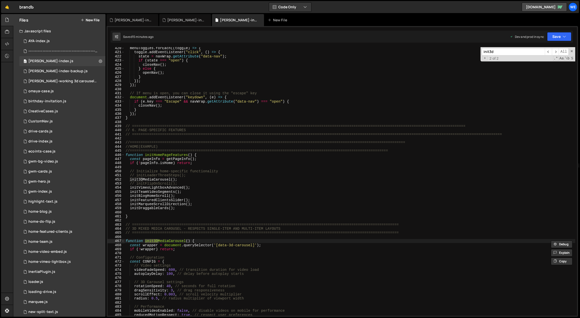
scroll to position [1618, 0]
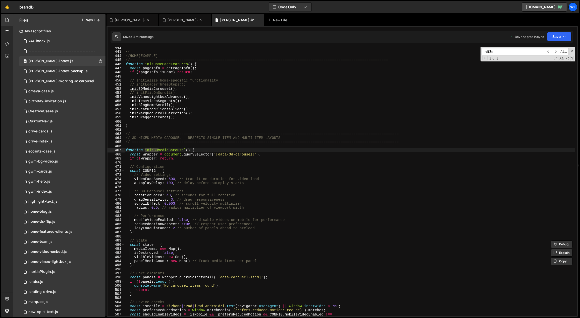
type input "init3d"
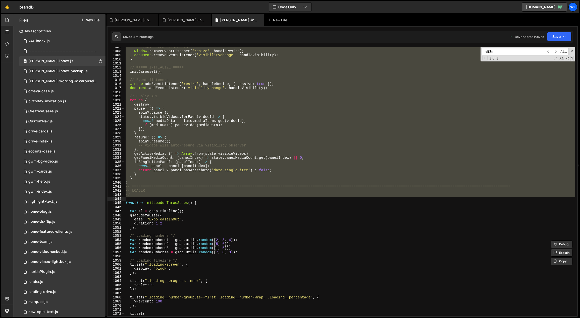
scroll to position [3680, 0]
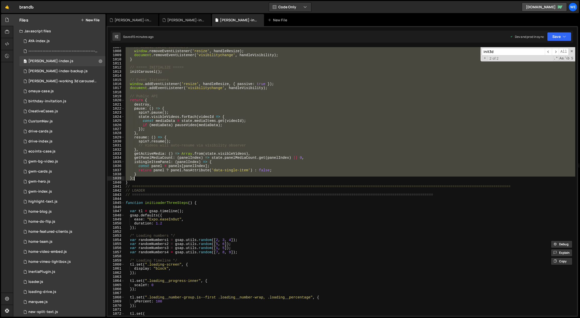
drag, startPoint x: 126, startPoint y: 133, endPoint x: 151, endPoint y: 181, distance: 53.7
click at [151, 181] on div "// Remove event listeners window . removeEventListener ( 'resize' , handleResiz…" at bounding box center [350, 184] width 451 height 278
click at [152, 181] on div "// Remove event listeners window . removeEventListener ( 'resize' , handleResiz…" at bounding box center [350, 181] width 451 height 269
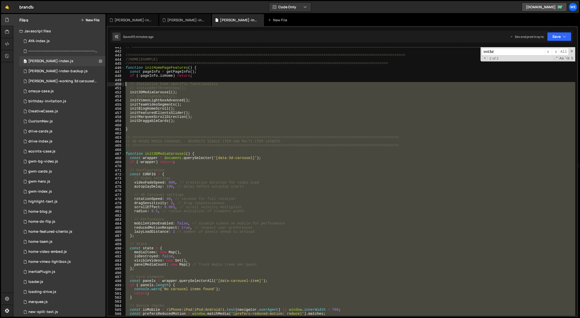
scroll to position [1615, 0]
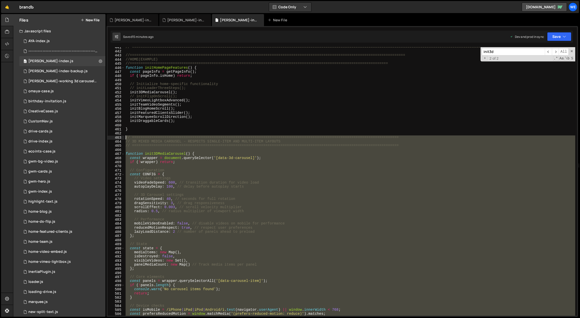
drag, startPoint x: 139, startPoint y: 181, endPoint x: 119, endPoint y: 137, distance: 48.5
click at [119, 137] on div "}; 441 442 443 444 445 446 447 448 449 450 451 452 453 454 455 456 457 458 459 …" at bounding box center [341, 181] width 469 height 269
paste textarea "}"
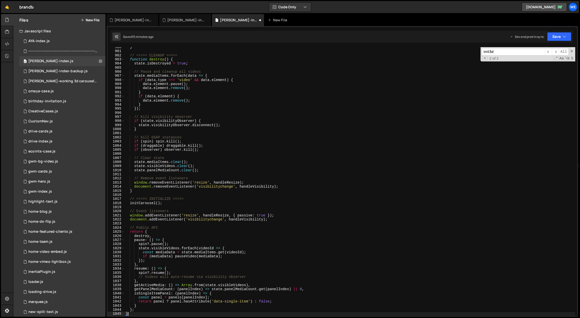
scroll to position [3574, 0]
type textarea "};"
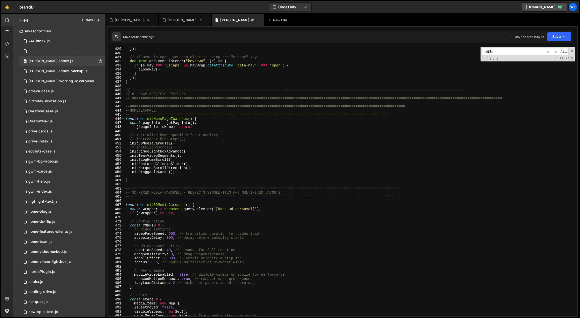
scroll to position [166, 0]
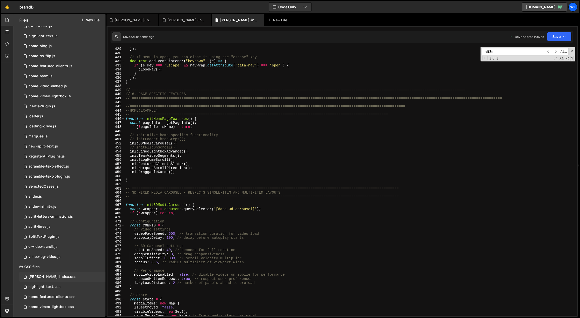
click at [52, 278] on div "[PERSON_NAME]-index.css" at bounding box center [52, 277] width 48 height 5
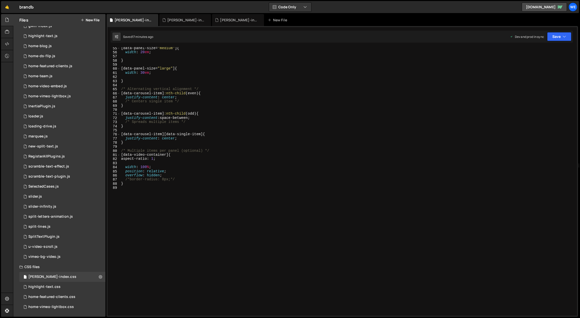
scroll to position [0, 0]
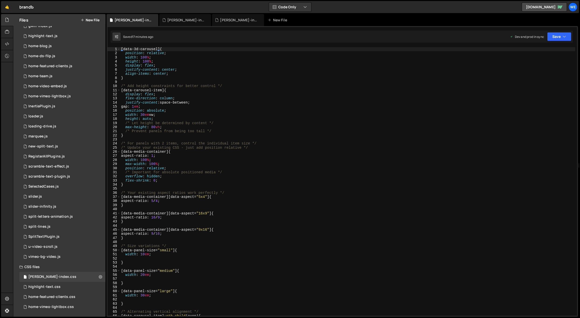
click at [262, 220] on div "[ data-3d-carousel ] { position : relative ; width : 100 % ; height : 100 % ; d…" at bounding box center [347, 186] width 455 height 278
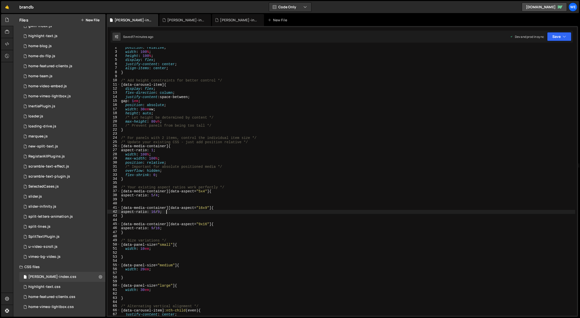
scroll to position [131, 0]
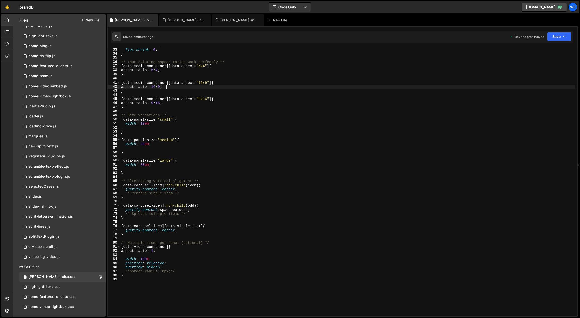
type textarea "}"
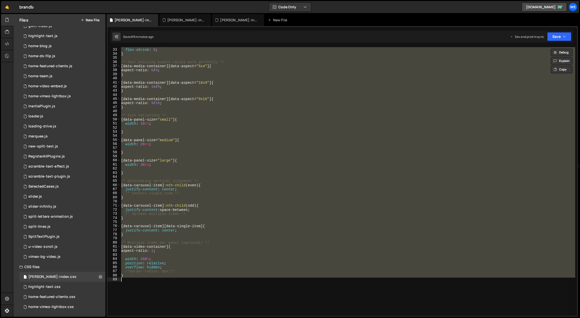
click at [204, 280] on div "overflow : hidden ; flex-shrink : 0 ; } /* Your existing aspect ratios work per…" at bounding box center [347, 181] width 455 height 269
paste textarea
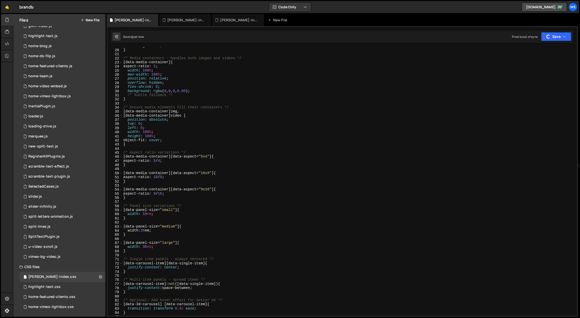
scroll to position [0, 0]
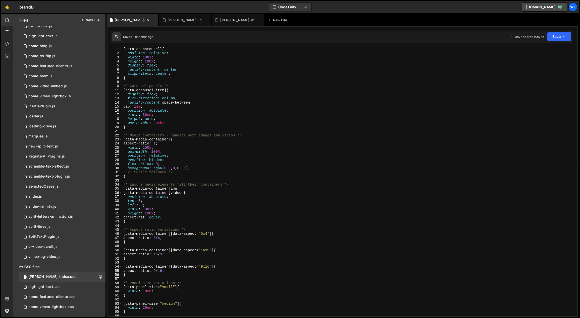
click at [221, 205] on div "[ data-3d-carousel ] { position : relative ; width : 100 % ; height : 100 % ; d…" at bounding box center [348, 186] width 453 height 278
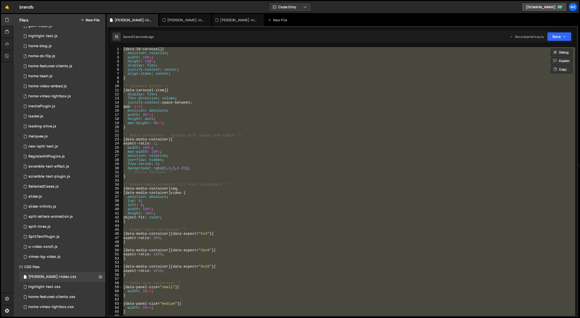
paste textarea
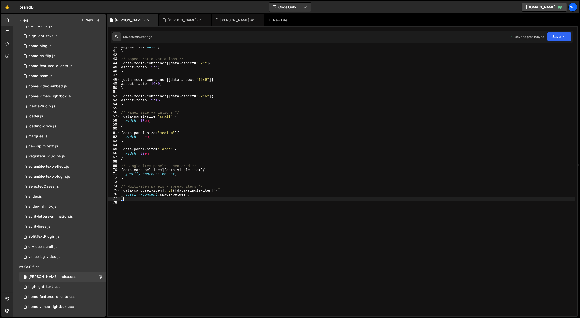
scroll to position [162, 0]
click at [141, 137] on div "object-fit : cover ; } /* Aspect ratio variations */ [ data-media-container ][ …" at bounding box center [347, 184] width 455 height 278
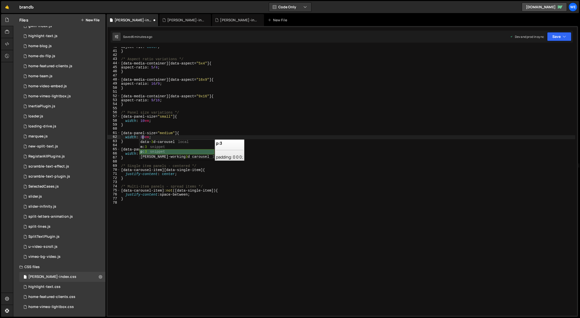
click at [141, 154] on div "data- 3 d-carousel local m: 3 snippet p: 3 snippet branda-working 3 d carousel …" at bounding box center [176, 155] width 75 height 30
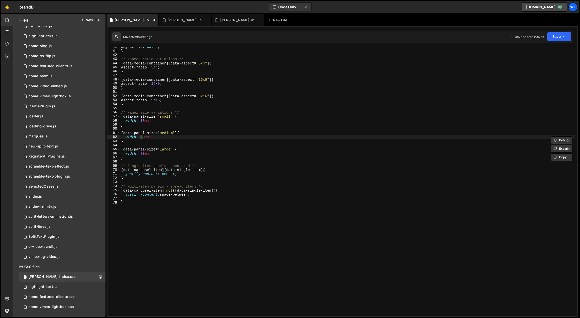
click at [144, 138] on div "object-fit : cover ; } /* Aspect ratio variations */ [ data-media-container ][ …" at bounding box center [347, 184] width 455 height 278
click at [141, 137] on div "object-fit : cover ; } /* Aspect ratio variations */ [ data-media-container ][ …" at bounding box center [347, 184] width 455 height 278
drag, startPoint x: 144, startPoint y: 137, endPoint x: 141, endPoint y: 137, distance: 2.8
click at [141, 137] on div "object-fit : cover ; } /* Aspect ratio variations */ [ data-media-container ][ …" at bounding box center [347, 184] width 455 height 278
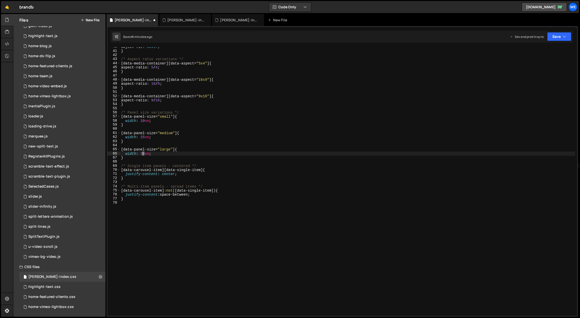
click at [141, 153] on div "object-fit : cover ; } /* Aspect ratio variations */ [ data-media-container ][ …" at bounding box center [347, 184] width 455 height 278
type textarea "width: 35em;"
click at [286, 145] on div "object-fit : cover ; } /* Aspect ratio variations */ [ data-media-container ][ …" at bounding box center [347, 184] width 455 height 278
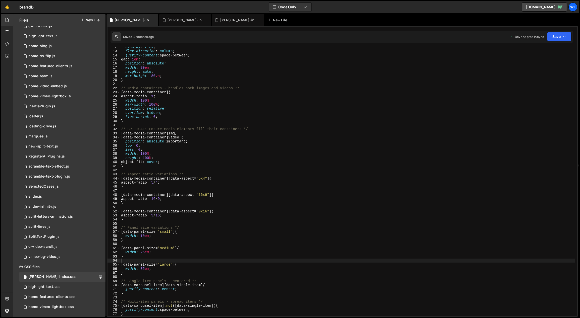
scroll to position [0, 0]
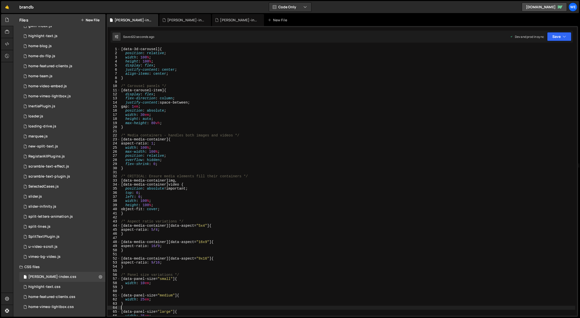
click at [138, 106] on div "[ data-3d-carousel ] { position : relative ; width : 100 % ; height : 100 % ; d…" at bounding box center [347, 186] width 455 height 278
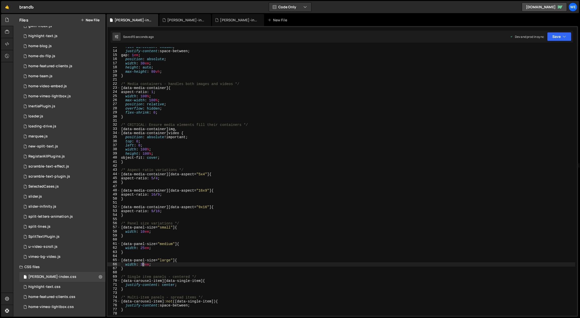
click at [143, 264] on div "flex-direction : column ; justify-content : space-between ; gap : 1 em ; positi…" at bounding box center [347, 184] width 455 height 278
click at [143, 248] on div "flex-direction : column ; justify-content : space-between ; gap : 1 em ; positi…" at bounding box center [347, 184] width 455 height 278
click at [216, 254] on div "flex-direction : column ; justify-content : space-between ; gap : 1 em ; positi…" at bounding box center [347, 184] width 455 height 278
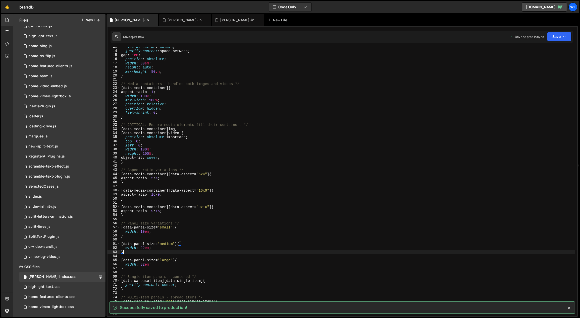
type textarea "}"
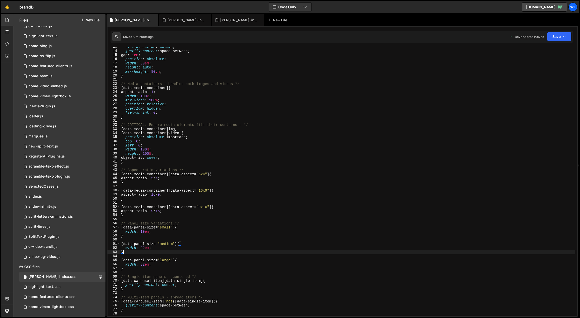
click at [207, 188] on div "flex-direction : column ; justify-content : space-between ; gap : 1 em ; positi…" at bounding box center [347, 184] width 455 height 278
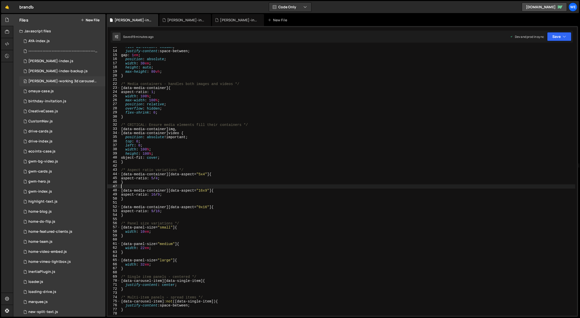
click at [67, 80] on div "[PERSON_NAME]-working 3d carousel.js" at bounding box center [62, 81] width 69 height 5
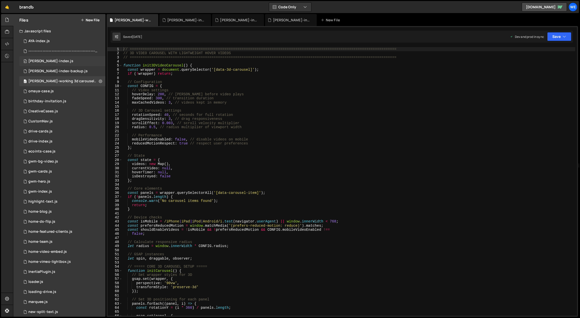
click at [59, 61] on div "0 [PERSON_NAME]-index.js 0" at bounding box center [62, 61] width 86 height 10
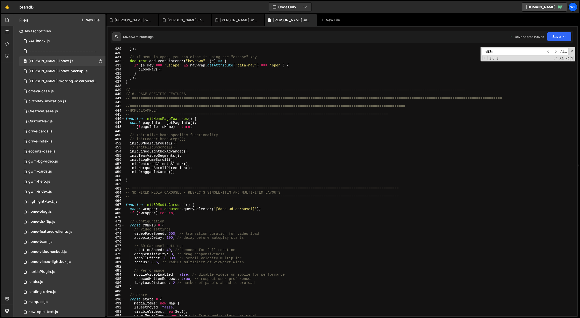
click at [255, 92] on div "}) ; // If menu is open, you can close it using the "escape" key document . add…" at bounding box center [350, 186] width 451 height 278
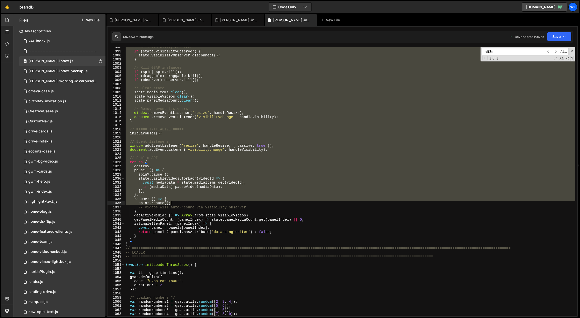
scroll to position [3638, 0]
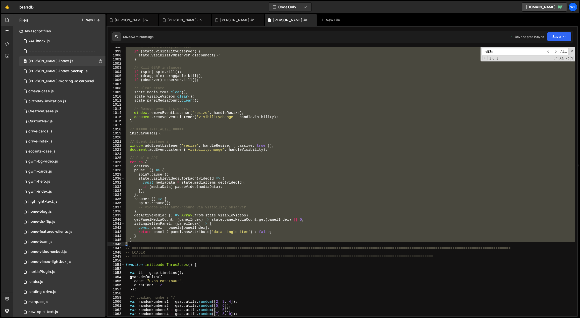
drag, startPoint x: 125, startPoint y: 187, endPoint x: 149, endPoint y: 243, distance: 61.1
click at [149, 243] on div "// Kill visibility observer if ( state . visibilityObserver ) { state . visibil…" at bounding box center [350, 184] width 451 height 278
type textarea "}; }"
click at [93, 20] on button "New File" at bounding box center [90, 20] width 19 height 4
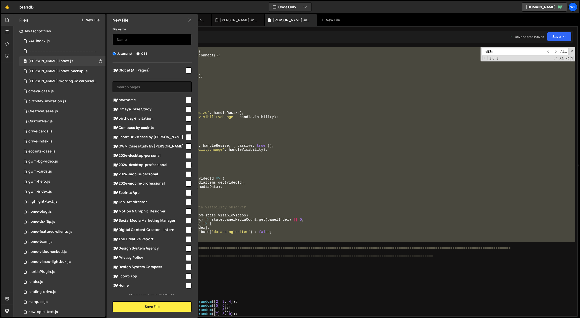
click at [135, 40] on input "text" at bounding box center [152, 39] width 79 height 11
click at [132, 41] on input "working 3d carousel 2" at bounding box center [152, 39] width 79 height 11
type input "working-3d-carousel-2"
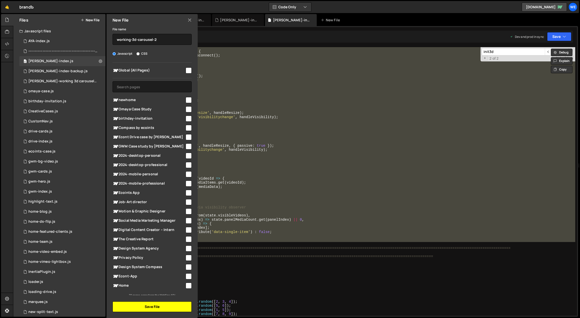
click at [169, 305] on button "Save File" at bounding box center [152, 307] width 79 height 11
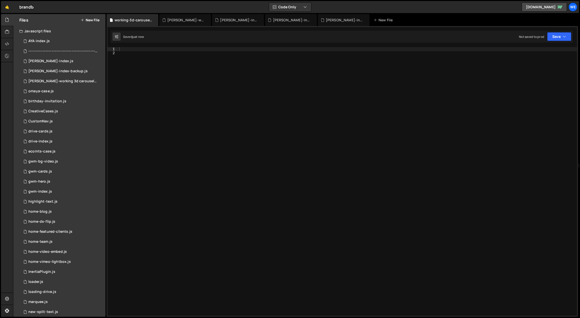
click at [179, 93] on div at bounding box center [347, 186] width 459 height 278
paste textarea "}"
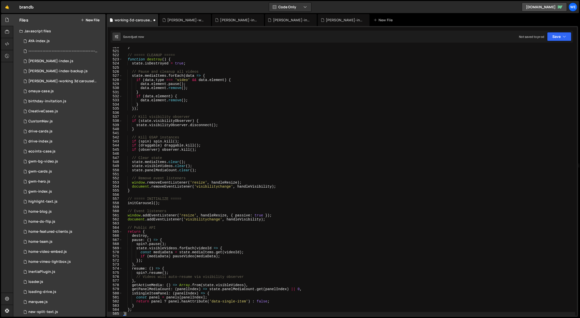
click at [266, 169] on div "} // ===== CLEANUP ===== function destroy ( ) { state . isDestroyed = true ; //…" at bounding box center [348, 184] width 453 height 278
type textarea "state.panelMediaCount.clear();"
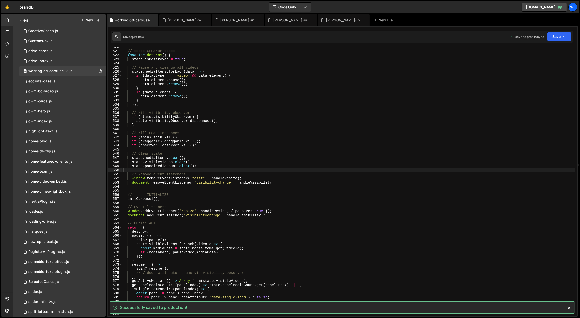
scroll to position [0, 0]
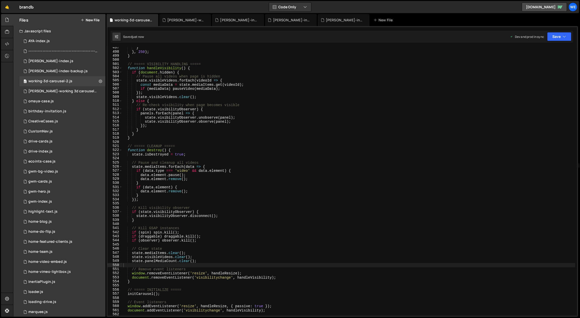
click at [247, 99] on div "} } , 250 ) ; } // ===== VISIBILITY HANDLING ===== function handleVisibility ( …" at bounding box center [348, 185] width 453 height 278
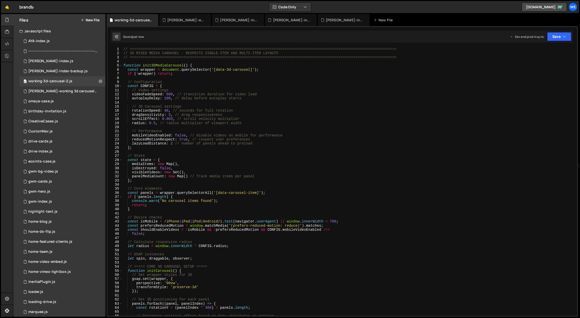
click at [260, 178] on div "// ============================================================================…" at bounding box center [348, 186] width 453 height 278
type textarea "panelMediaCount: new Map() // Track media items per panel"
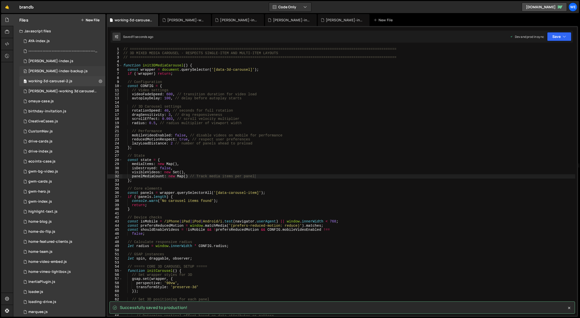
click at [71, 70] on div "0 branda-index-backup.js 0" at bounding box center [62, 71] width 86 height 10
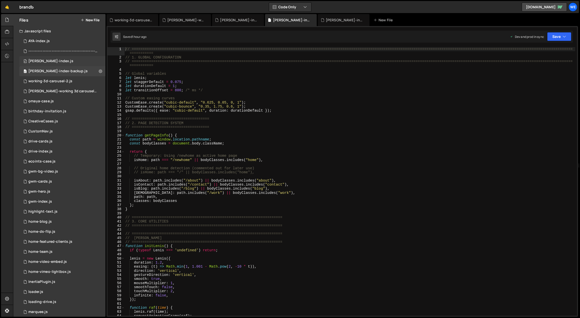
click at [60, 61] on div "0 [PERSON_NAME]-index.js 0" at bounding box center [62, 61] width 86 height 10
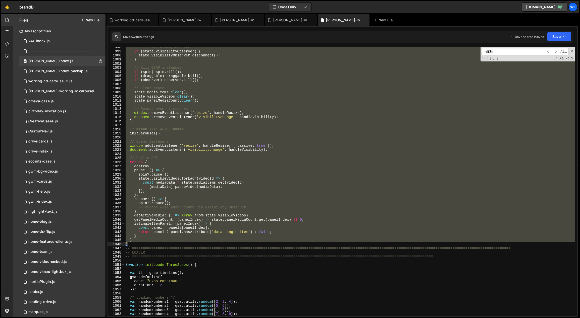
click at [135, 242] on div "// Kill visibility observer if ( state . visibilityObserver ) { state . visibil…" at bounding box center [350, 181] width 451 height 269
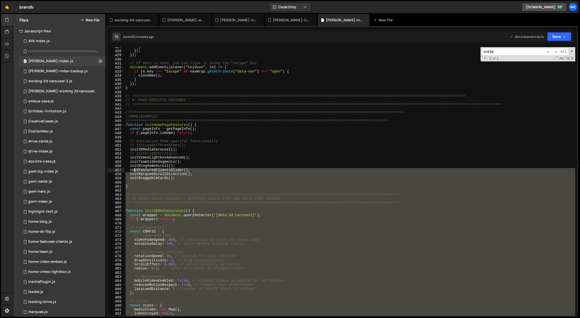
scroll to position [1582, 0]
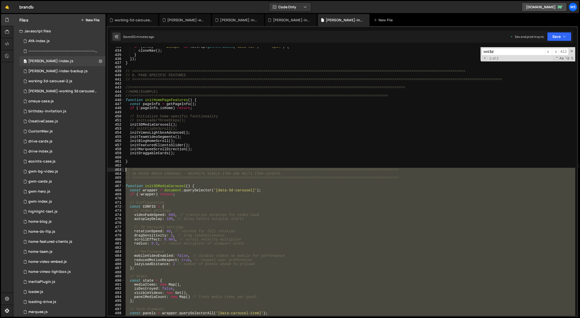
drag, startPoint x: 130, startPoint y: 244, endPoint x: 125, endPoint y: 169, distance: 74.7
click at [125, 170] on div "if ( e . key === "Escape" && navWrap . getAttribute ( "data-nav" ) === "open" )…" at bounding box center [350, 184] width 451 height 278
paste textarea "}"
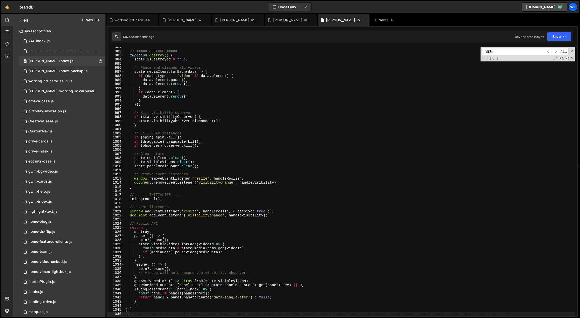
scroll to position [176, 0]
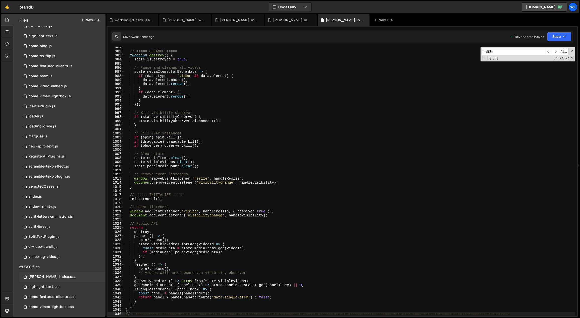
click at [41, 276] on div "[PERSON_NAME]-index.css" at bounding box center [52, 277] width 48 height 5
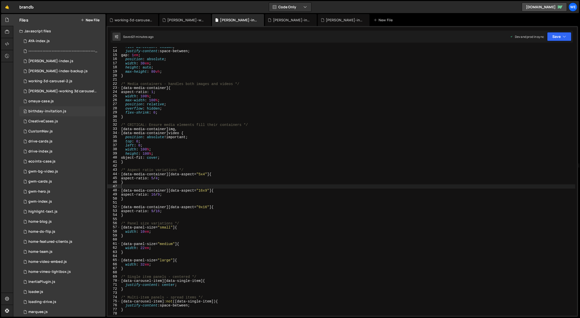
scroll to position [0, 0]
click at [56, 63] on div "0 [PERSON_NAME]-index.js 0" at bounding box center [62, 61] width 86 height 10
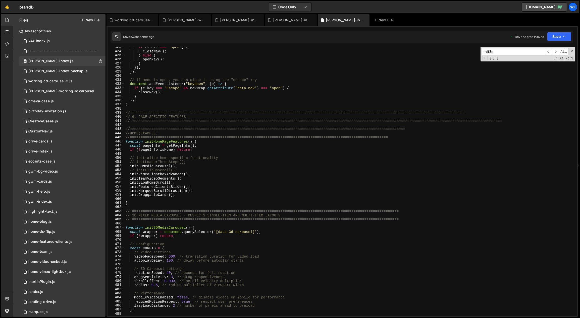
scroll to position [1596, 0]
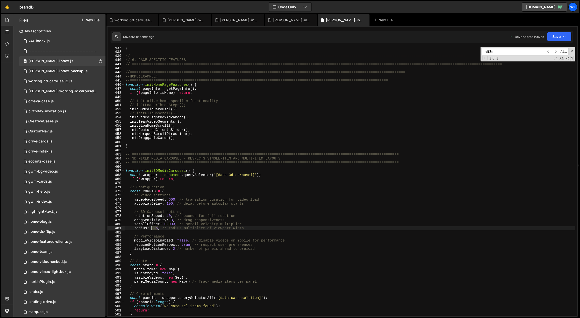
drag, startPoint x: 157, startPoint y: 227, endPoint x: 152, endPoint y: 228, distance: 5.3
click at [152, 228] on div "} // ==========================================================================…" at bounding box center [350, 185] width 451 height 278
click at [156, 228] on div "} // ==========================================================================…" at bounding box center [350, 185] width 451 height 278
click at [159, 229] on div "} // ==========================================================================…" at bounding box center [350, 185] width 451 height 278
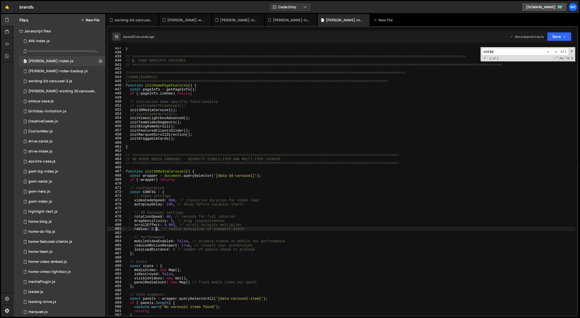
click at [157, 229] on div "} // ==========================================================================…" at bounding box center [350, 185] width 451 height 278
click at [157, 230] on div "} // ==========================================================================…" at bounding box center [350, 185] width 451 height 278
click at [156, 230] on div "} // ==========================================================================…" at bounding box center [350, 185] width 451 height 278
type textarea "radius: 0.55, // radius multiplier of viewport width"
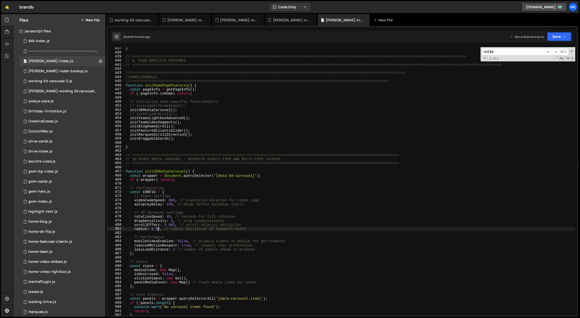
click at [159, 230] on div "} // ==========================================================================…" at bounding box center [350, 185] width 451 height 278
click at [157, 230] on div "} // ==========================================================================…" at bounding box center [350, 185] width 451 height 278
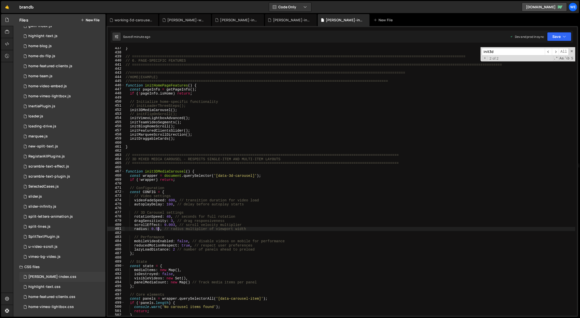
click at [57, 277] on div "[PERSON_NAME]-index.css" at bounding box center [52, 277] width 48 height 5
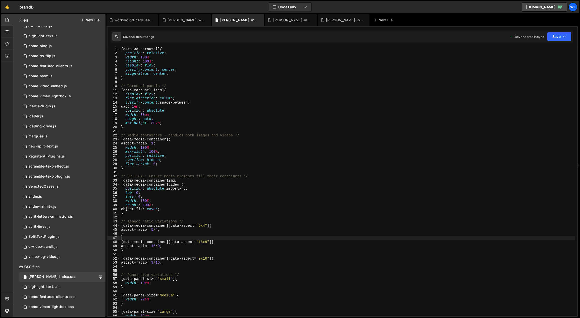
scroll to position [0, 0]
drag, startPoint x: 144, startPoint y: 114, endPoint x: 141, endPoint y: 114, distance: 3.3
click at [140, 114] on div "[ data-3d-carousel ] { position : relative ; width : 100 % ; height : 100 % ; d…" at bounding box center [347, 186] width 455 height 278
click at [142, 114] on div "[ data-3d-carousel ] { position : relative ; width : 100 % ; height : 100 % ; d…" at bounding box center [347, 186] width 455 height 278
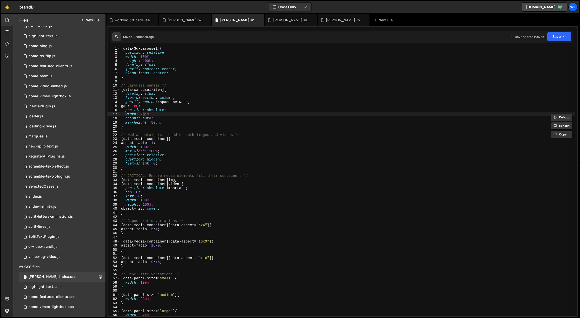
click at [143, 115] on div "[ data-3d-carousel ] { position : relative ; width : 100 % ; height : 100 % ; d…" at bounding box center [347, 181] width 455 height 269
click at [140, 114] on div "[ data-3d-carousel ] { position : relative ; width : 100 % ; height : 100 % ; d…" at bounding box center [347, 186] width 455 height 278
click at [144, 113] on div "[ data-3d-carousel ] { position : relative ; width : 100 % ; height : 100 % ; d…" at bounding box center [347, 186] width 455 height 278
click at [141, 114] on div "[ data-3d-carousel ] { position : relative ; width : 100 % ; height : 100 % ; d…" at bounding box center [347, 186] width 455 height 278
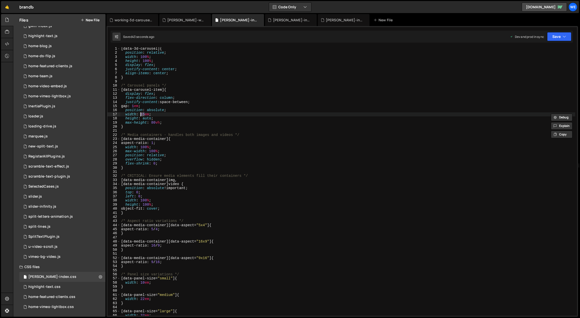
drag, startPoint x: 145, startPoint y: 115, endPoint x: 141, endPoint y: 115, distance: 3.8
click at [141, 115] on div "[ data-3d-carousel ] { position : relative ; width : 100 % ; height : 100 % ; d…" at bounding box center [347, 186] width 455 height 278
click at [247, 185] on div "[ data-3d-carousel ] { position : relative ; width : 100 % ; height : 100 % ; d…" at bounding box center [347, 186] width 455 height 278
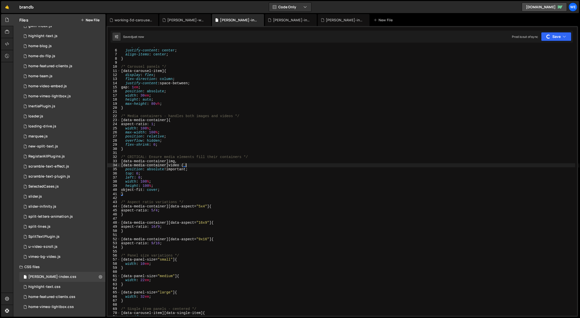
scroll to position [41, 0]
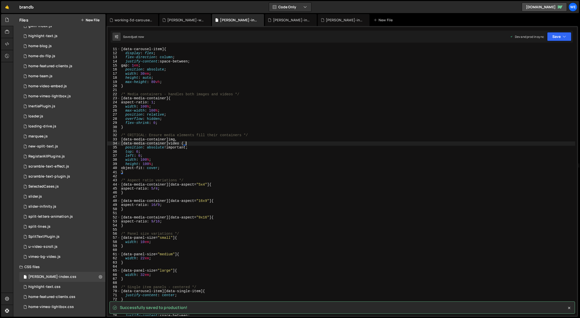
click at [146, 277] on div "[ data-carousel-item ] { display : flex ; flex-direction : column ; justify-con…" at bounding box center [347, 186] width 455 height 278
drag, startPoint x: 144, startPoint y: 274, endPoint x: 147, endPoint y: 273, distance: 3.1
click at [142, 274] on div "[ data-carousel-item ] { display : flex ; flex-direction : column ; justify-con…" at bounding box center [347, 186] width 455 height 278
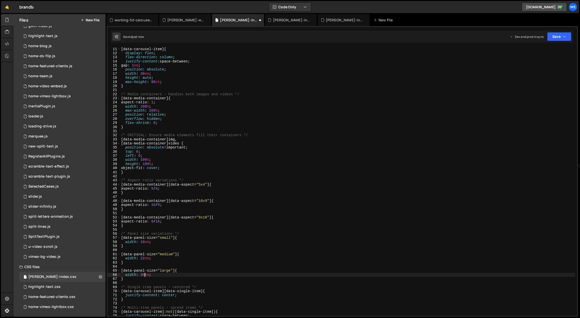
type textarea "[data-panel-size="large"] {"
click at [139, 66] on div "[ data-carousel-item ] { display : flex ; flex-direction : column ; justify-con…" at bounding box center [347, 186] width 455 height 278
click at [138, 65] on div "[ data-carousel-item ] { display : flex ; flex-direction : column ; justify-con…" at bounding box center [347, 186] width 455 height 278
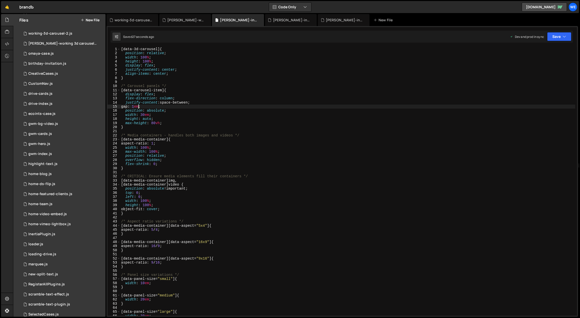
scroll to position [0, 0]
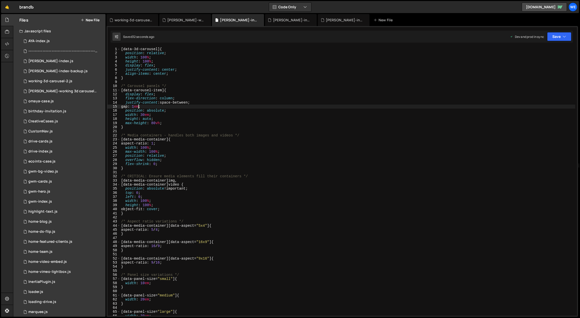
click at [189, 124] on div "[ data-3d-carousel ] { position : relative ; width : 100 % ; height : 100 % ; d…" at bounding box center [347, 186] width 455 height 278
type textarea "max-height: 80vh;"
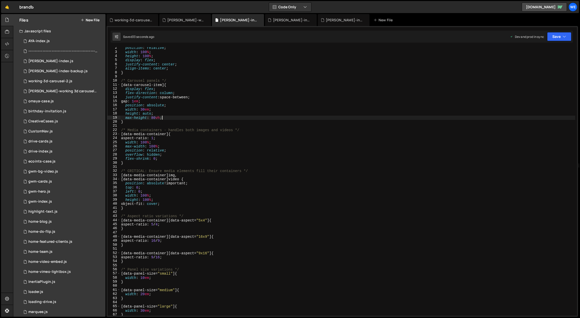
scroll to position [50, 0]
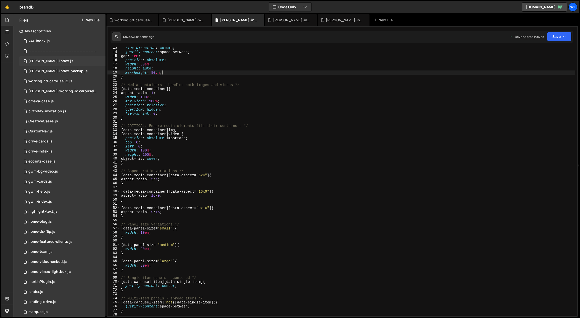
click at [54, 61] on div "[PERSON_NAME]-index.js" at bounding box center [50, 61] width 45 height 5
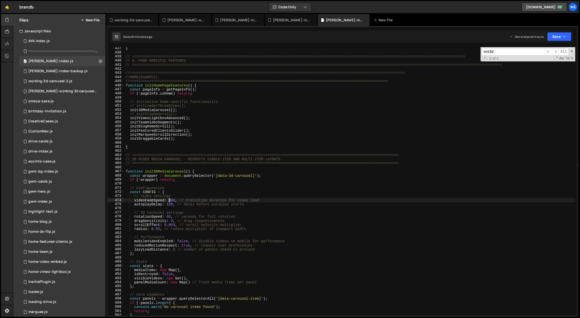
click at [170, 201] on div "} // ==========================================================================…" at bounding box center [350, 185] width 451 height 278
click at [171, 217] on div "} // ==========================================================================…" at bounding box center [350, 185] width 451 height 278
click at [167, 217] on div "} // ==========================================================================…" at bounding box center [350, 185] width 451 height 278
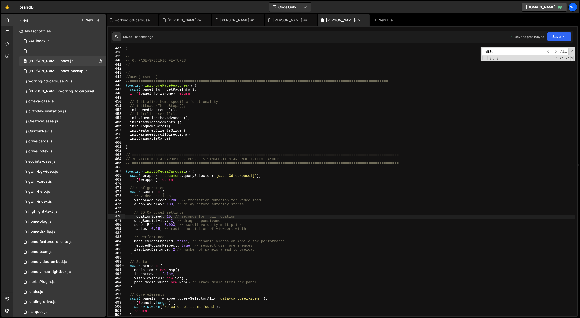
click at [170, 217] on div "} // ==========================================================================…" at bounding box center [350, 185] width 451 height 278
click at [168, 217] on div "} // ==========================================================================…" at bounding box center [350, 185] width 451 height 278
click at [170, 214] on div "} // ==========================================================================…" at bounding box center [350, 185] width 451 height 278
click at [173, 225] on div "} // ==========================================================================…" at bounding box center [350, 185] width 451 height 278
type textarea "scrollEffect: 0.006, // scroll velocity multiplier"
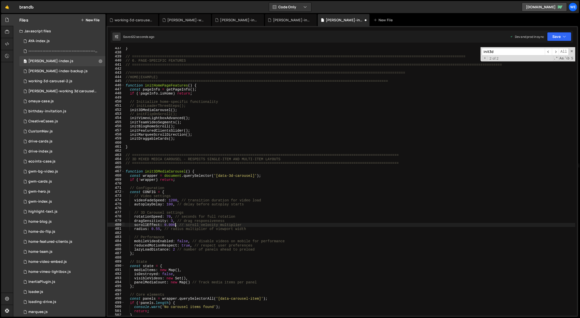
scroll to position [0, 3]
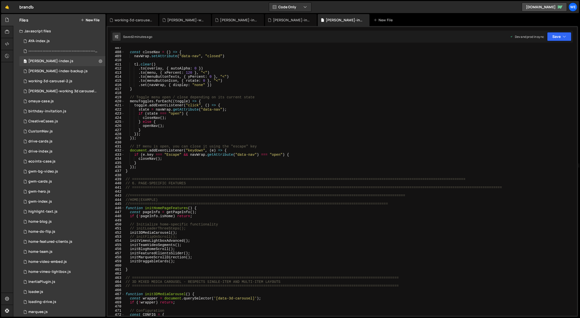
scroll to position [176, 0]
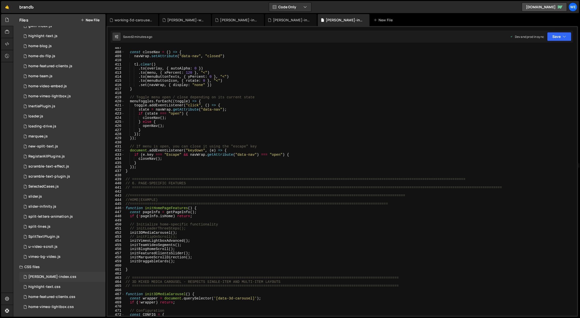
click at [56, 277] on div "[PERSON_NAME]-index.css" at bounding box center [52, 277] width 48 height 5
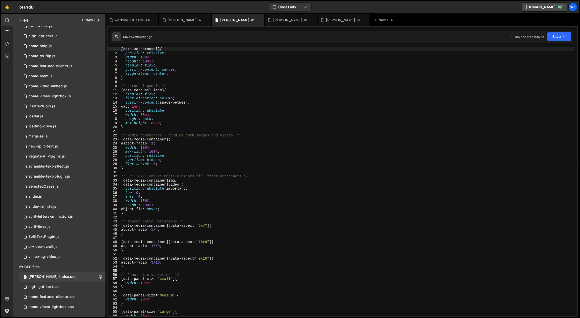
type textarea "/* CRITICAL: Ensure media elements fill their containers */"
click at [246, 178] on div "[ data-3d-carousel ] { position : relative ; width : 100 % ; height : 100 % ; d…" at bounding box center [347, 186] width 455 height 278
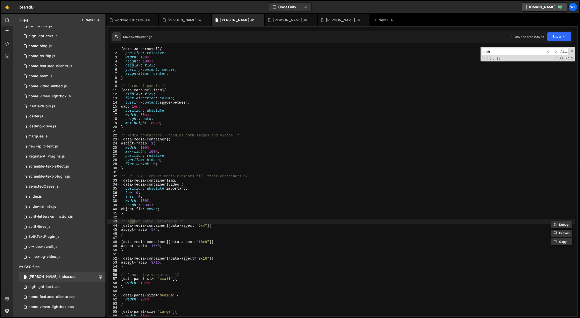
type input "sphe"
click at [345, 176] on div "[ data-3d-carousel ] { position : relative ; width : 100 % ; height : 100 % ; d…" at bounding box center [347, 186] width 455 height 278
type textarea "/* CRITICAL: Ensure media elements fill their containers */"
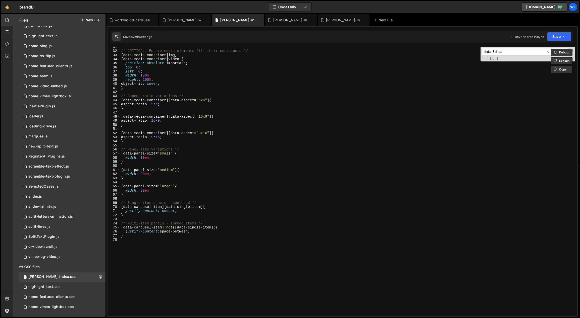
scroll to position [0, 0]
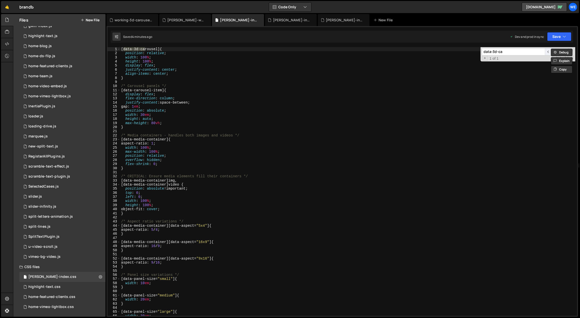
type input "data-3d-ca"
click at [547, 50] on span "​" at bounding box center [548, 51] width 7 height 7
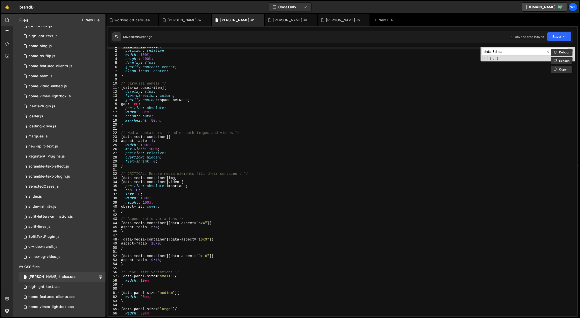
scroll to position [3, 0]
click at [164, 244] on div "[ data-3d-carousel ] { position : relative ; width : 100 % ; height : 100 % ; d…" at bounding box center [347, 184] width 455 height 278
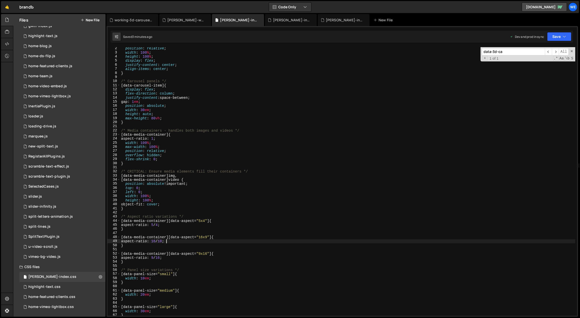
scroll to position [5, 0]
click at [160, 260] on div "position : relative ; width : 100 % ; height : 100 % ; display : flex ; justify…" at bounding box center [347, 185] width 455 height 278
click at [156, 258] on div "position : relative ; width : 100 % ; height : 100 % ; display : flex ; justify…" at bounding box center [347, 185] width 455 height 278
drag, startPoint x: 164, startPoint y: 258, endPoint x: 160, endPoint y: 259, distance: 3.6
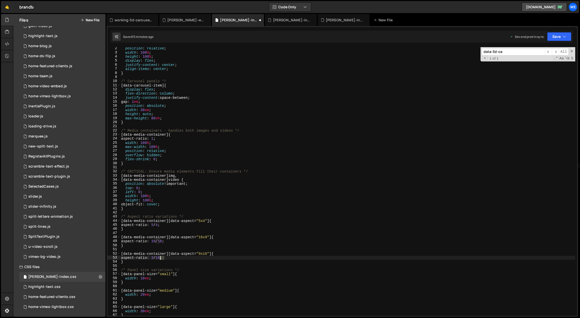
click at [160, 259] on div "position : relative ; width : 100 % ; height : 100 % ; display : flex ; justify…" at bounding box center [347, 185] width 455 height 278
click at [199, 254] on div "position : relative ; width : 100 % ; height : 100 % ; display : flex ; justify…" at bounding box center [347, 185] width 455 height 278
click at [203, 254] on div "position : relative ; width : 100 % ; height : 100 % ; display : flex ; justify…" at bounding box center [347, 185] width 455 height 278
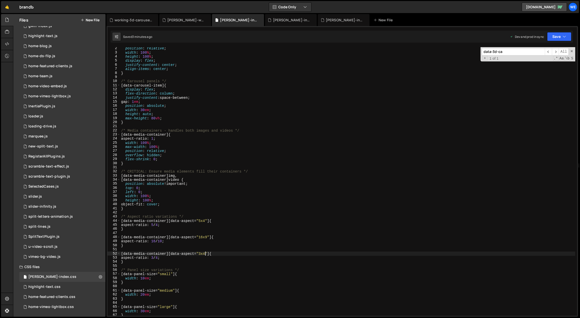
click at [204, 237] on div "position : relative ; width : 100 % ; height : 100 % ; display : flex ; justify…" at bounding box center [347, 185] width 455 height 278
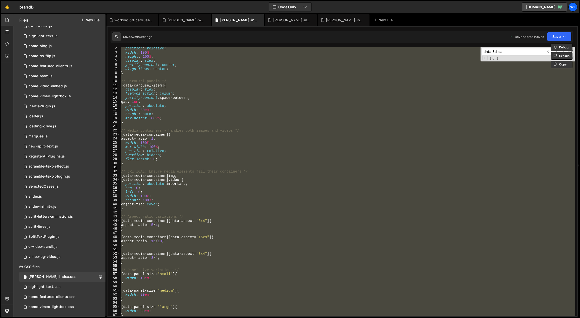
scroll to position [0, 0]
type textarea "aspect-ratio: 5/4;"
click at [226, 226] on div "position : relative ; width : 100 % ; height : 100 % ; display : flex ; justify…" at bounding box center [347, 185] width 455 height 278
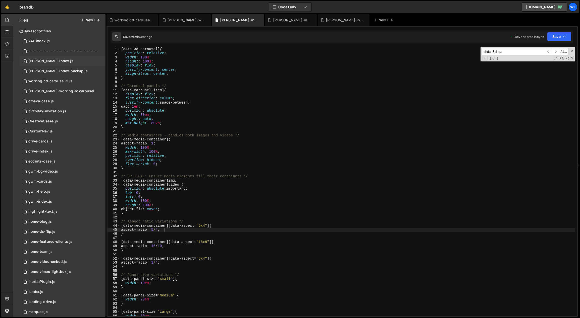
click at [57, 62] on div "0 [PERSON_NAME]-index.js 0" at bounding box center [62, 61] width 86 height 10
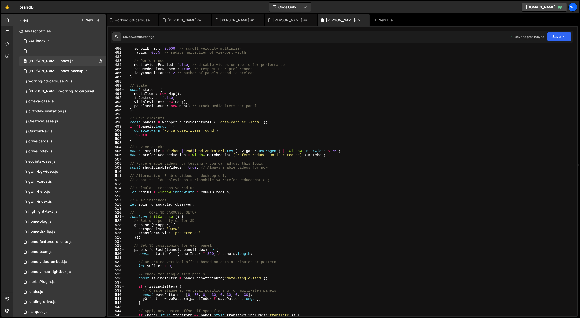
scroll to position [1673, 0]
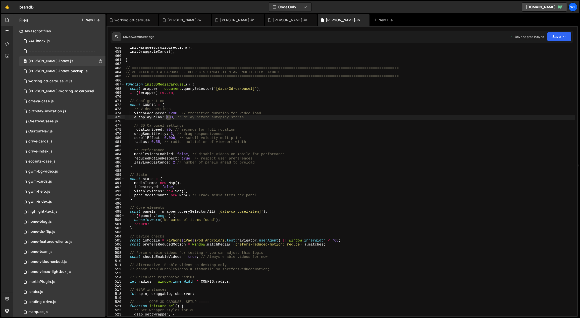
drag, startPoint x: 171, startPoint y: 118, endPoint x: 167, endPoint y: 117, distance: 3.8
click at [167, 117] on div "initMarqueeScrollDirection ( ) ; initDraggableCards ( ) ; } // ================…" at bounding box center [350, 185] width 451 height 278
drag, startPoint x: 187, startPoint y: 154, endPoint x: 179, endPoint y: 155, distance: 7.8
click at [179, 155] on div "initMarqueeScrollDirection ( ) ; initDraggableCards ( ) ; } // ================…" at bounding box center [350, 185] width 451 height 278
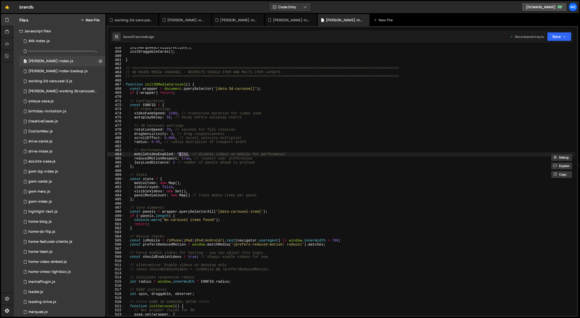
click at [199, 174] on div "initMarqueeScrollDirection ( ) ; initDraggableCards ( ) ; } // ================…" at bounding box center [350, 185] width 451 height 278
click at [197, 175] on div "initMarqueeScrollDirection ( ) ; initDraggableCards ( ) ; } // ================…" at bounding box center [350, 185] width 451 height 278
click at [181, 177] on div "initMarqueeScrollDirection ( ) ; initDraggableCards ( ) ; } // ================…" at bounding box center [350, 185] width 451 height 278
drag, startPoint x: 172, startPoint y: 112, endPoint x: 169, endPoint y: 113, distance: 3.3
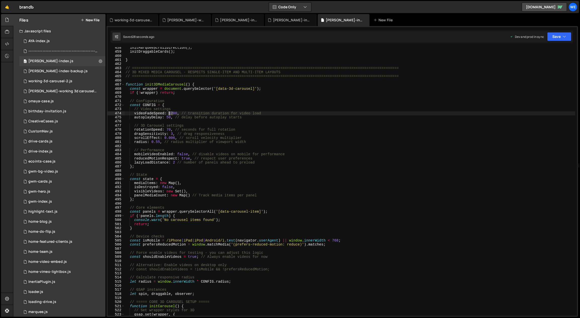
click at [169, 113] on div "initMarqueeScrollDirection ( ) ; initDraggableCards ( ) ; } // ================…" at bounding box center [350, 185] width 451 height 278
click at [171, 118] on div "initMarqueeScrollDirection ( ) ; initDraggableCards ( ) ; } // ================…" at bounding box center [350, 185] width 451 height 278
click at [169, 113] on div "initMarqueeScrollDirection ( ) ; initDraggableCards ( ) ; } // ================…" at bounding box center [350, 185] width 451 height 278
click at [173, 113] on div "initMarqueeScrollDirection ( ) ; initDraggableCards ( ) ; } // ================…" at bounding box center [350, 185] width 451 height 278
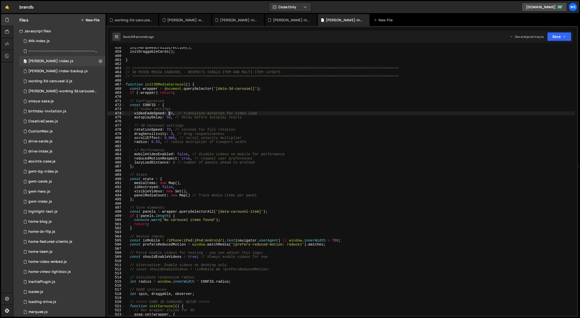
click at [170, 113] on div "initMarqueeScrollDirection ( ) ; initDraggableCards ( ) ; } // ================…" at bounding box center [350, 185] width 451 height 278
drag, startPoint x: 173, startPoint y: 112, endPoint x: 170, endPoint y: 113, distance: 3.6
click at [170, 113] on div "initMarqueeScrollDirection ( ) ; initDraggableCards ( ) ; } // ================…" at bounding box center [350, 185] width 451 height 278
click at [167, 118] on div "initMarqueeScrollDirection ( ) ; initDraggableCards ( ) ; } // ================…" at bounding box center [350, 185] width 451 height 278
type textarea "autoplayDelay: 10, // delay before autoplay starts"
